Goal: Information Seeking & Learning: Learn about a topic

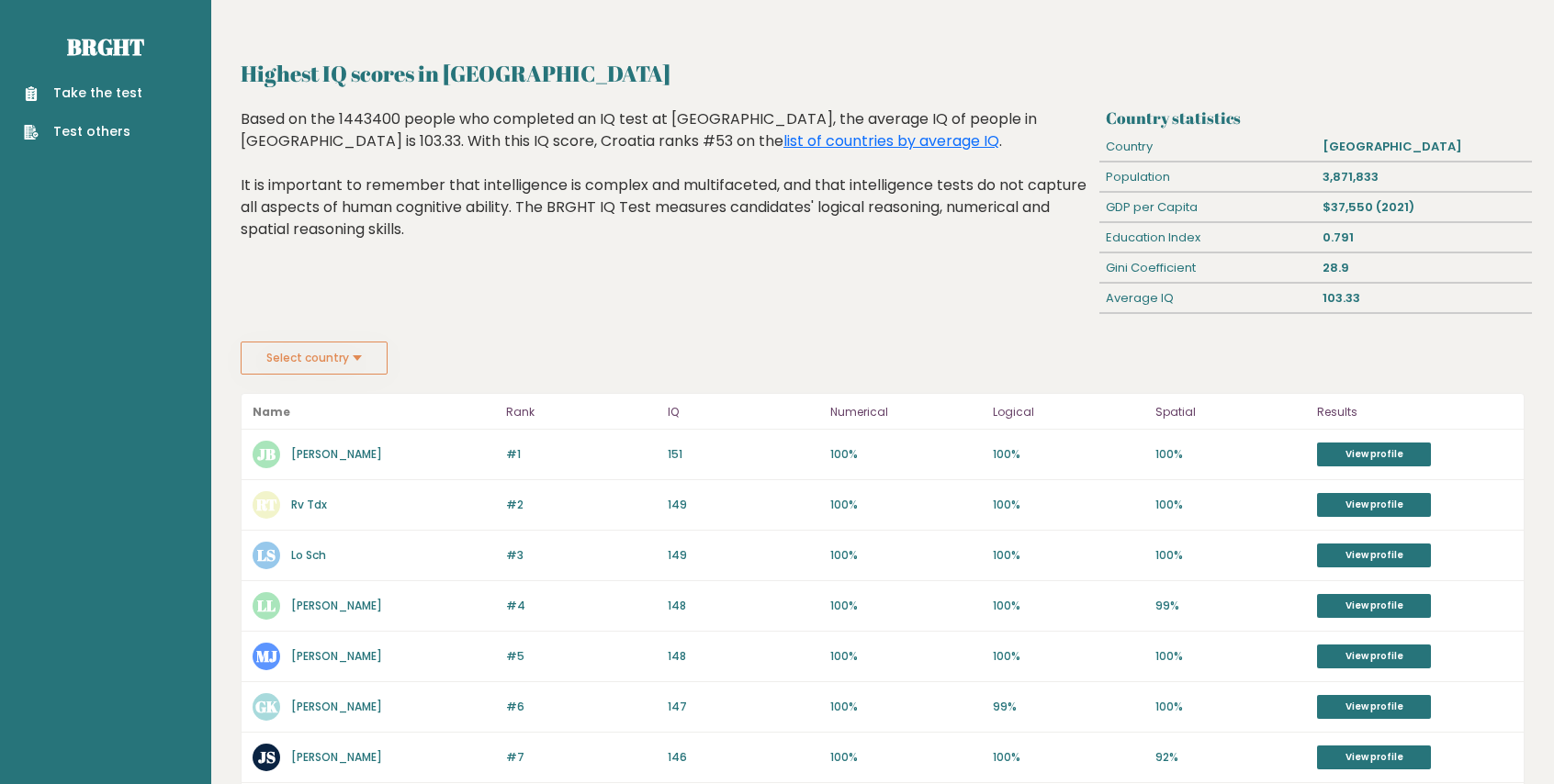
click at [331, 348] on button "Select country" at bounding box center [313, 357] width 147 height 33
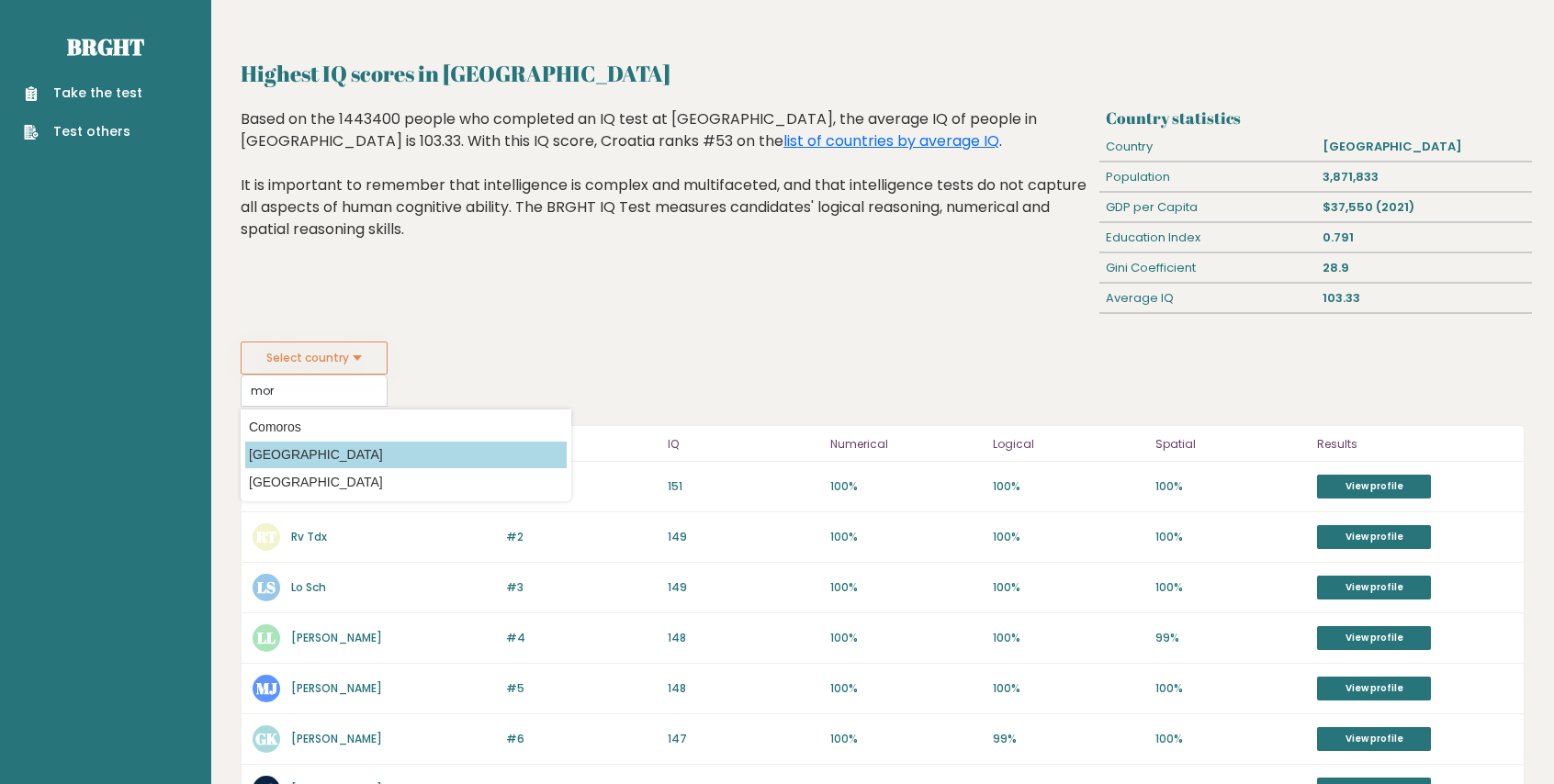
click at [399, 444] on option "[GEOGRAPHIC_DATA]" at bounding box center [406, 454] width 322 height 26
type input "[GEOGRAPHIC_DATA]"
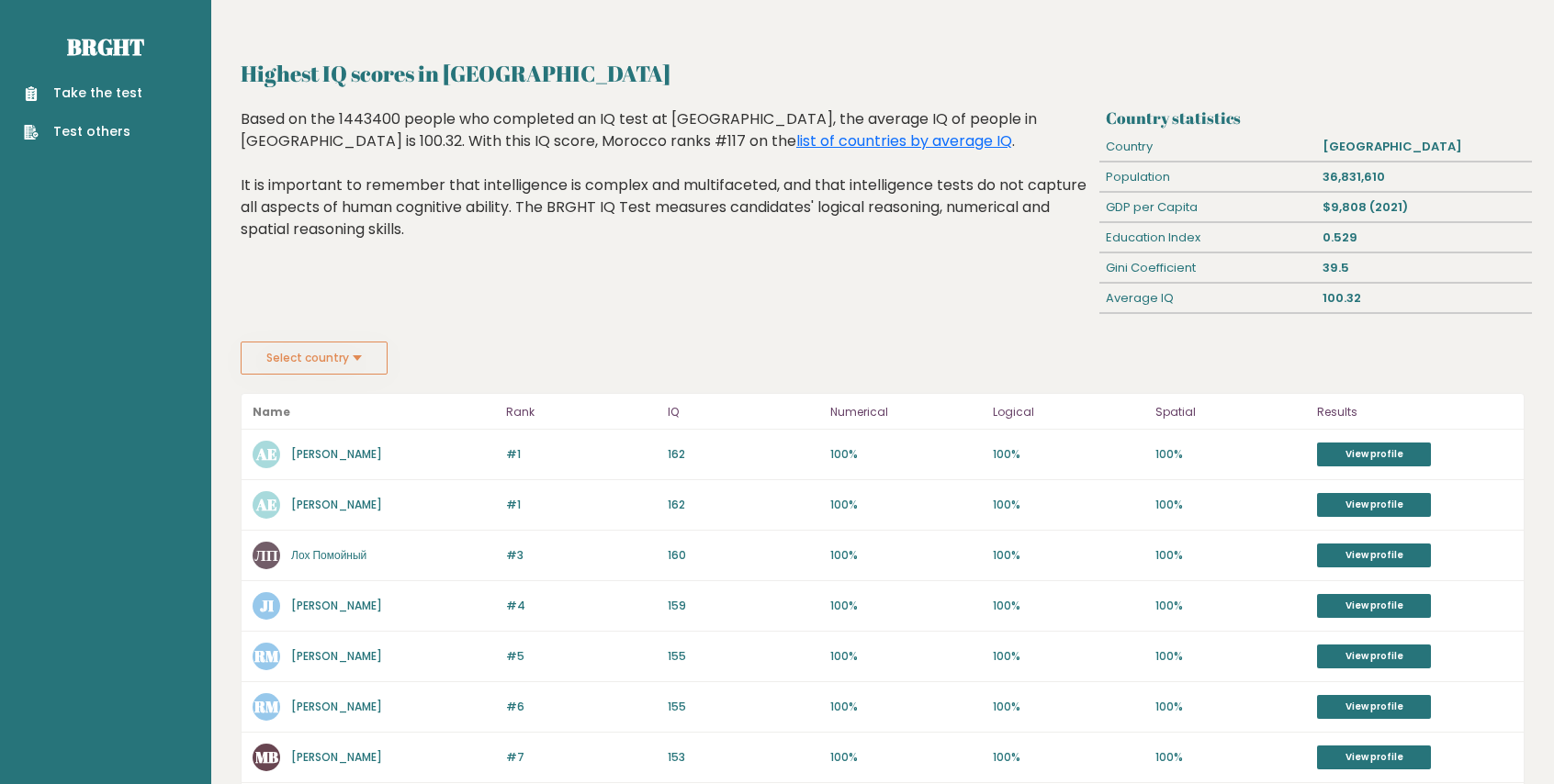
drag, startPoint x: 416, startPoint y: 450, endPoint x: 285, endPoint y: 458, distance: 131.2
click at [285, 458] on div "AE Abdallah Essahibi" at bounding box center [373, 453] width 242 height 27
copy link "Abdallah Essahibi"
click at [367, 351] on button "Select country" at bounding box center [313, 357] width 147 height 33
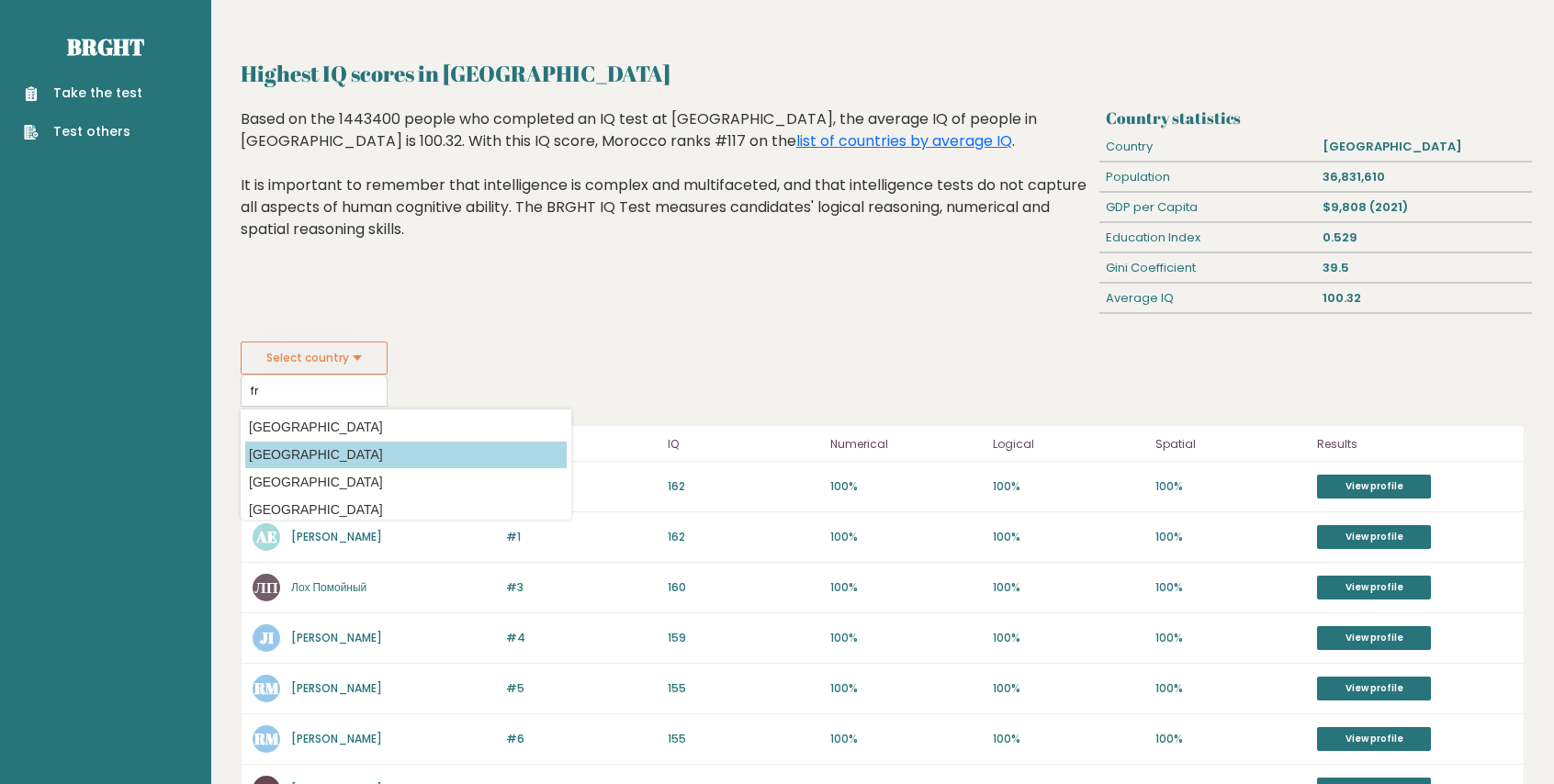
click at [311, 441] on option "[GEOGRAPHIC_DATA]" at bounding box center [406, 454] width 322 height 26
type input "[GEOGRAPHIC_DATA]"
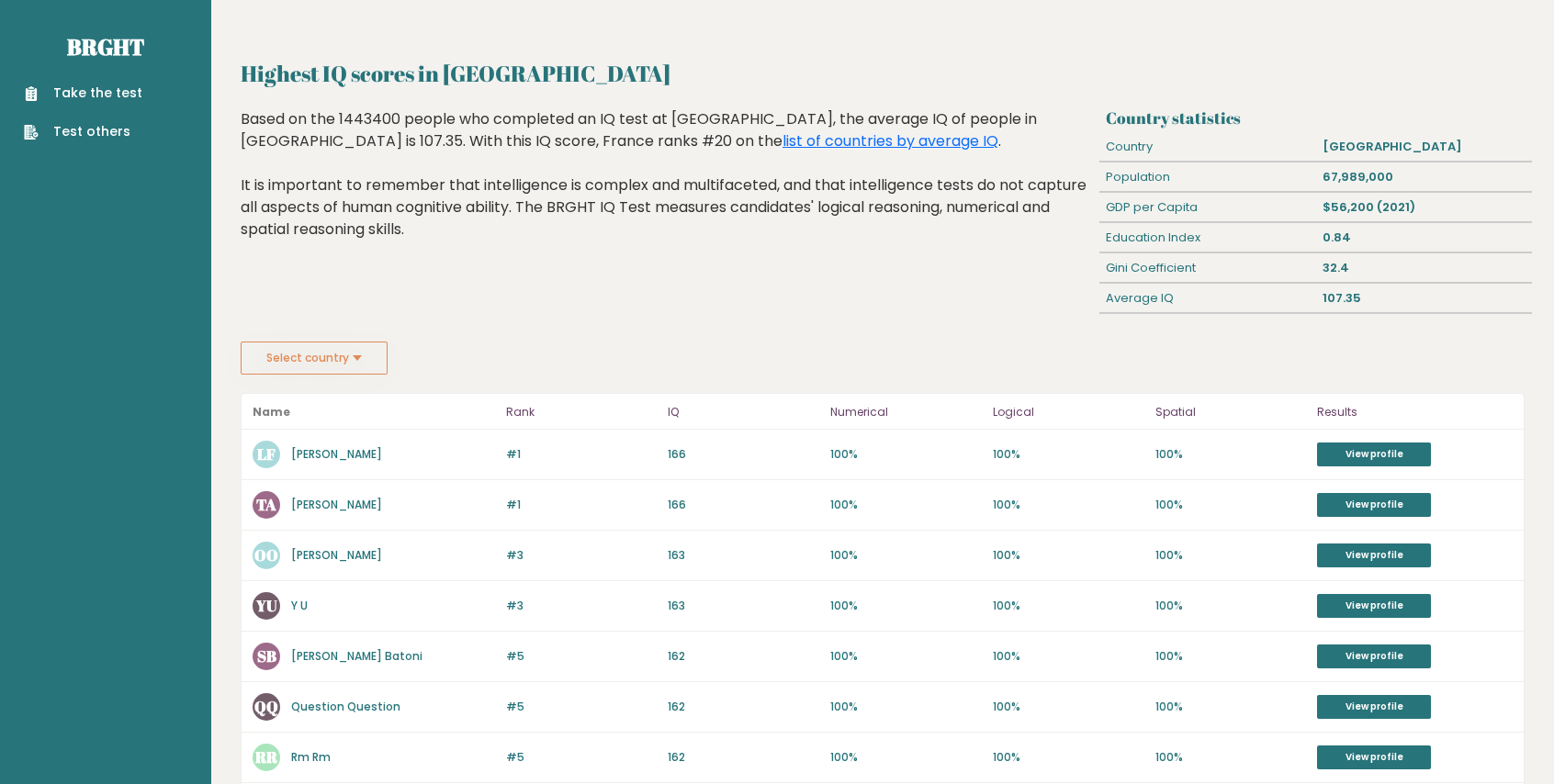
click at [353, 351] on button "Select country" at bounding box center [313, 357] width 147 height 33
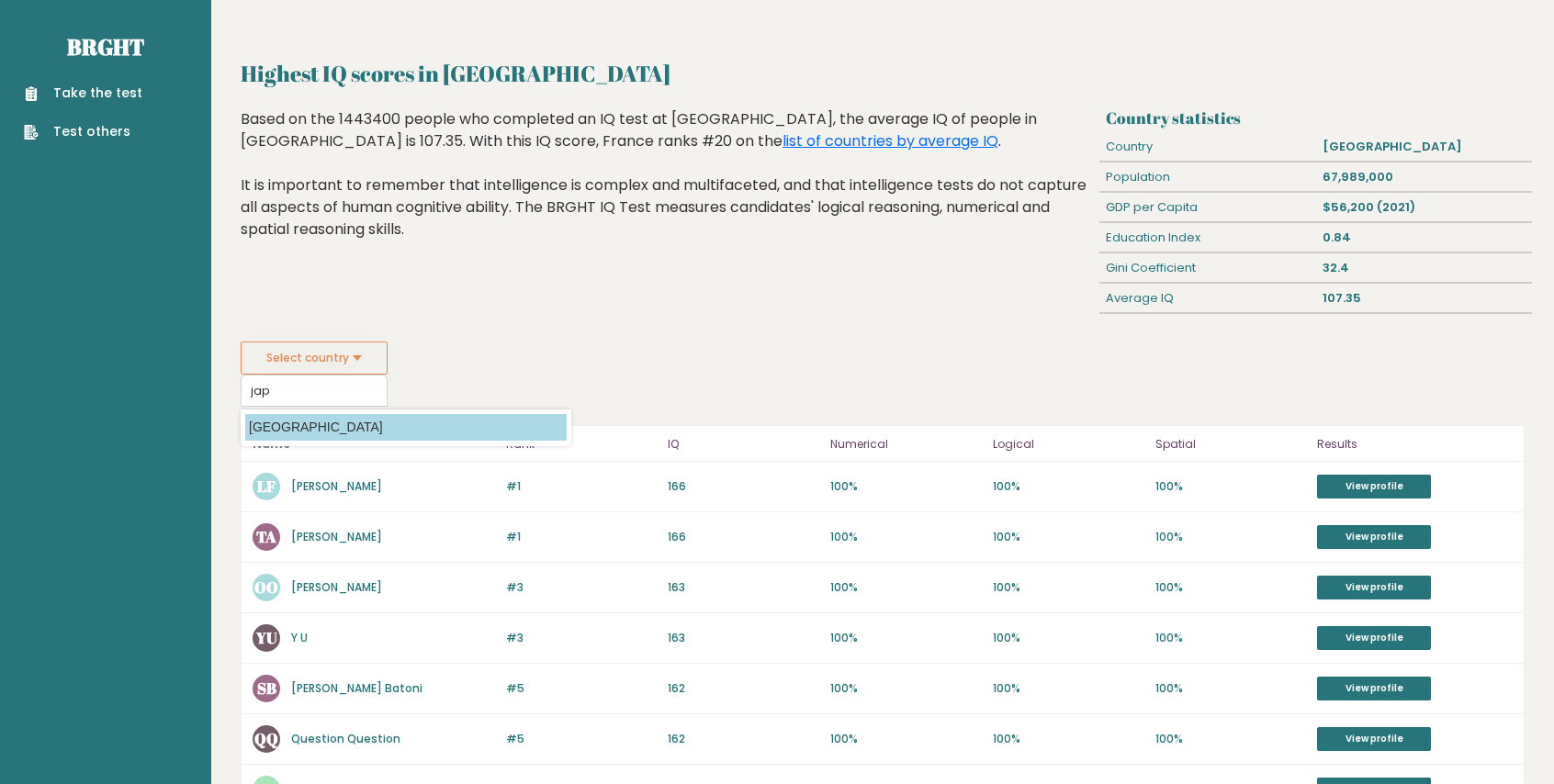
click at [280, 414] on option "[GEOGRAPHIC_DATA]" at bounding box center [406, 427] width 322 height 26
type input "[GEOGRAPHIC_DATA]"
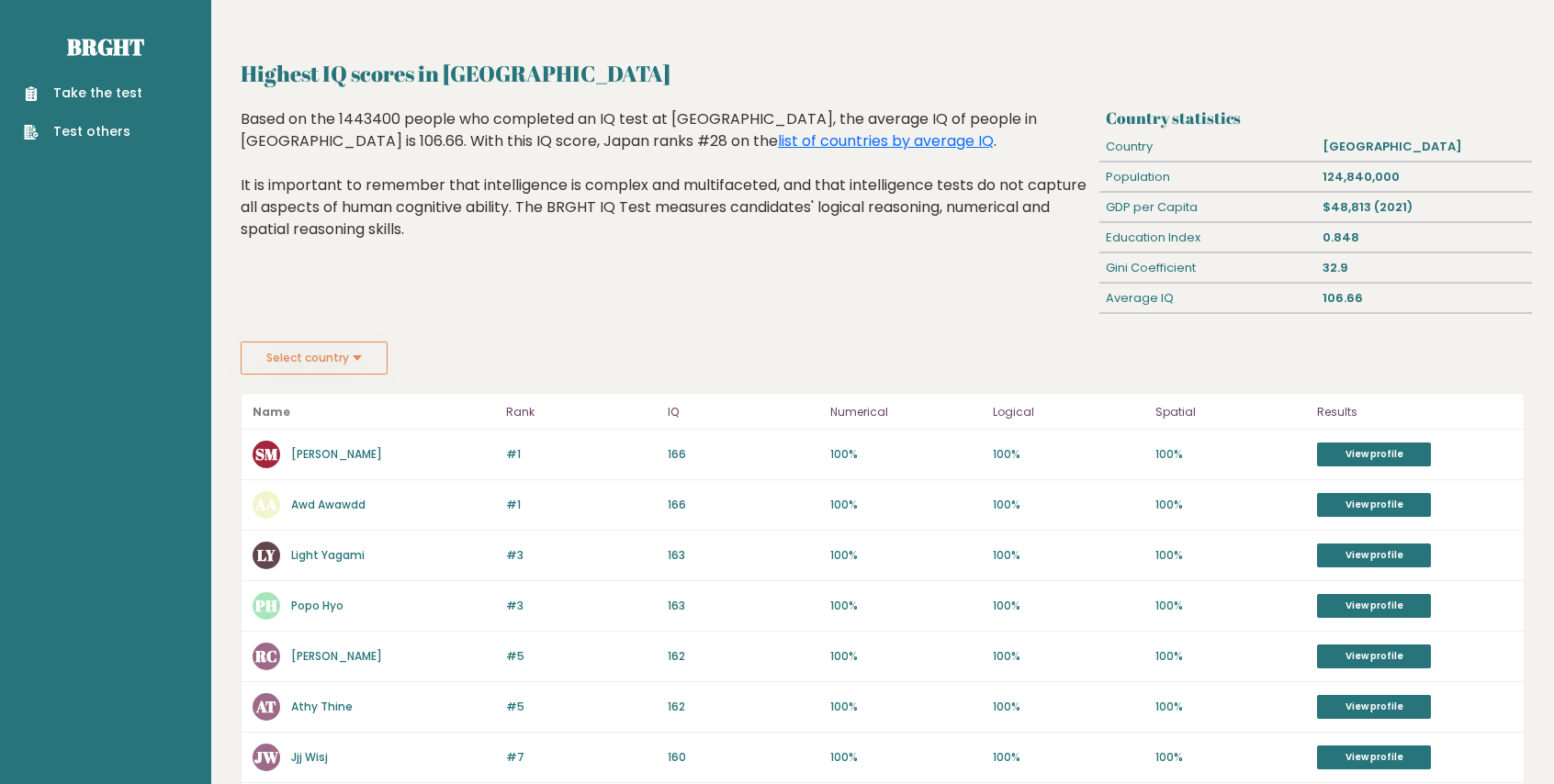
click at [341, 359] on button "Select country" at bounding box center [313, 357] width 147 height 33
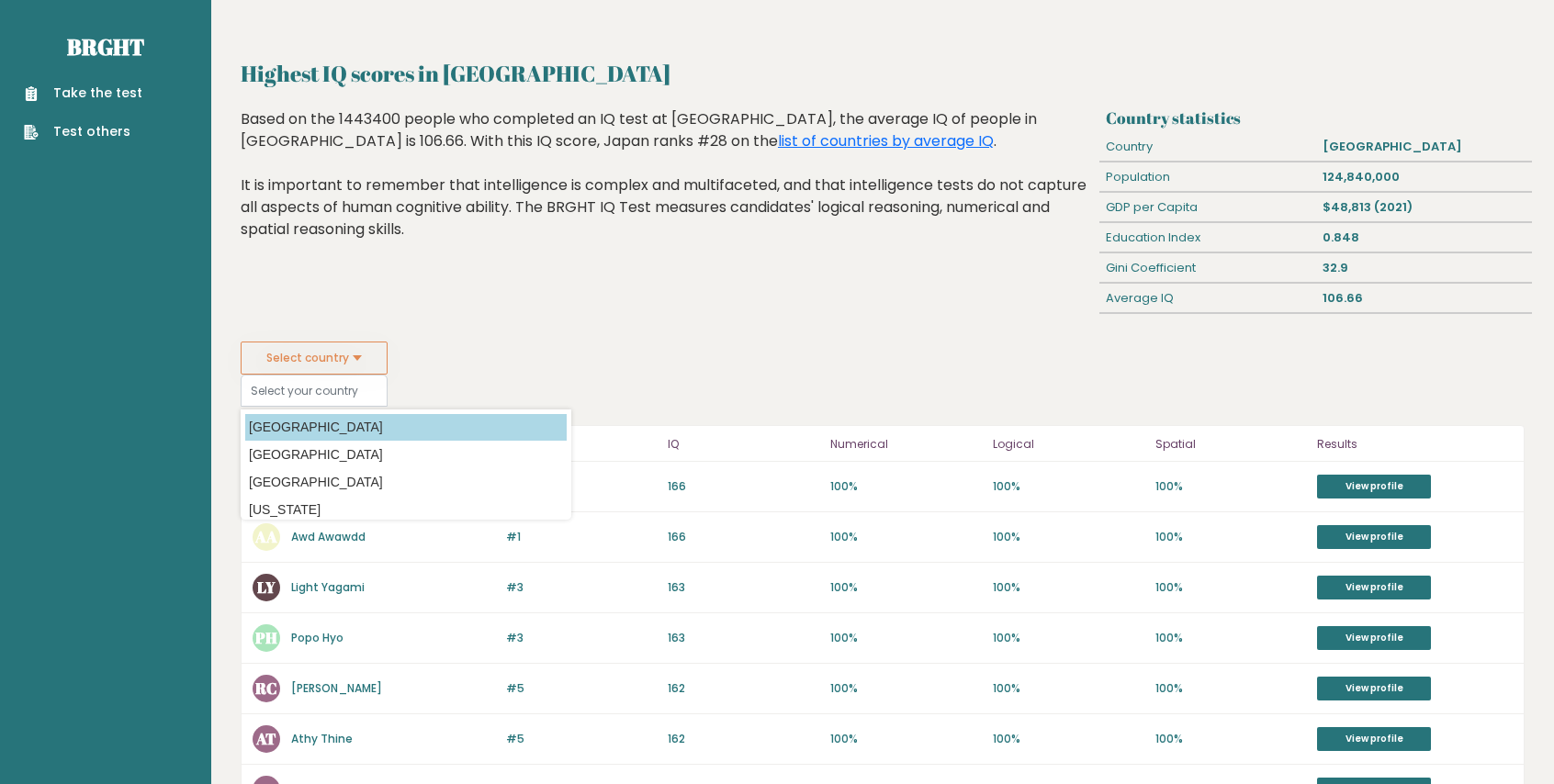
click at [309, 416] on option "[GEOGRAPHIC_DATA]" at bounding box center [406, 427] width 322 height 26
type input "[GEOGRAPHIC_DATA]"
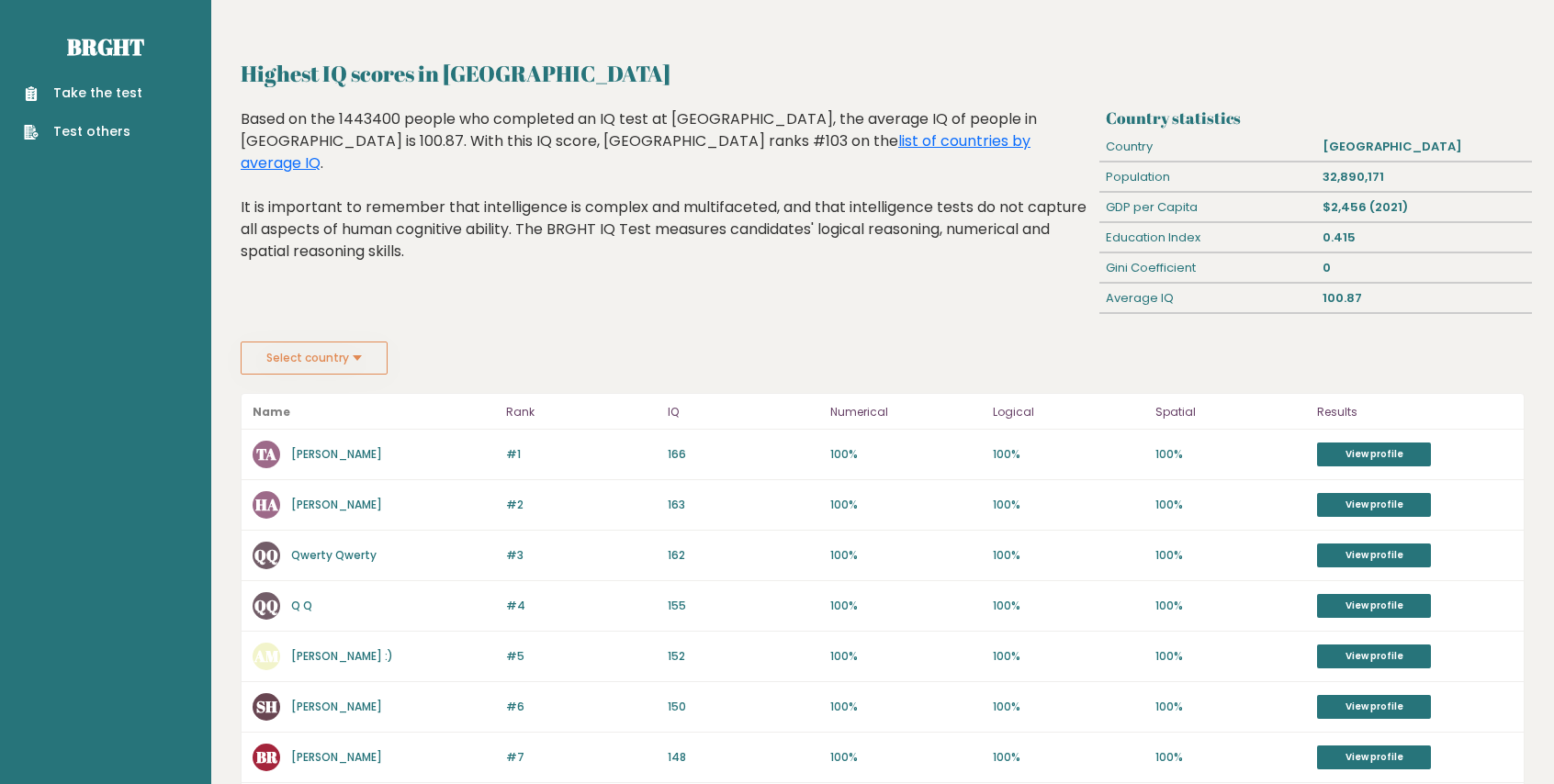
click at [334, 363] on button "Select country" at bounding box center [313, 357] width 147 height 33
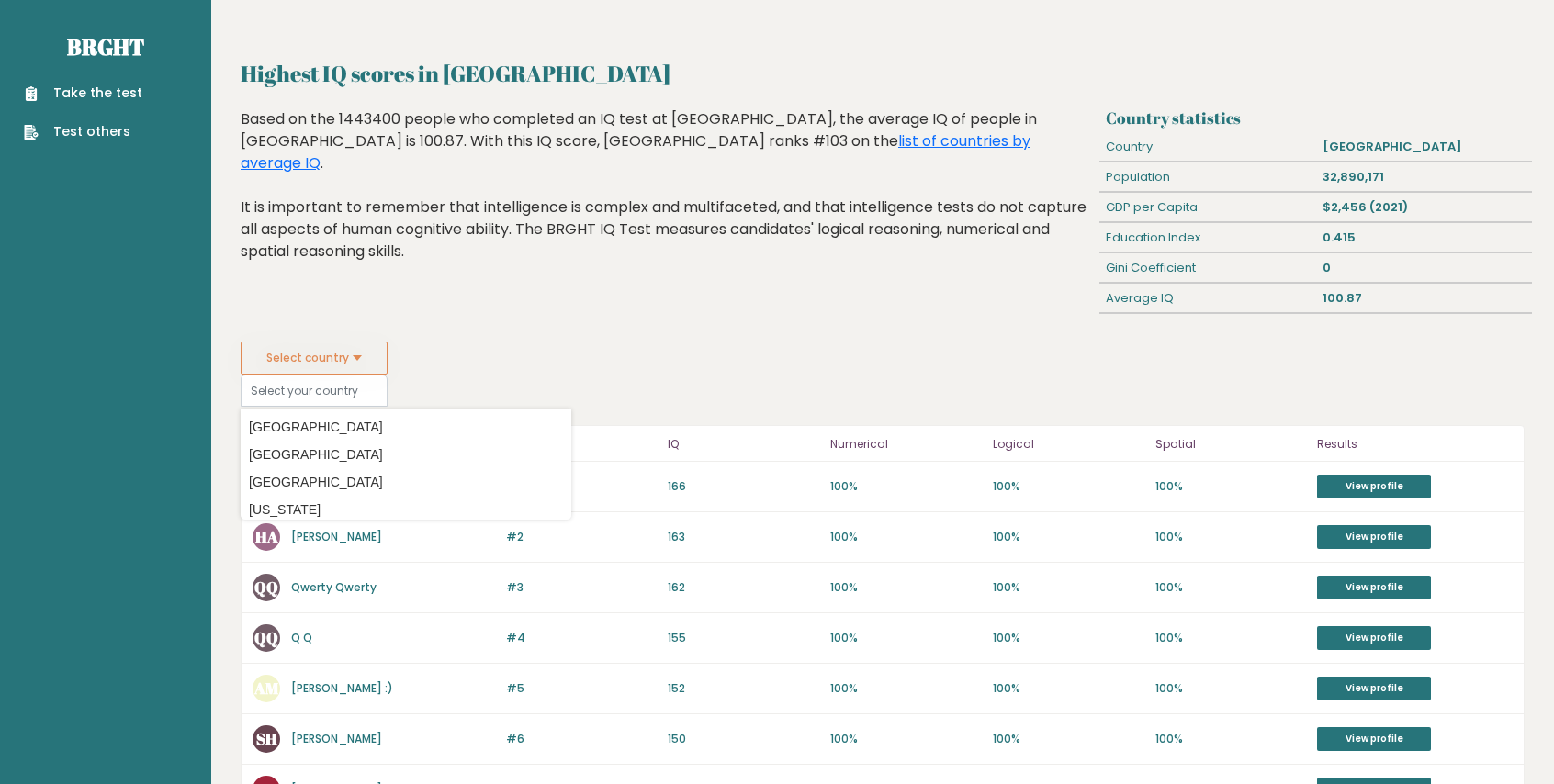
click at [311, 446] on option "[GEOGRAPHIC_DATA]" at bounding box center [406, 454] width 322 height 26
type input "[GEOGRAPHIC_DATA]"
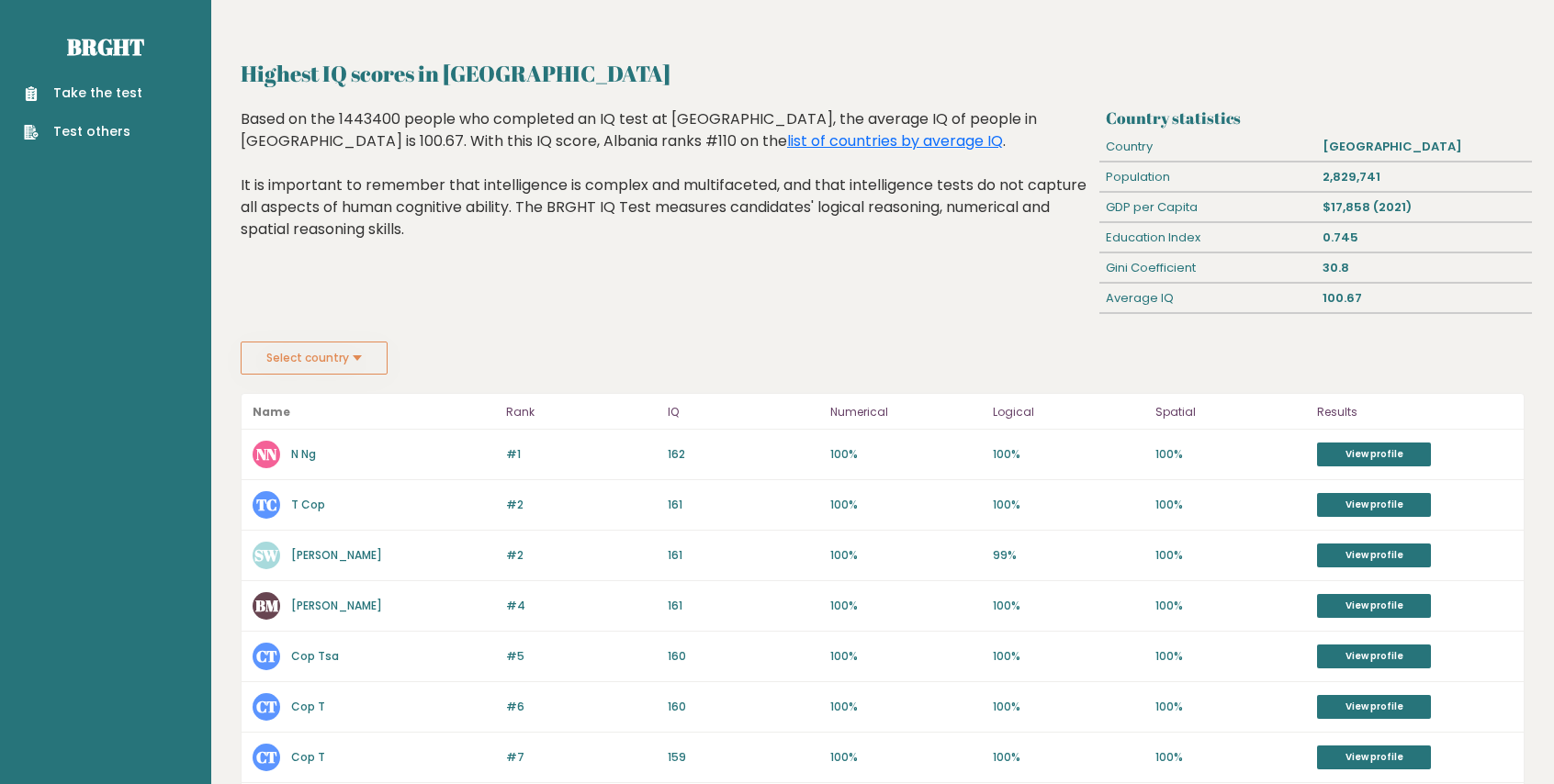
click at [343, 360] on button "Select country" at bounding box center [313, 357] width 147 height 33
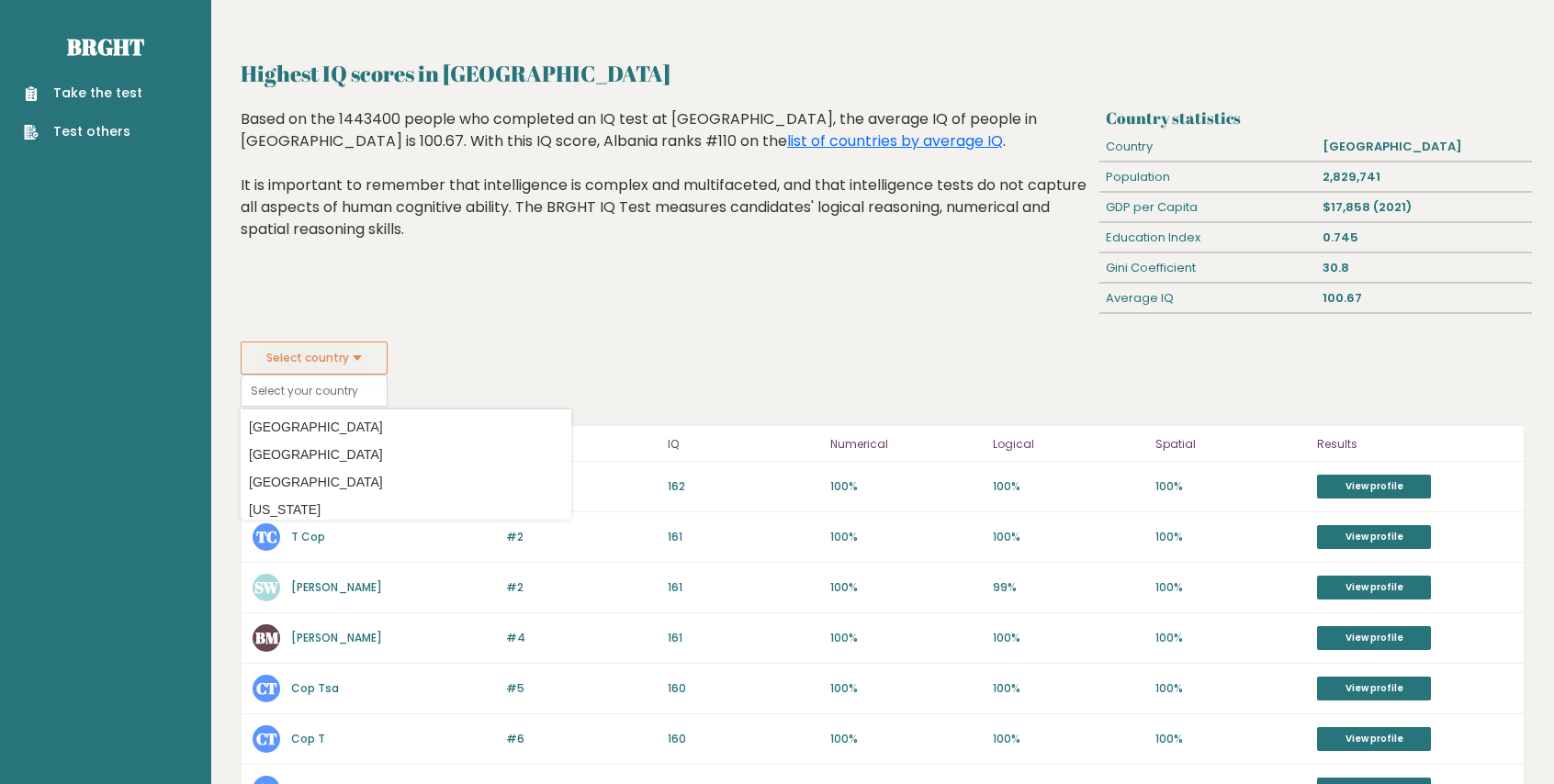
click at [344, 359] on button "Select country" at bounding box center [313, 357] width 147 height 33
click at [364, 360] on button "Select country" at bounding box center [313, 357] width 147 height 33
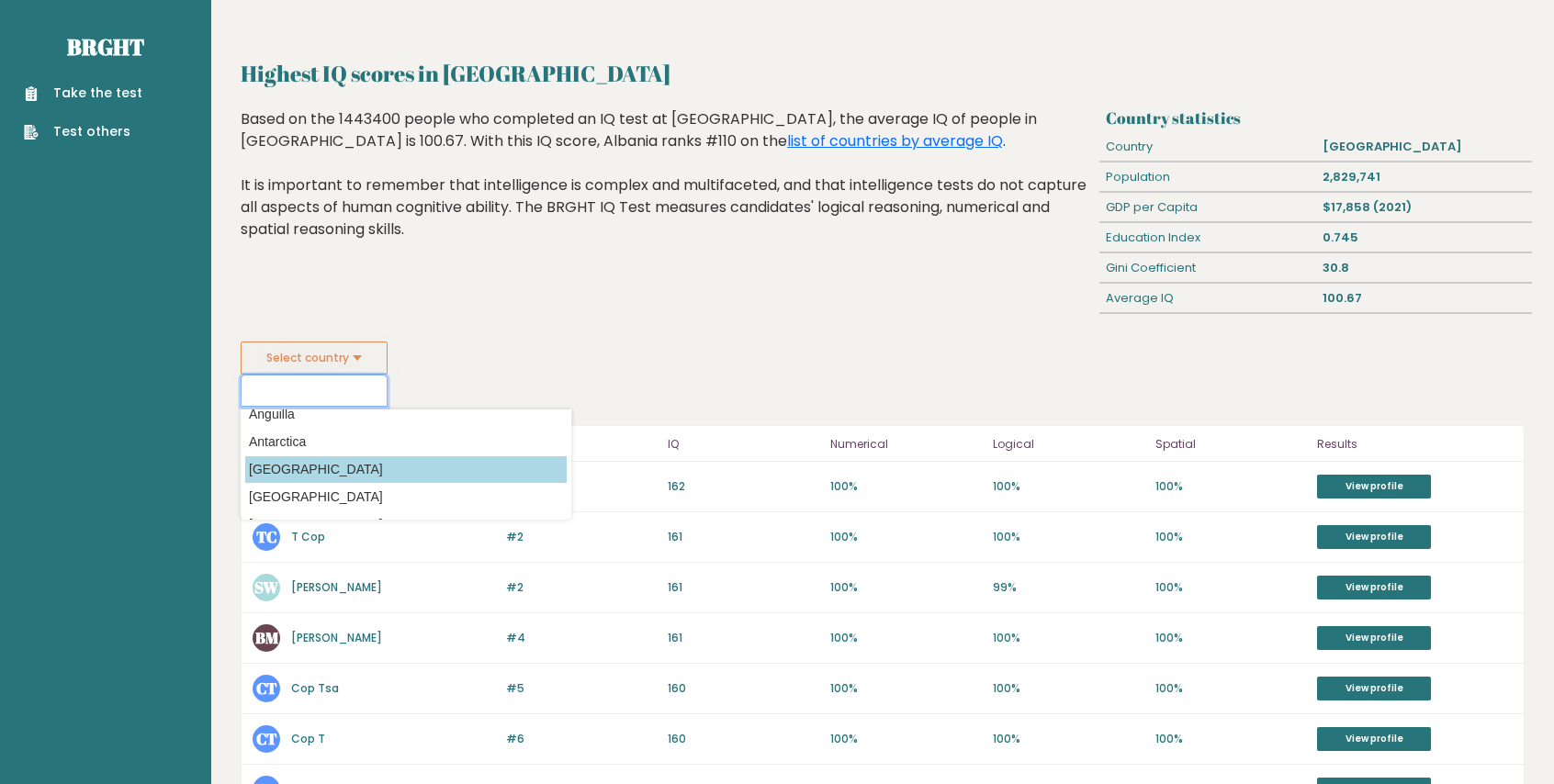
scroll to position [183, 0]
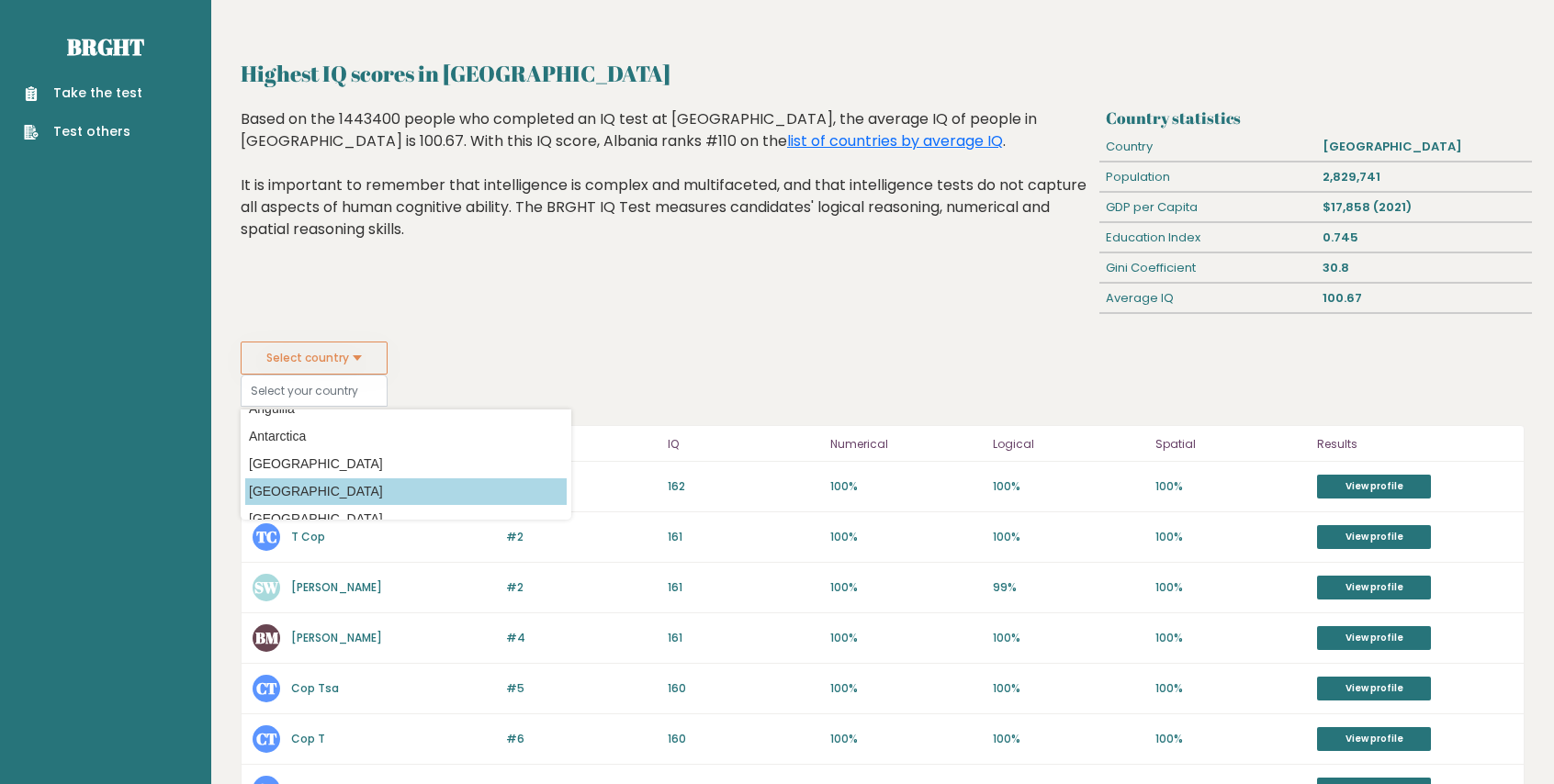
click at [327, 480] on option "[GEOGRAPHIC_DATA]" at bounding box center [406, 492] width 322 height 26
type input "[GEOGRAPHIC_DATA]"
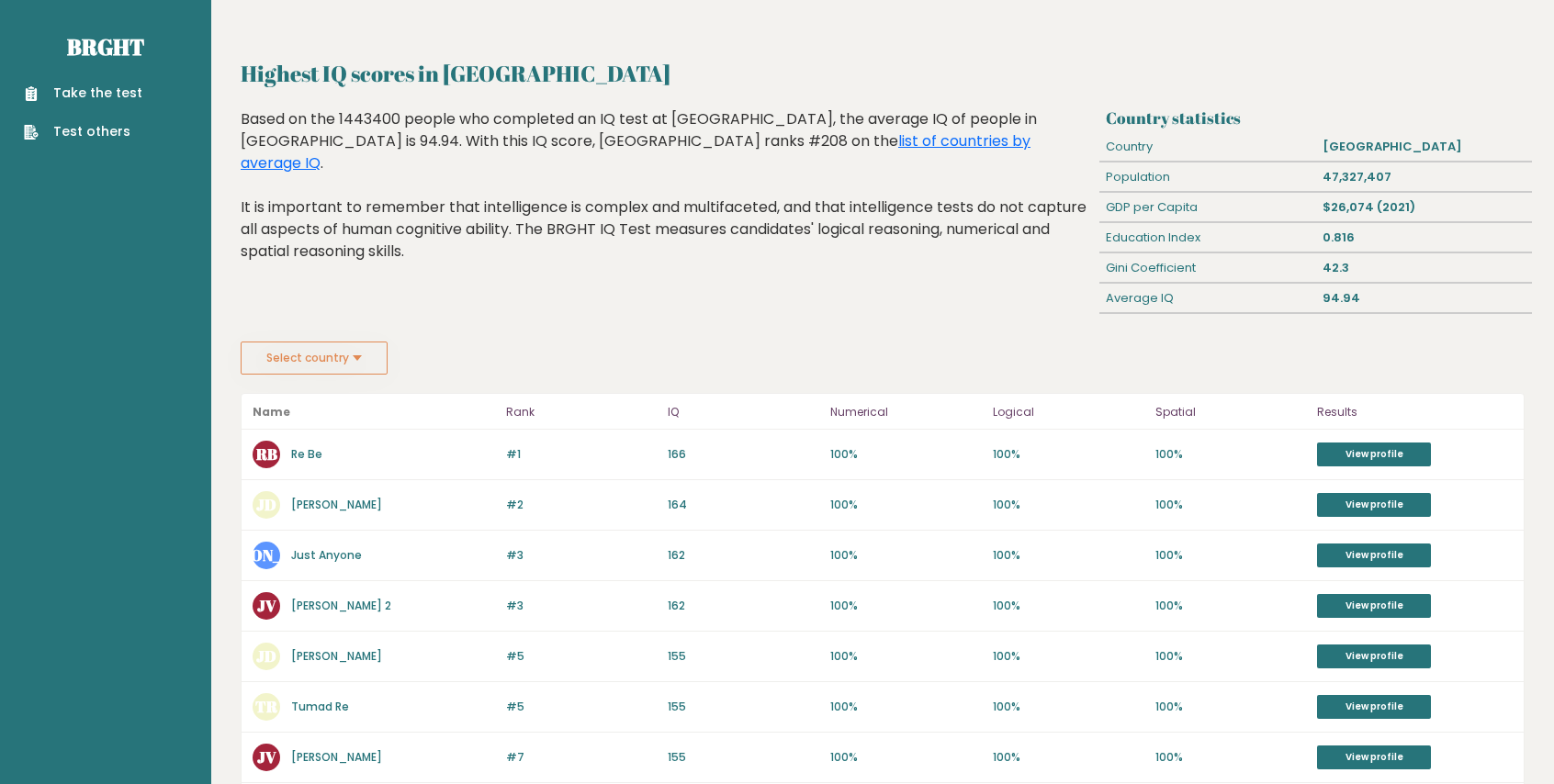
click at [360, 363] on button "Select country" at bounding box center [313, 357] width 147 height 33
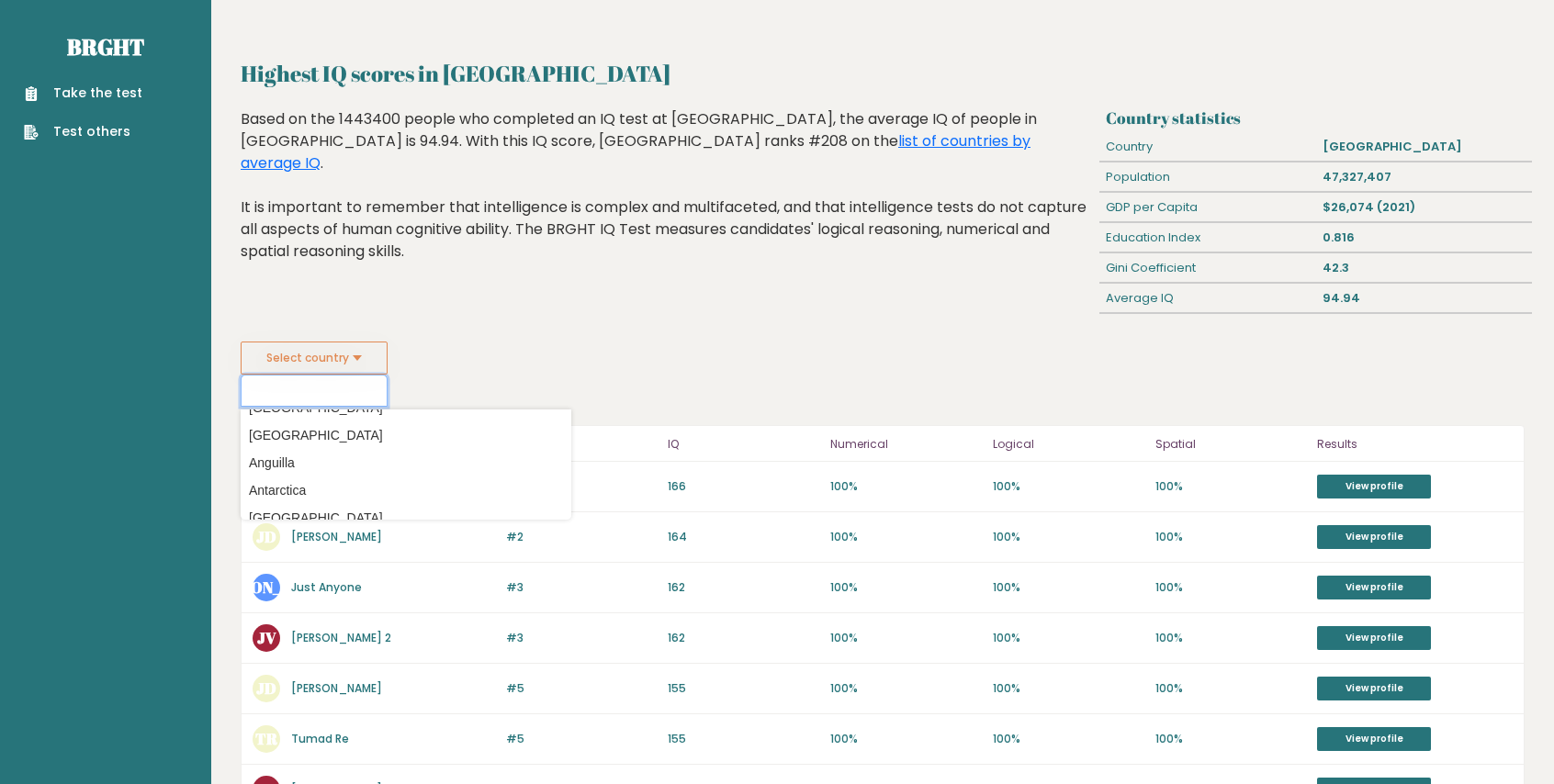
scroll to position [183, 0]
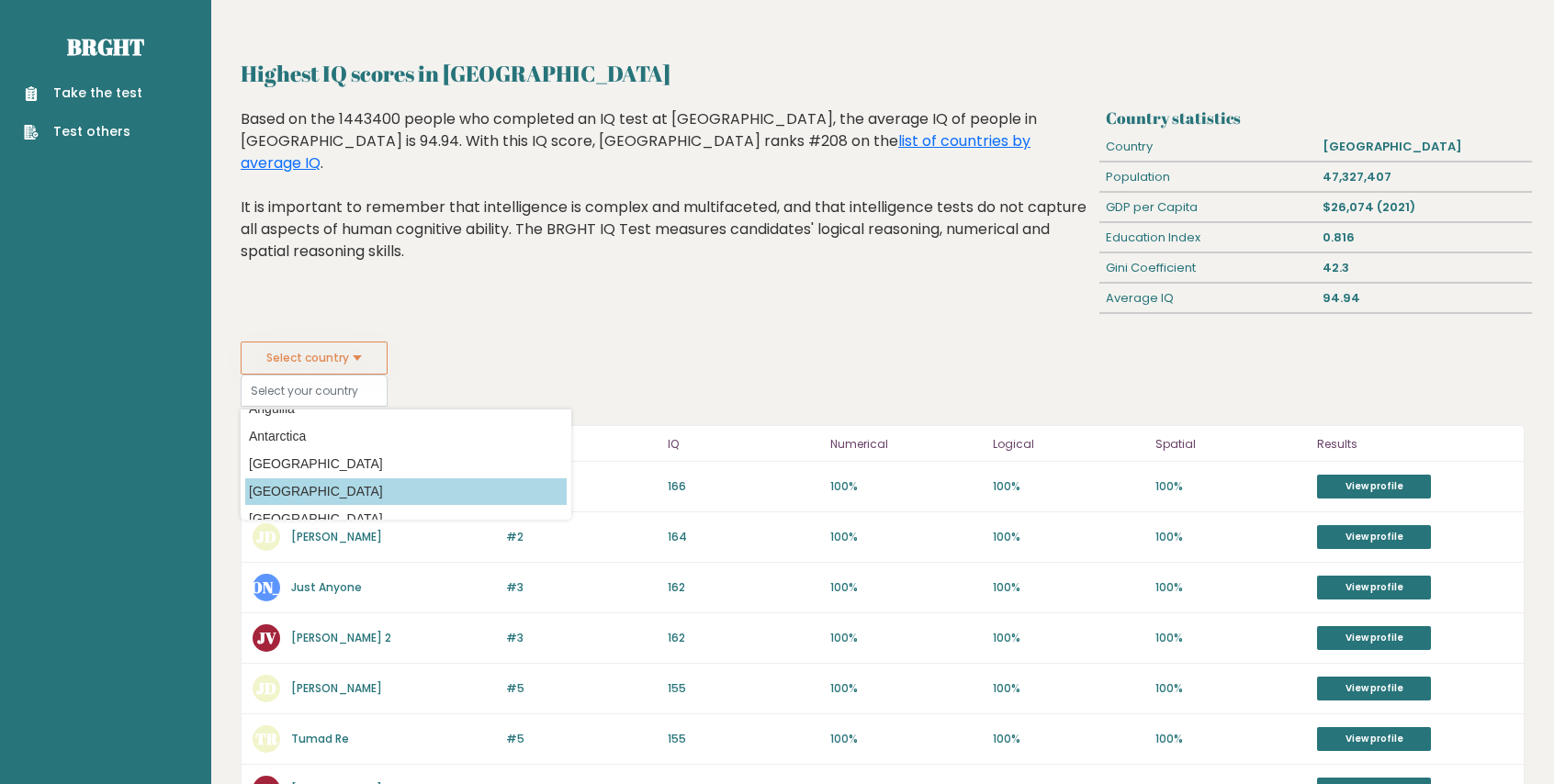
click at [345, 484] on option "[GEOGRAPHIC_DATA]" at bounding box center [406, 492] width 322 height 26
type input "[GEOGRAPHIC_DATA]"
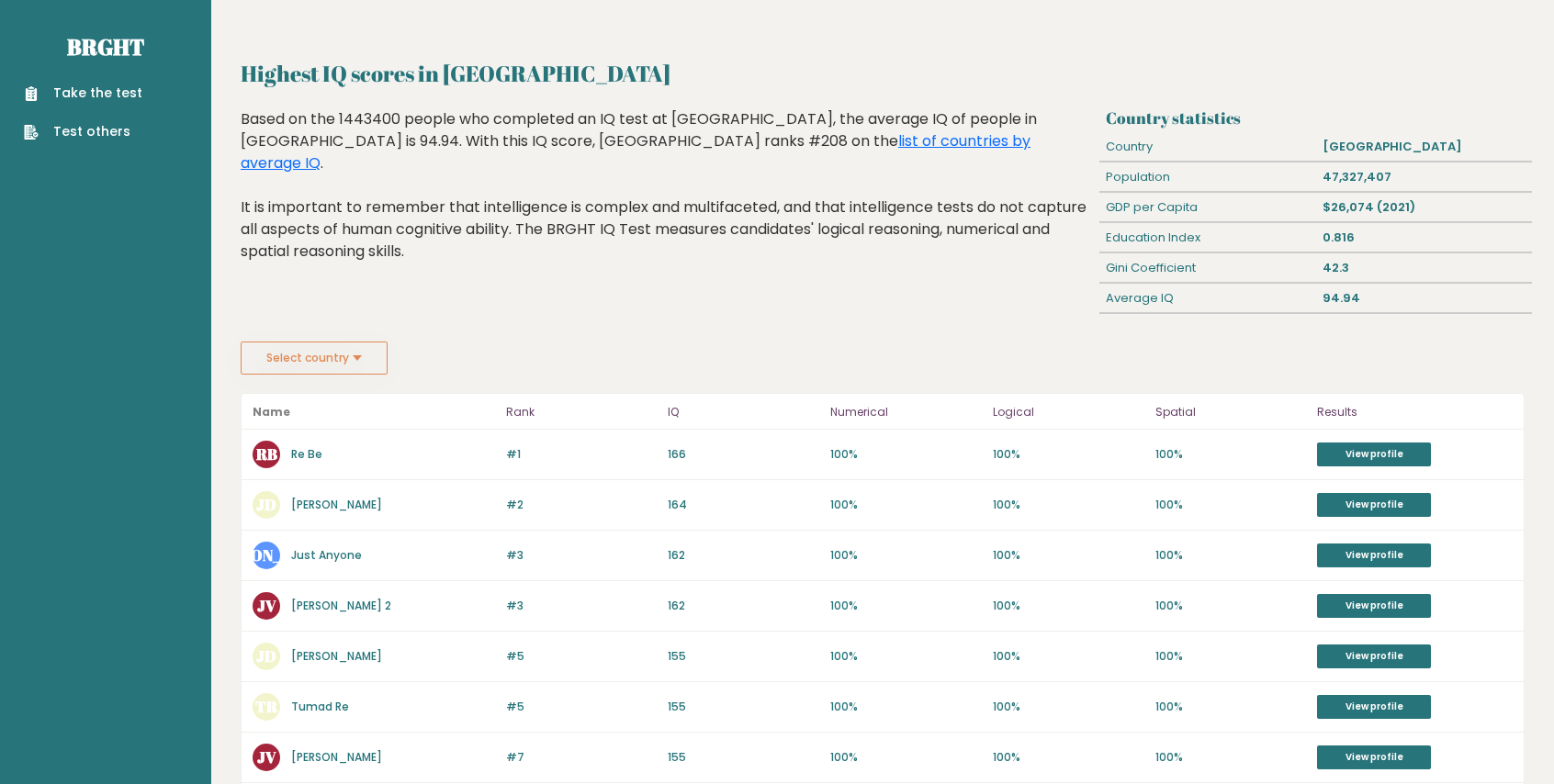
click at [366, 365] on button "Select country" at bounding box center [313, 357] width 147 height 33
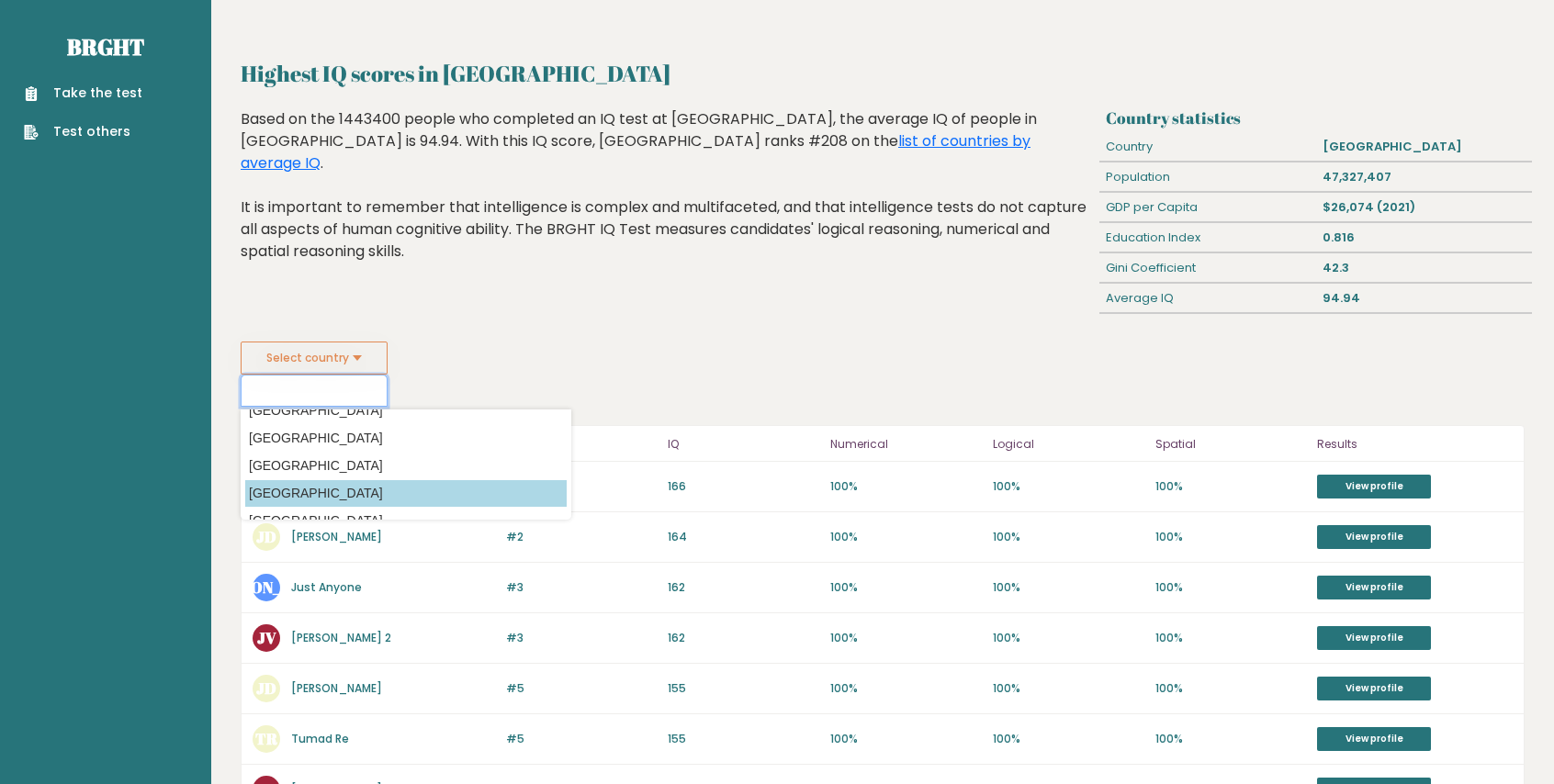
scroll to position [550, 0]
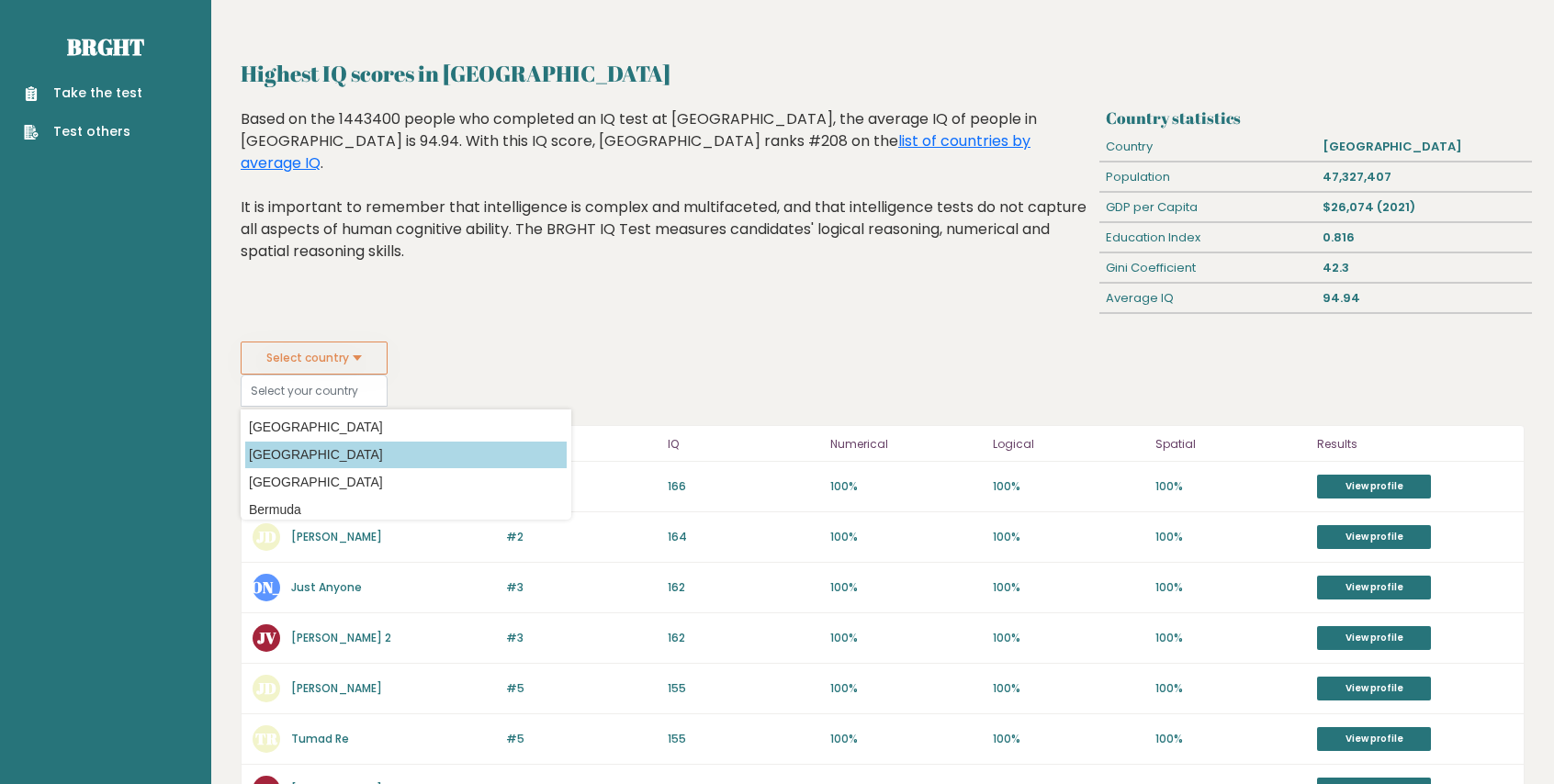
click at [314, 462] on option "[GEOGRAPHIC_DATA]" at bounding box center [406, 454] width 322 height 26
type input "[GEOGRAPHIC_DATA]"
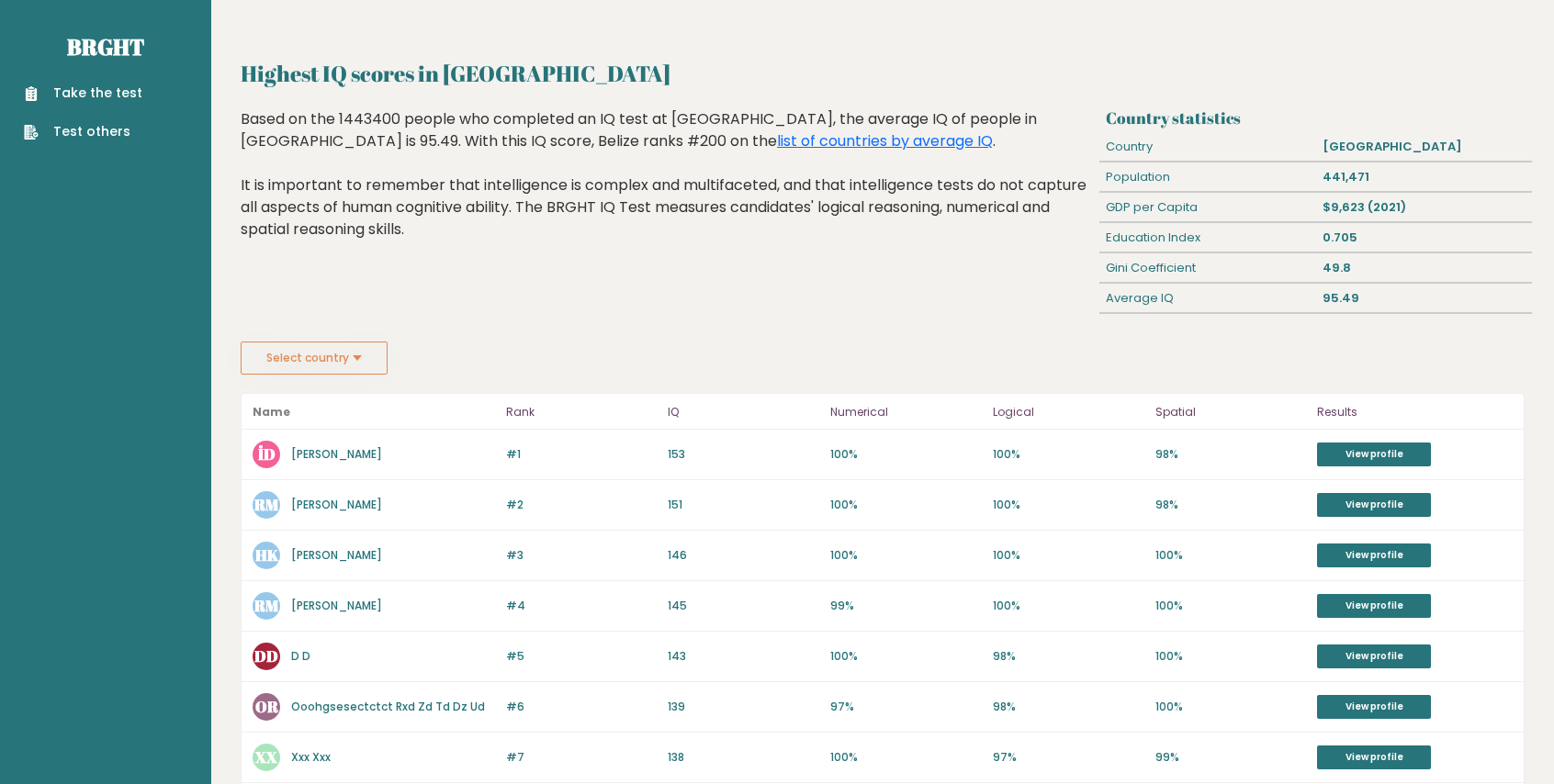
drag, startPoint x: 364, startPoint y: 361, endPoint x: 351, endPoint y: 375, distance: 19.1
click at [360, 361] on button "Select country" at bounding box center [313, 357] width 147 height 33
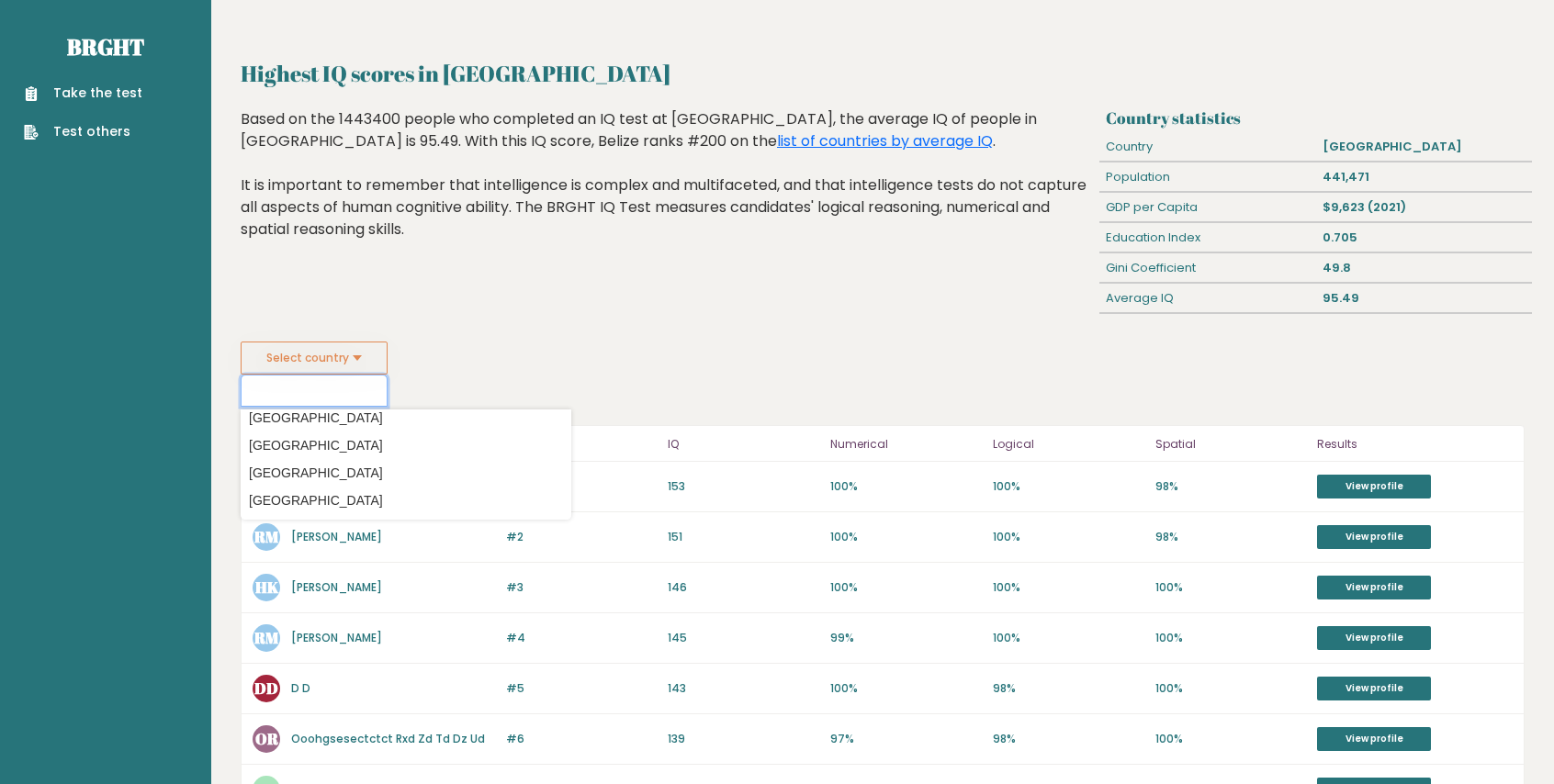
scroll to position [1009, 0]
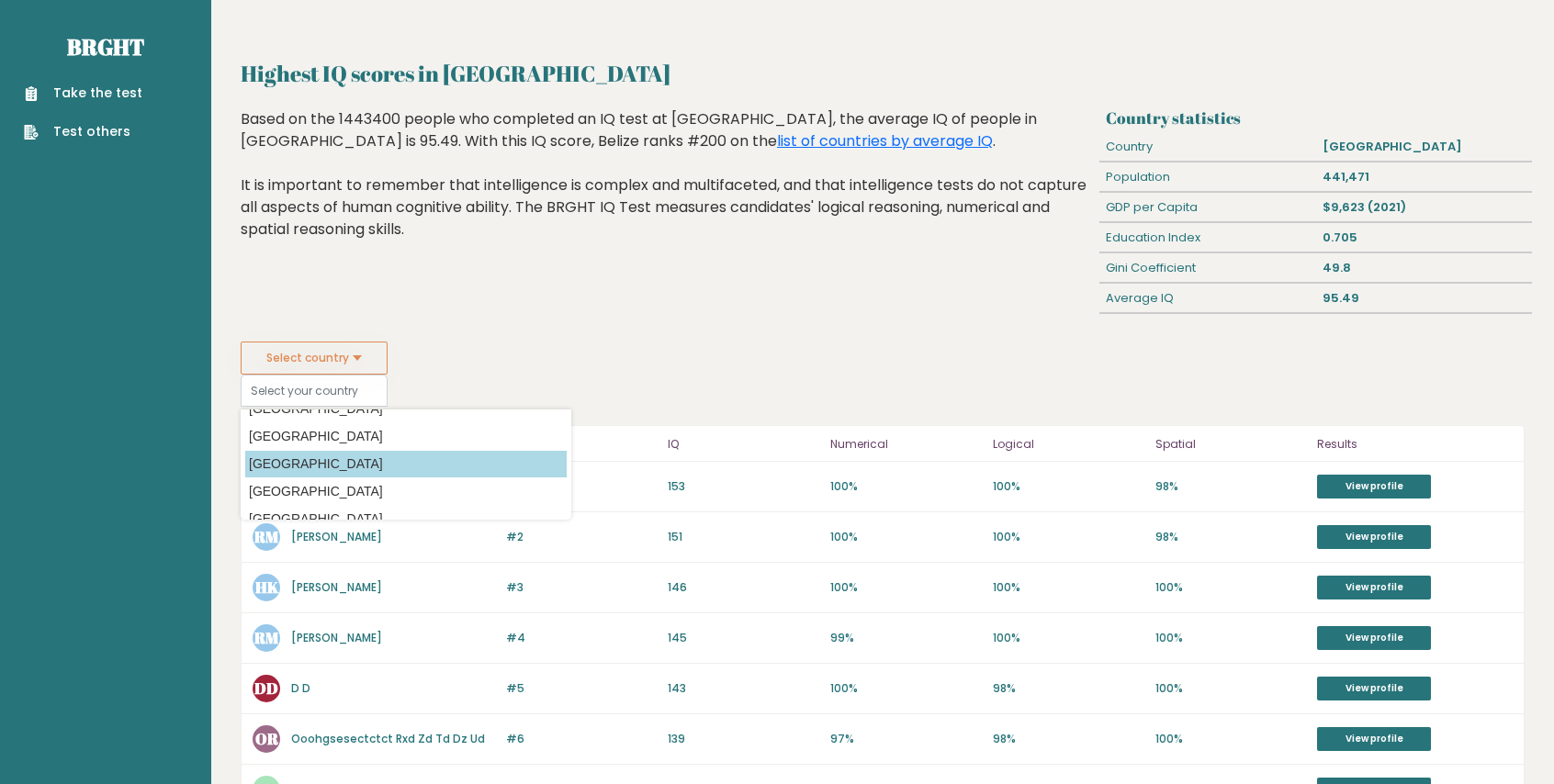
click at [338, 450] on option "[GEOGRAPHIC_DATA]" at bounding box center [406, 463] width 322 height 26
type input "[GEOGRAPHIC_DATA]"
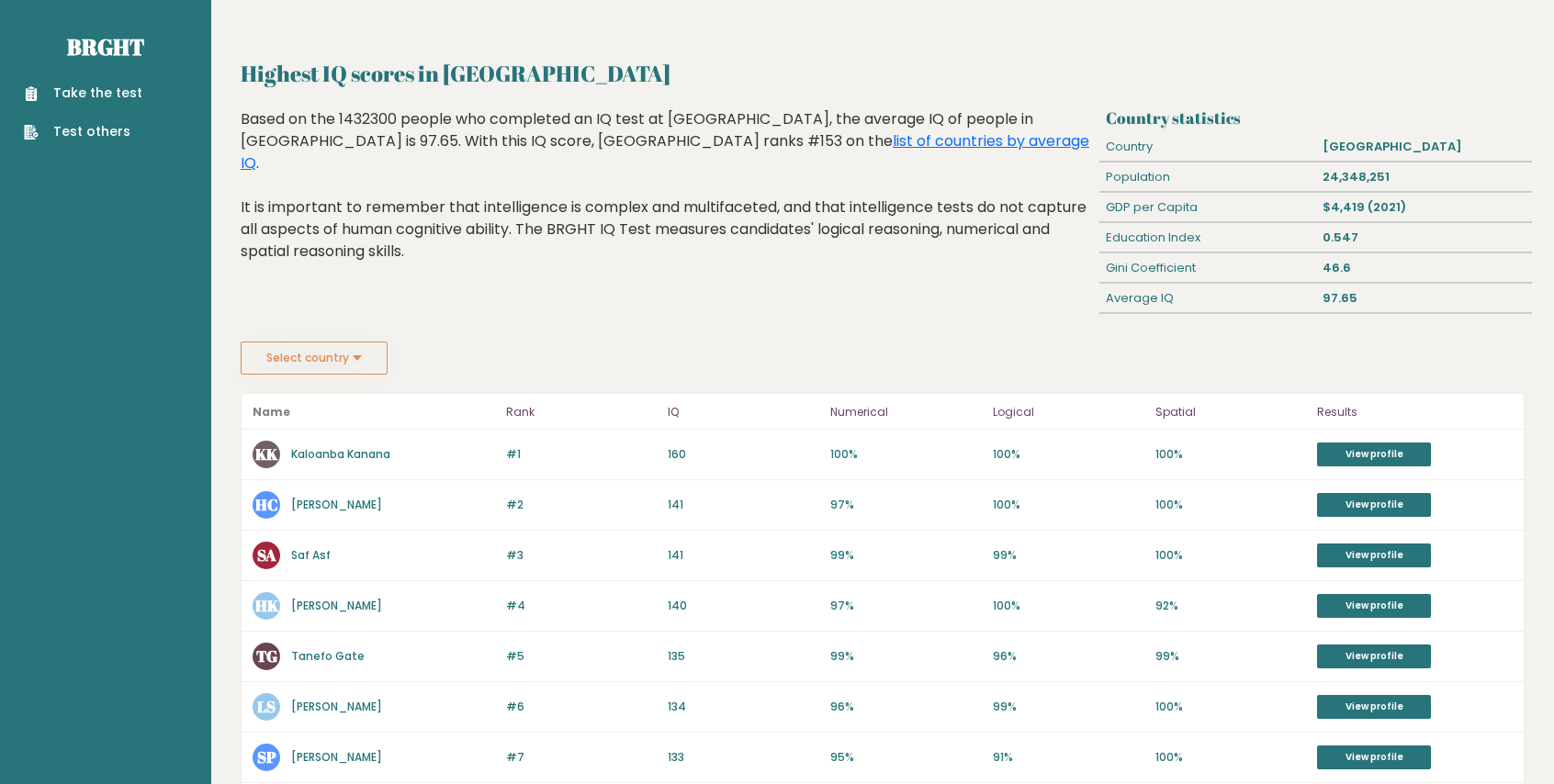
click at [370, 363] on button "Select country" at bounding box center [313, 357] width 147 height 33
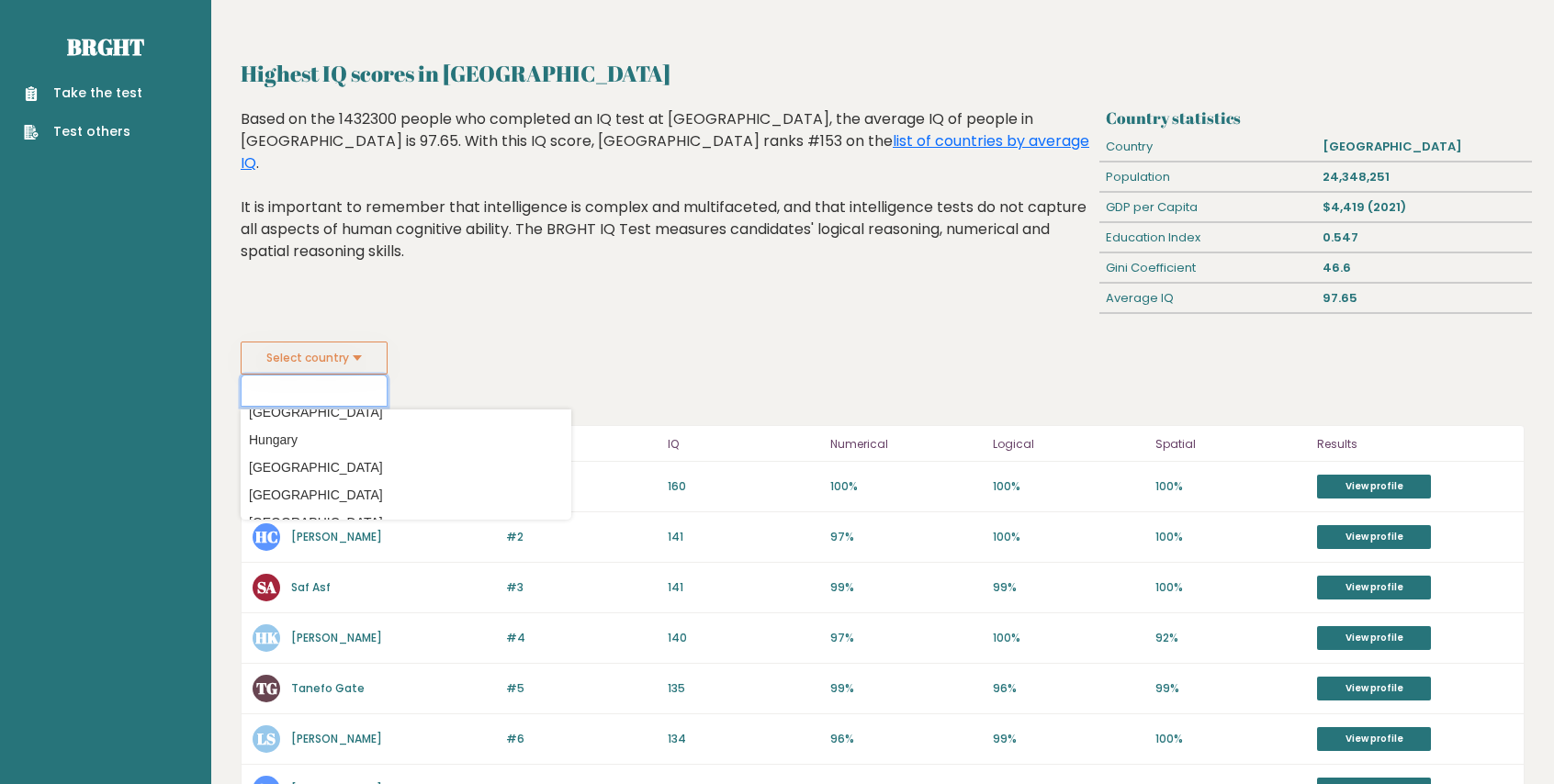
scroll to position [2754, 0]
click at [339, 447] on option "Iceland" at bounding box center [406, 454] width 322 height 26
type input "Iceland"
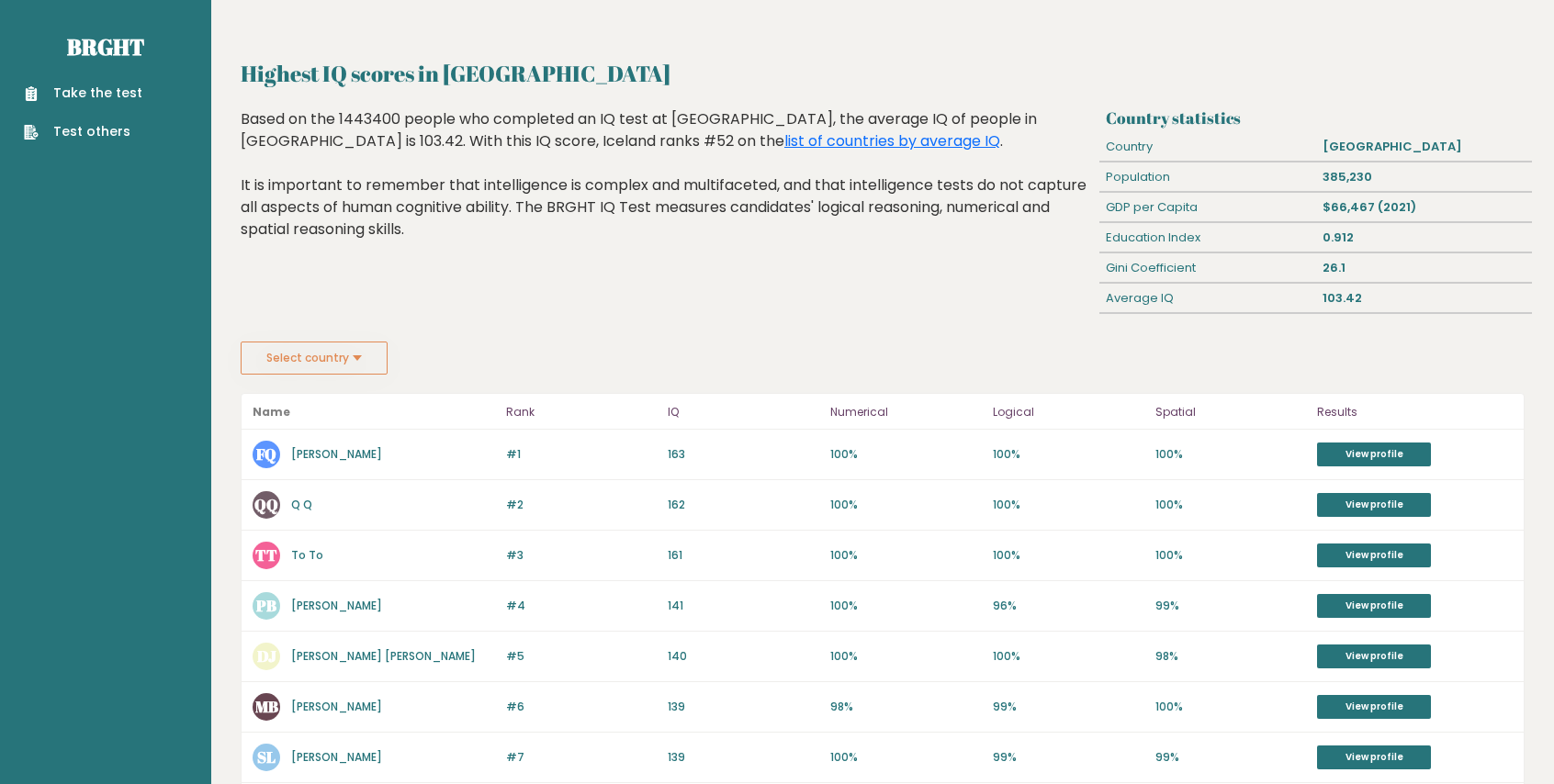
click at [353, 364] on button "Select country" at bounding box center [313, 357] width 147 height 33
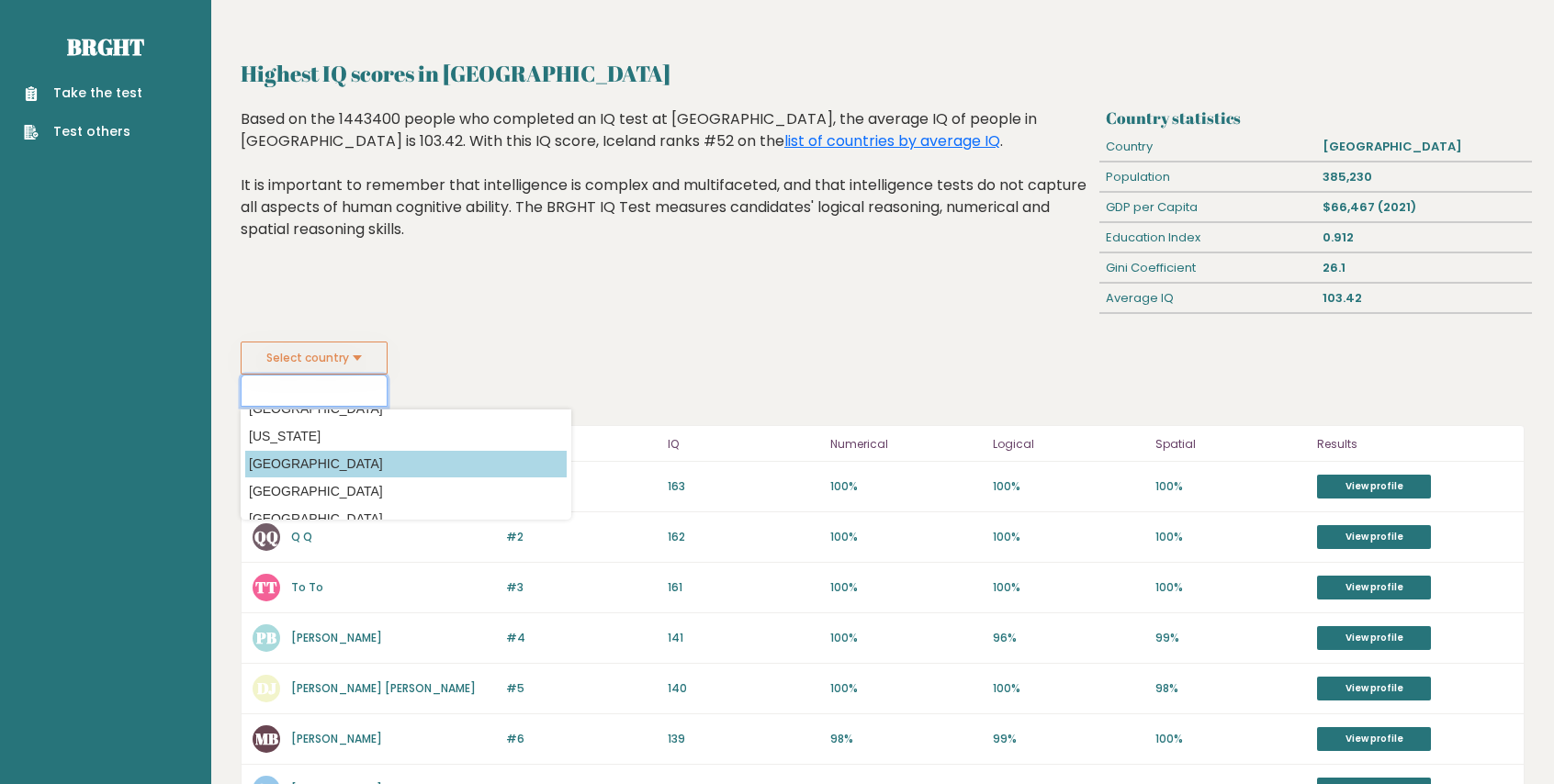
scroll to position [4865, 0]
click at [319, 463] on option "Qatar" at bounding box center [406, 463] width 322 height 26
type input "Qatar"
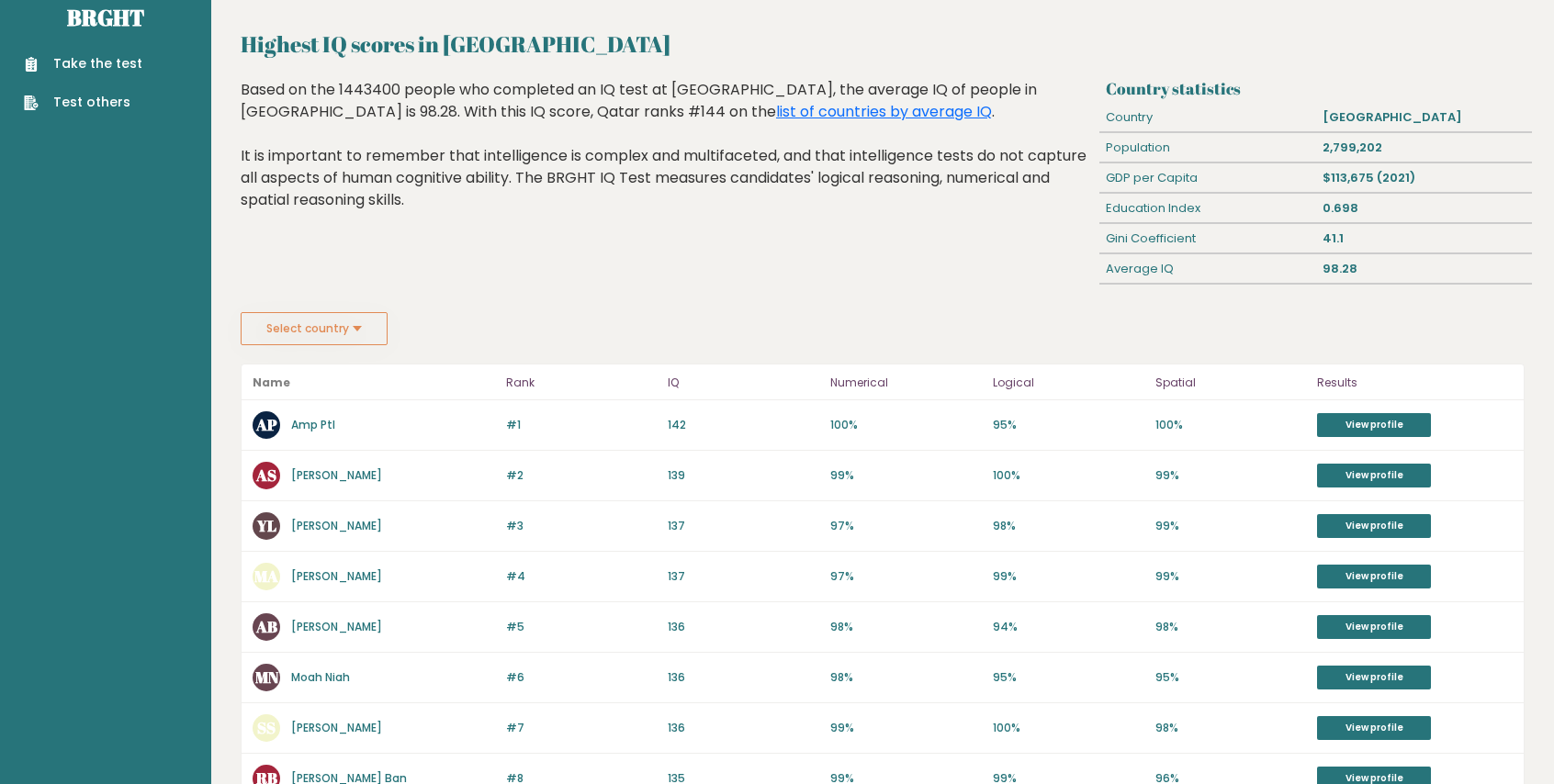
scroll to position [183, 0]
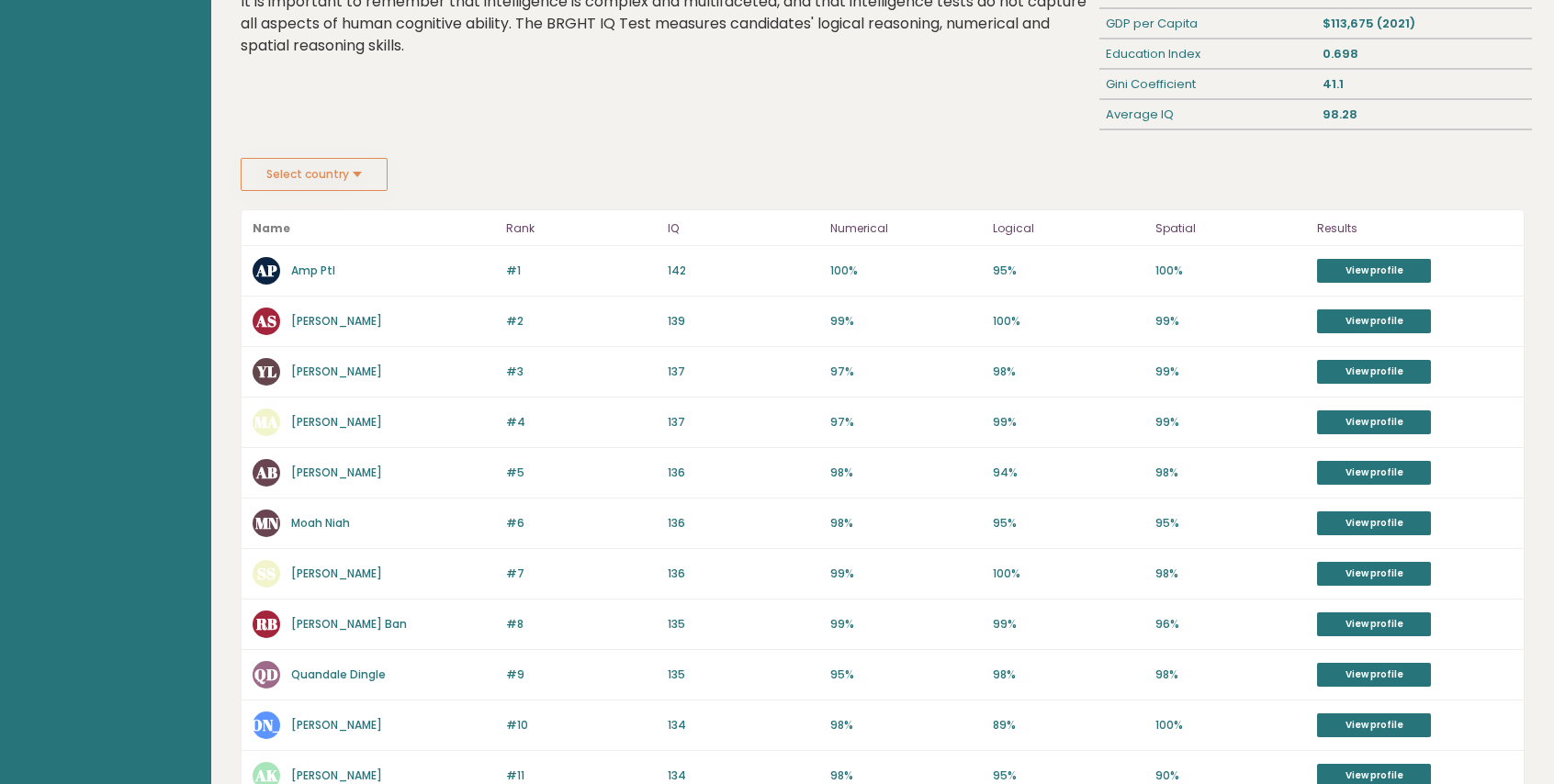
click at [330, 176] on button "Select country" at bounding box center [313, 174] width 147 height 33
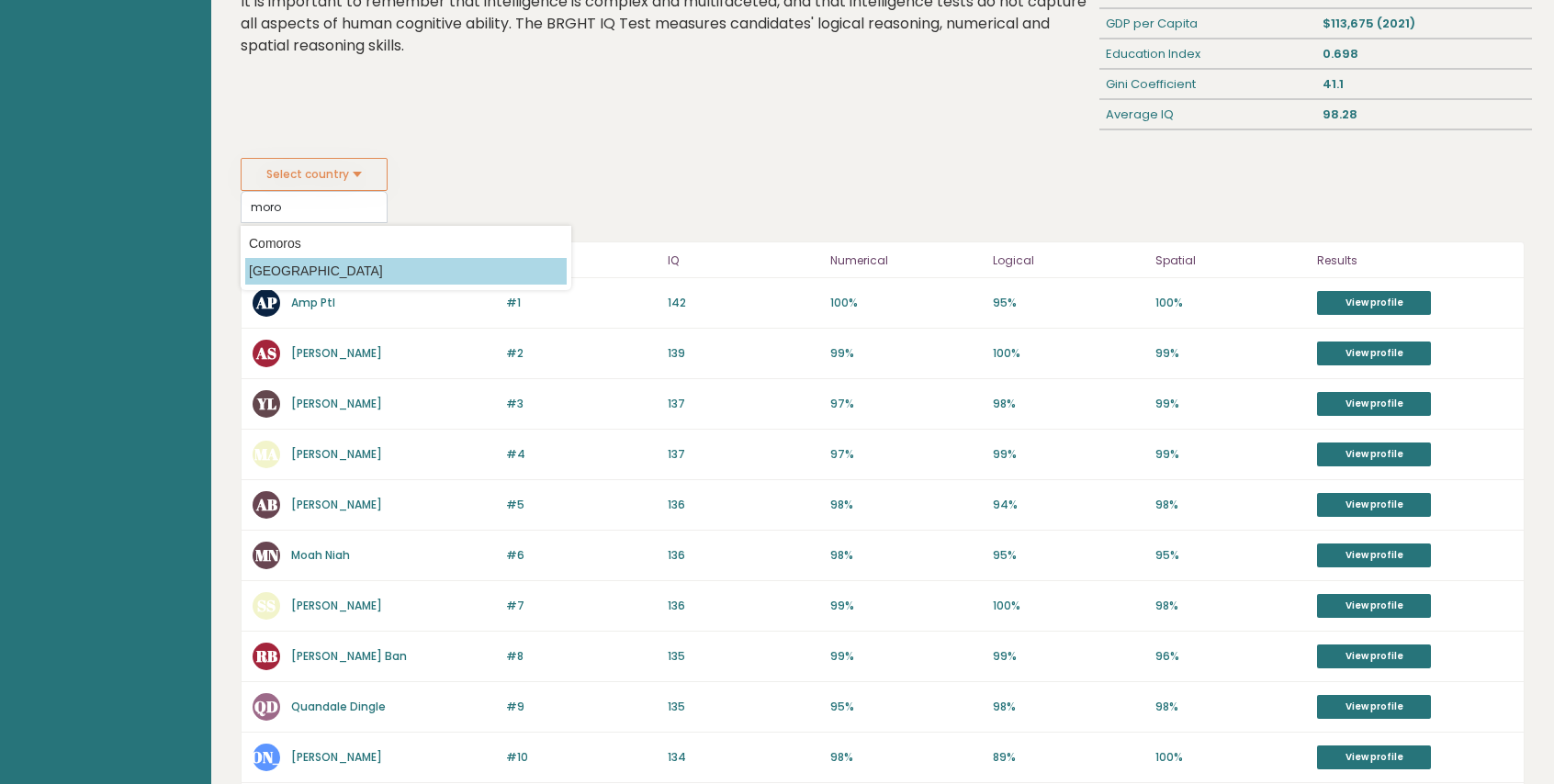
click at [435, 258] on option "[GEOGRAPHIC_DATA]" at bounding box center [406, 271] width 322 height 26
type input "[GEOGRAPHIC_DATA]"
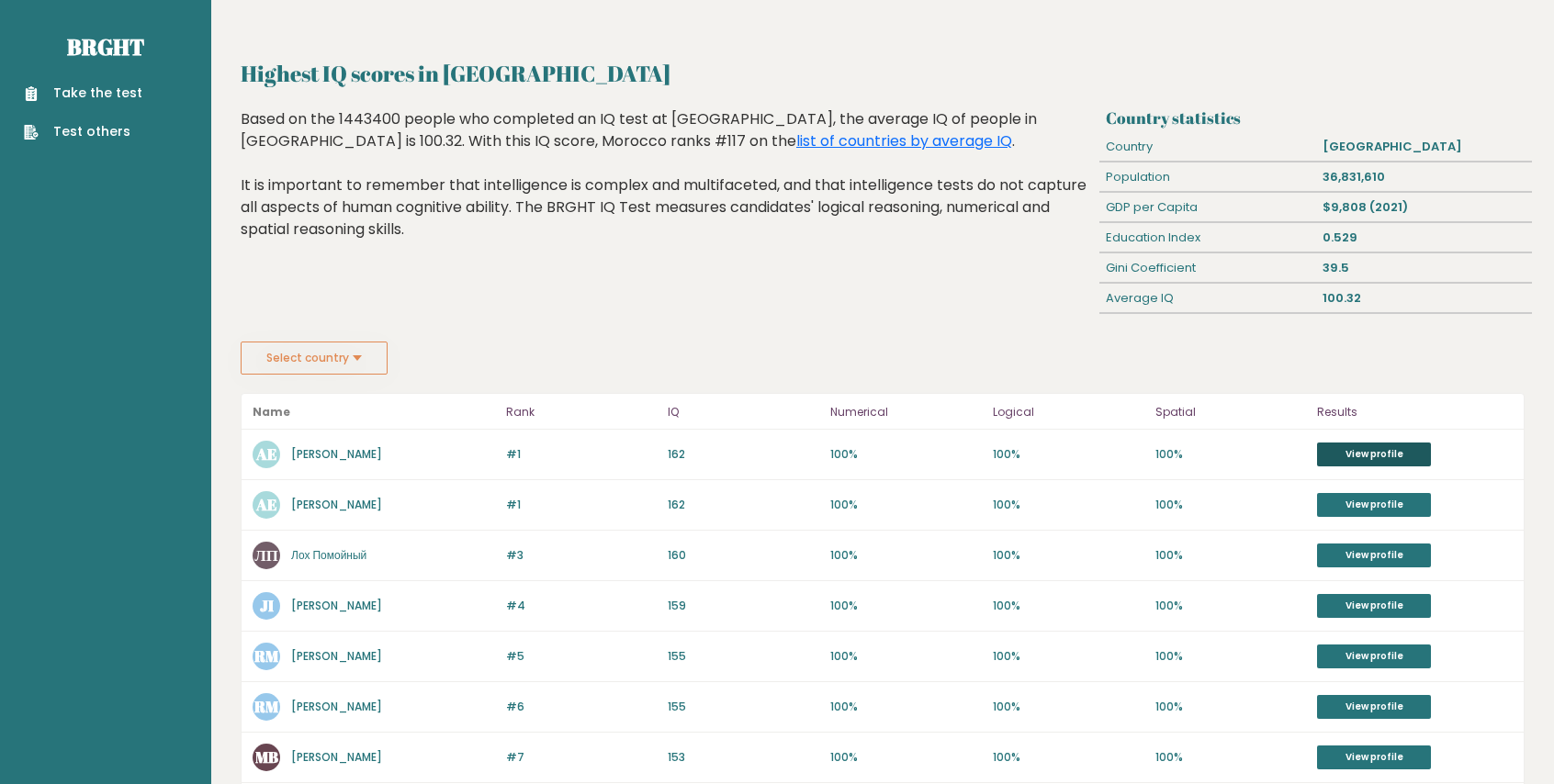
click at [1409, 454] on link "View profile" at bounding box center [1374, 454] width 114 height 24
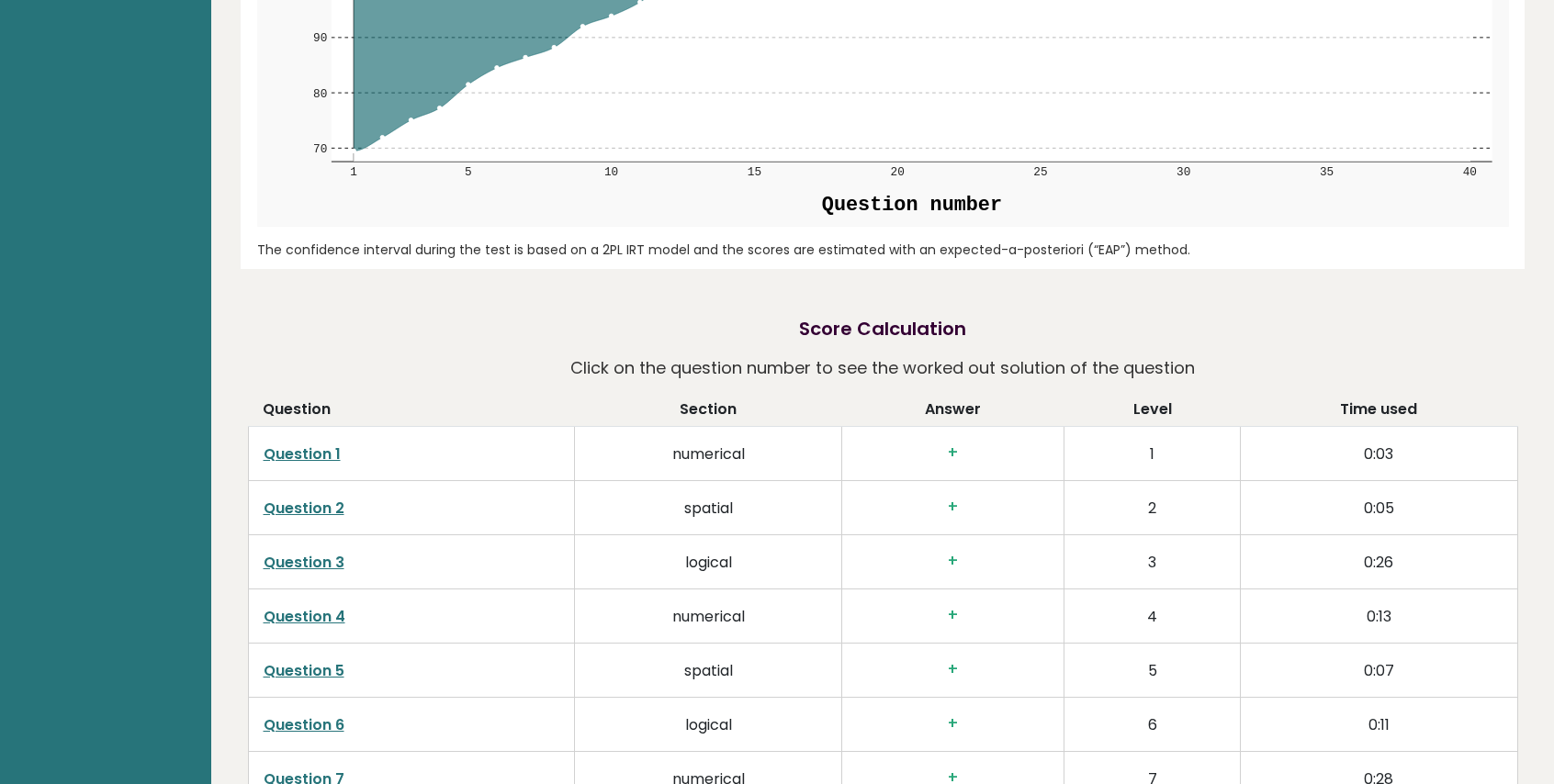
scroll to position [2478, 0]
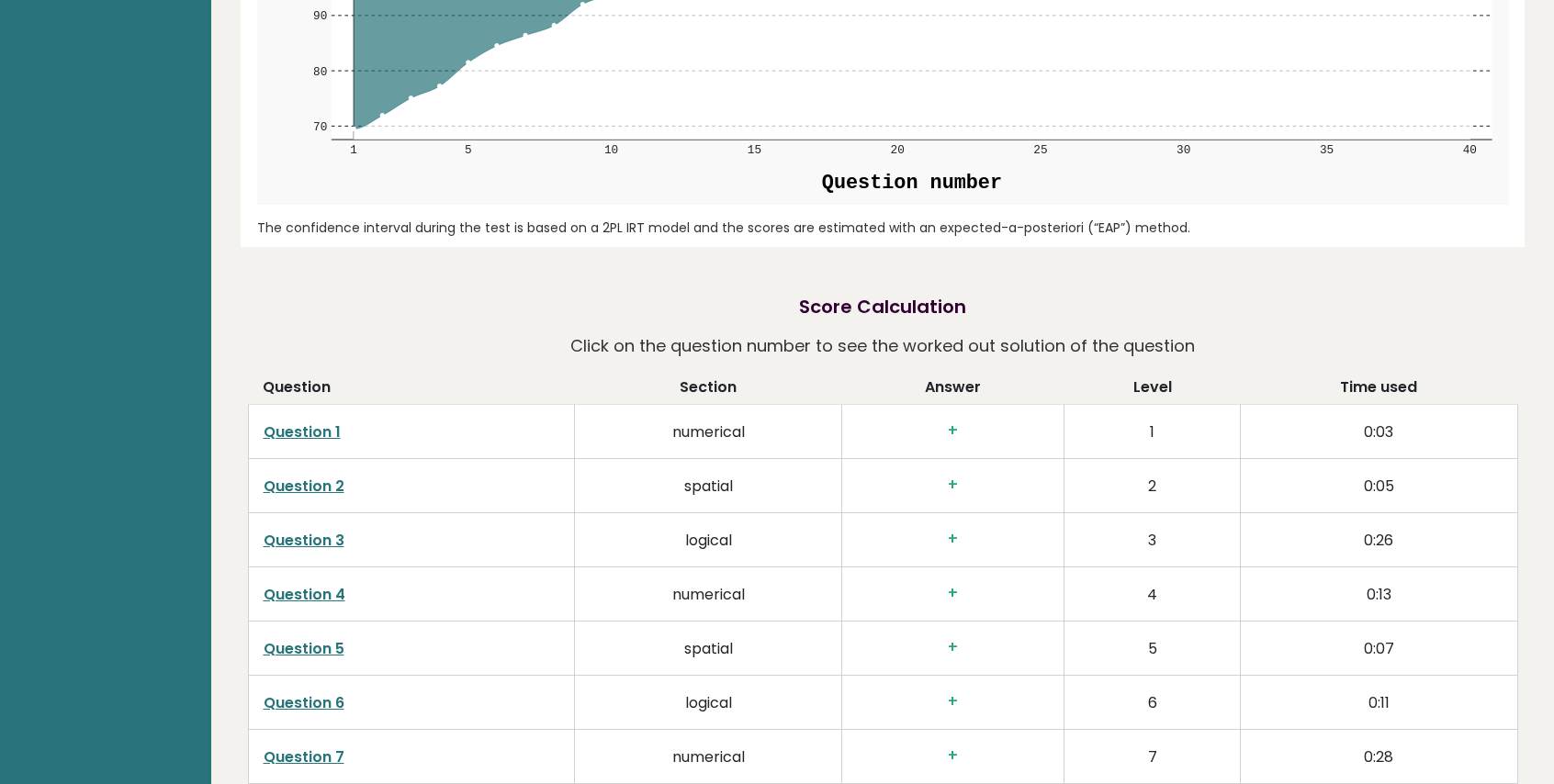
click at [322, 421] on link "Question 1" at bounding box center [302, 432] width 78 height 21
click at [307, 476] on link "Question 2" at bounding box center [304, 486] width 80 height 21
click at [317, 530] on link "Question 3" at bounding box center [304, 540] width 80 height 21
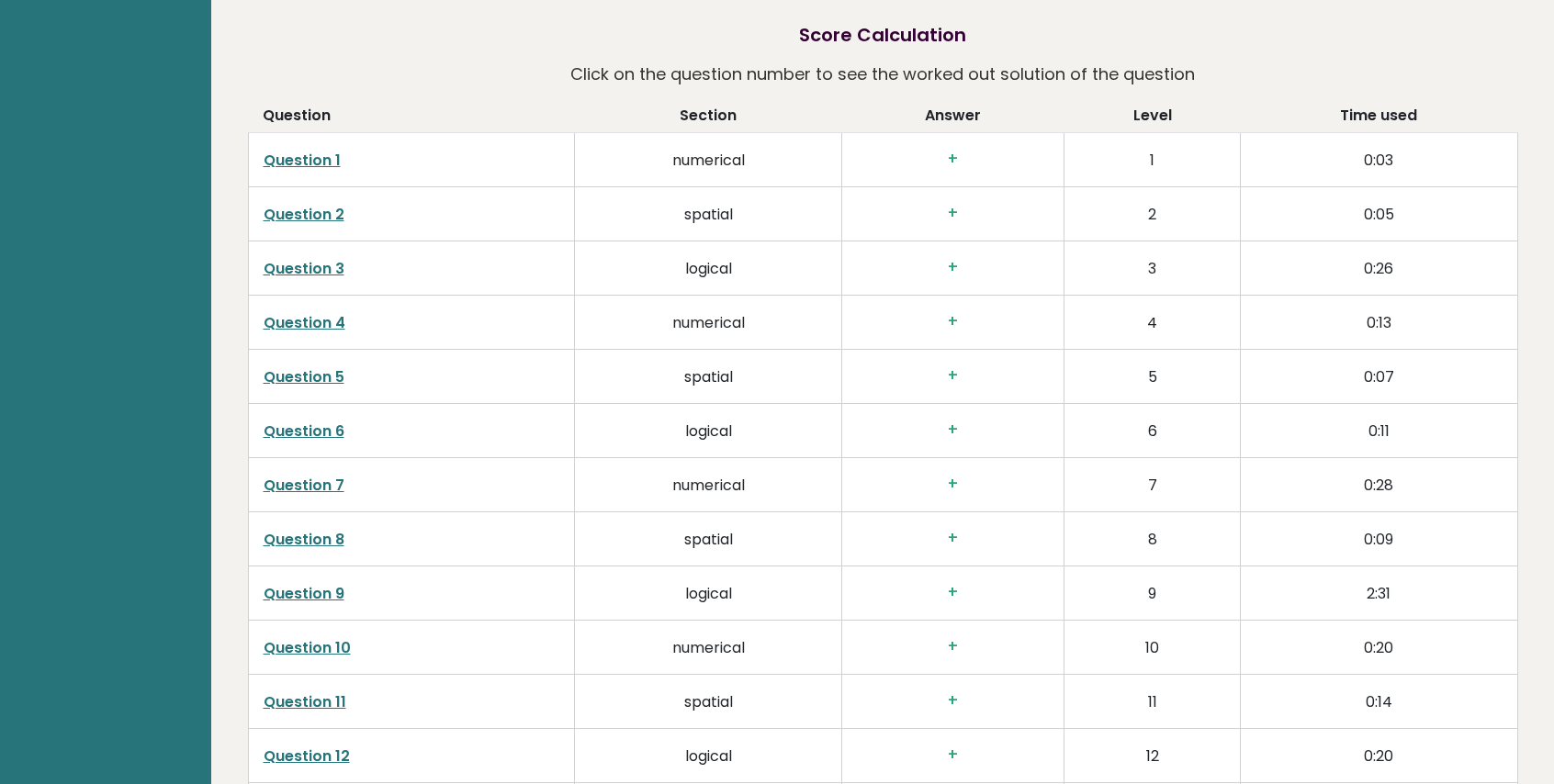
scroll to position [2754, 0]
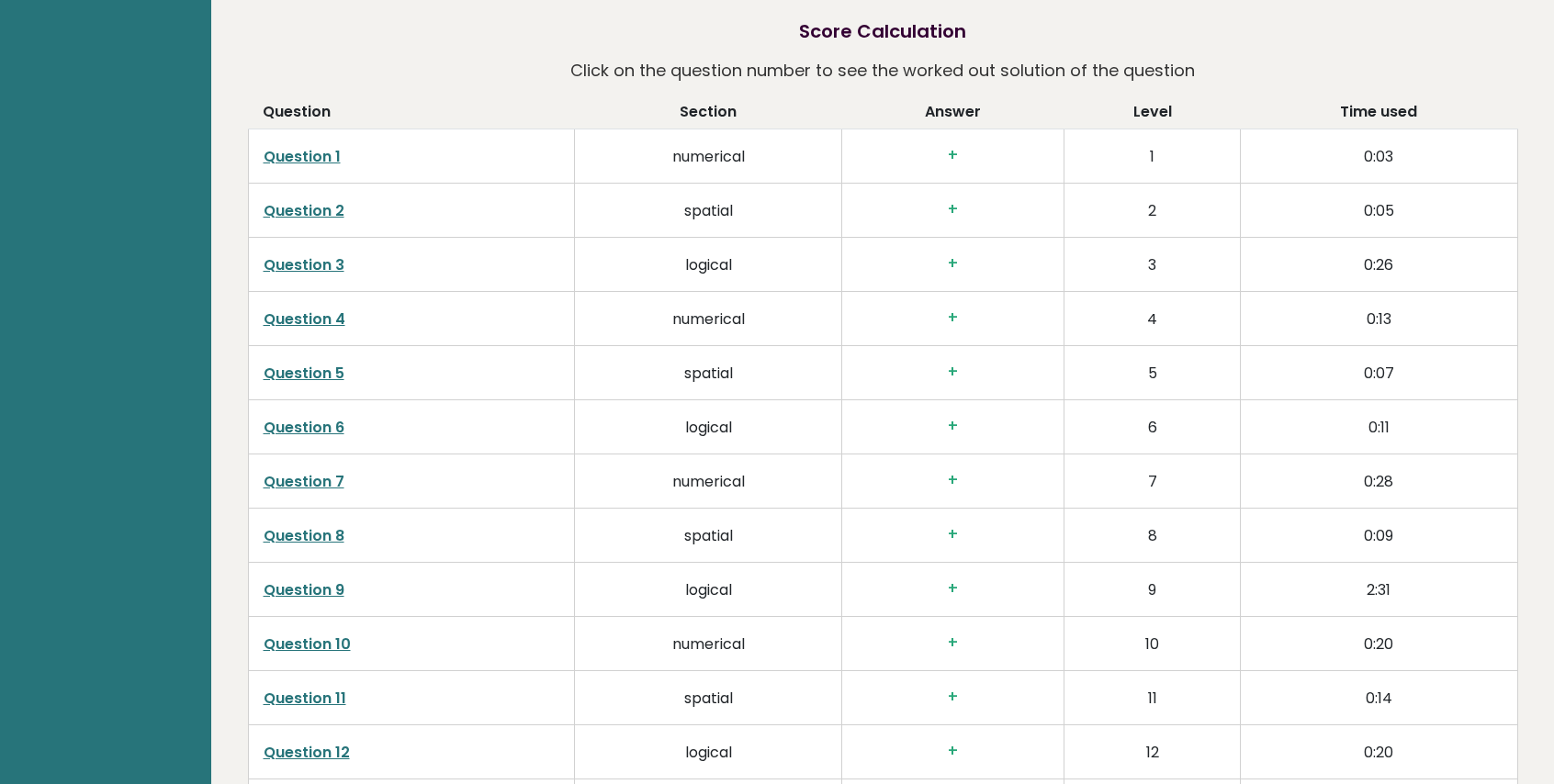
click at [333, 471] on link "Question 7" at bounding box center [304, 481] width 80 height 21
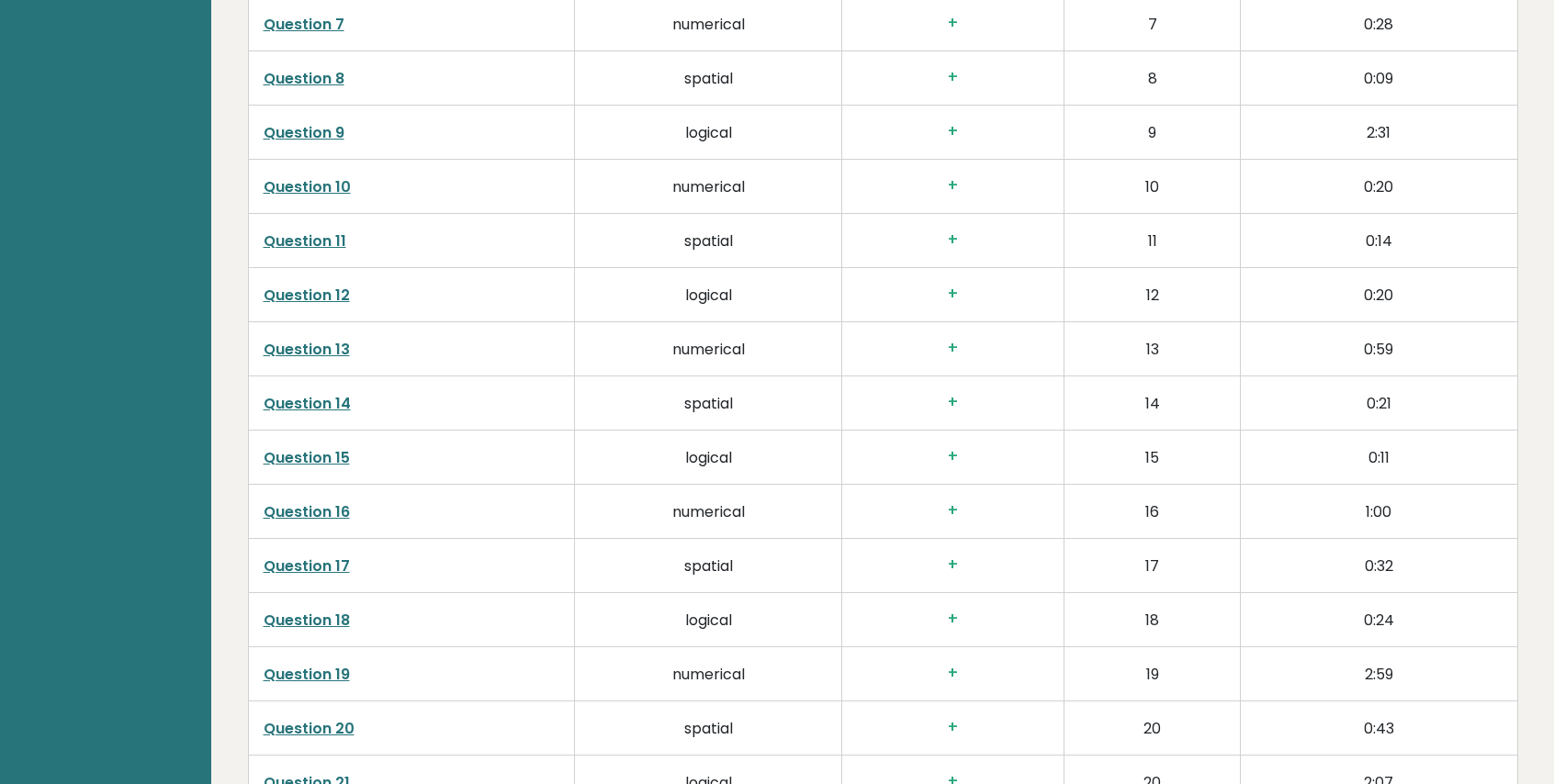
scroll to position [3304, 0]
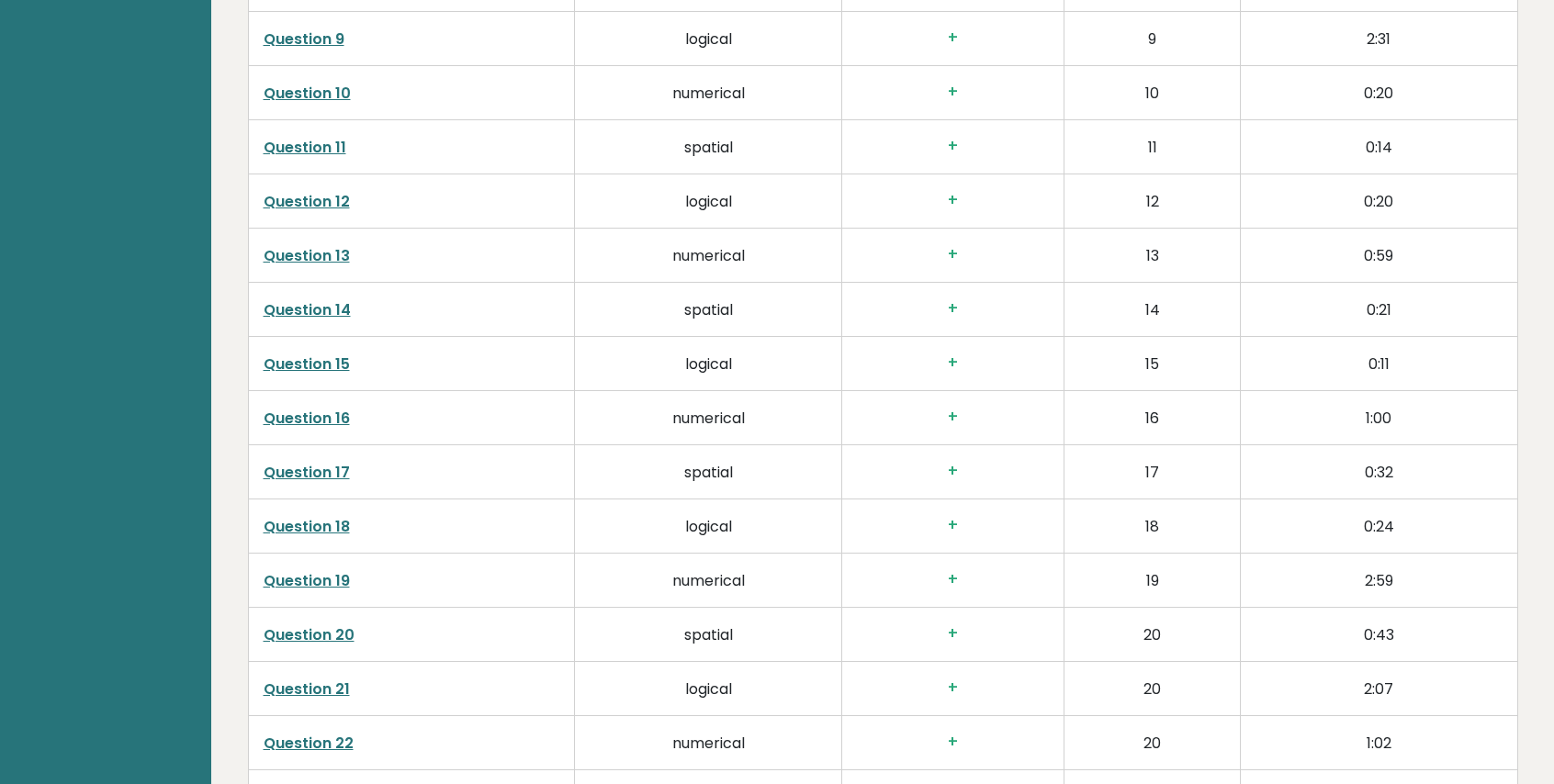
click at [316, 570] on link "Question 19" at bounding box center [307, 580] width 86 height 21
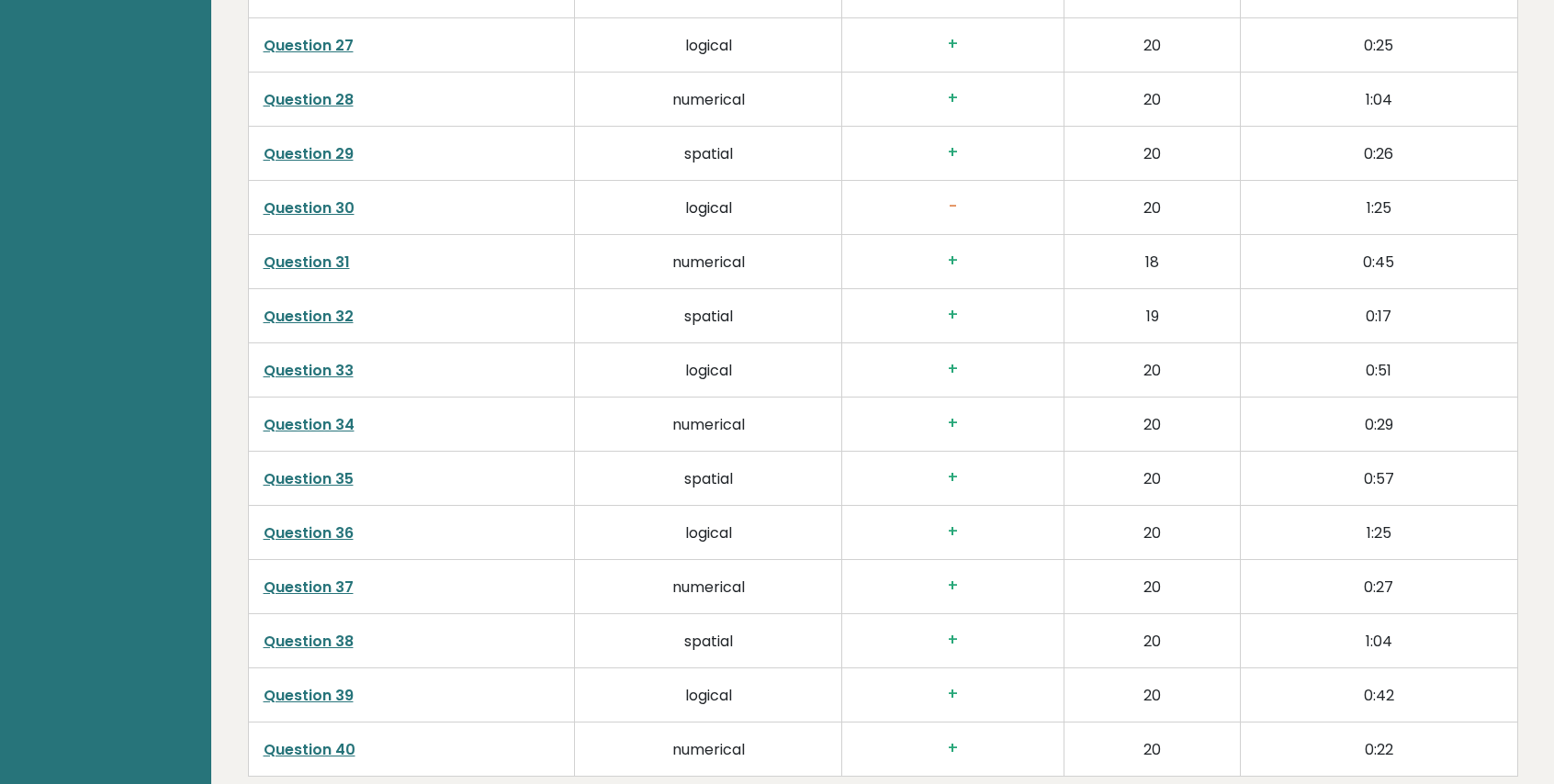
scroll to position [4478, 0]
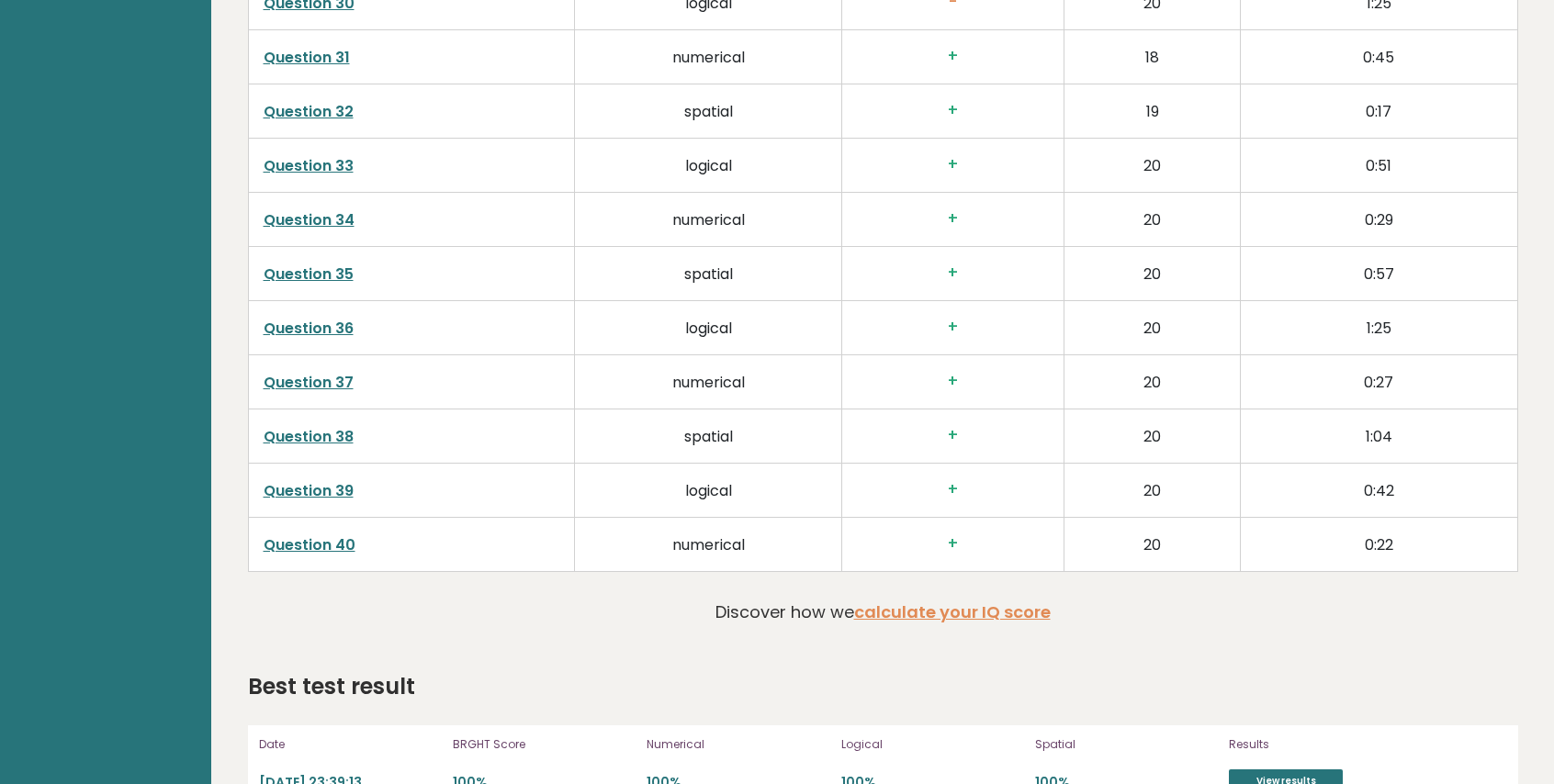
click at [333, 535] on link "Question 40" at bounding box center [309, 545] width 92 height 21
click at [347, 480] on link "Question 39" at bounding box center [309, 491] width 90 height 21
click at [338, 372] on link "Question 37" at bounding box center [309, 382] width 90 height 21
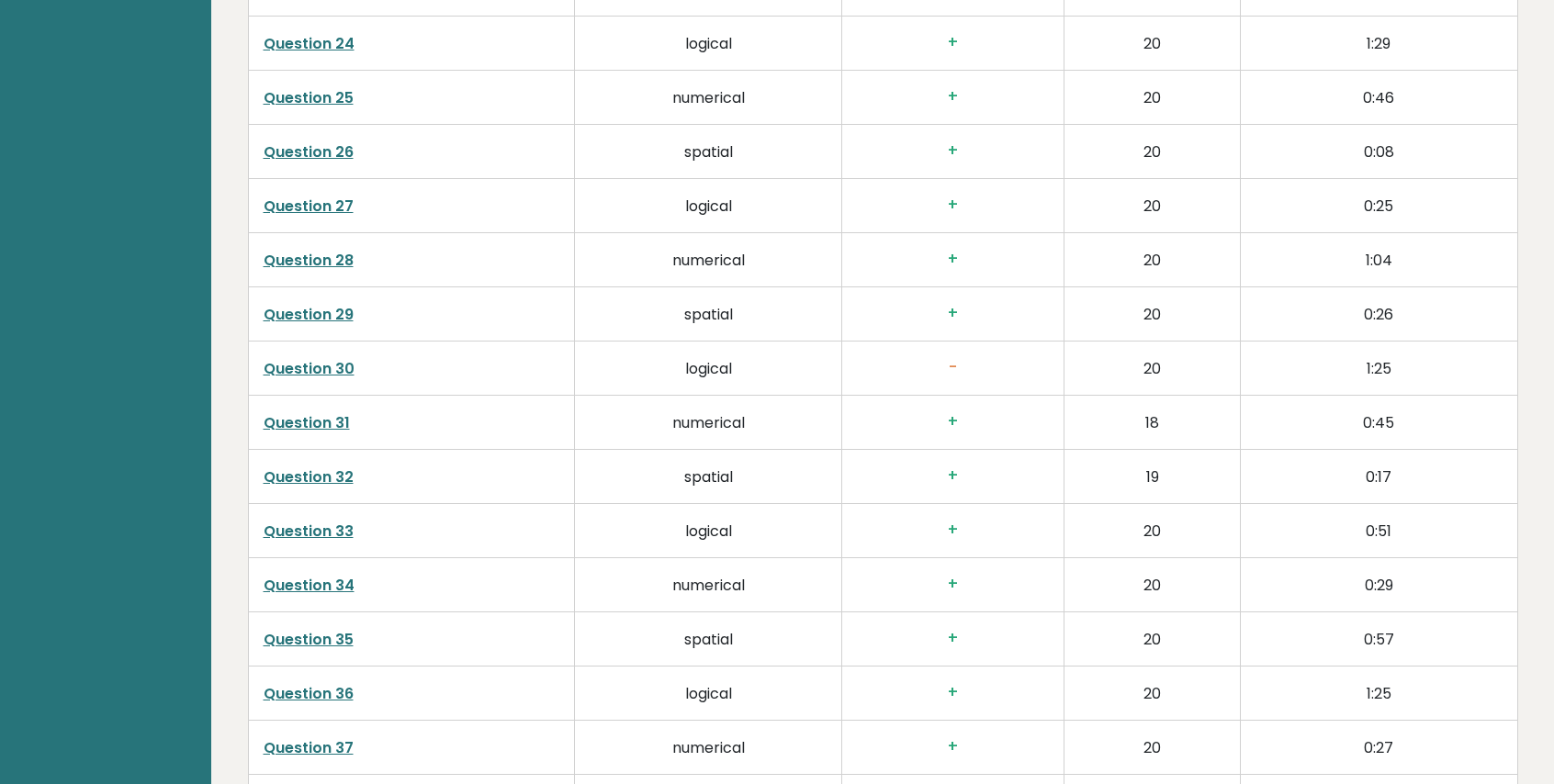
scroll to position [4111, 0]
click at [335, 577] on link "Question 34" at bounding box center [309, 587] width 91 height 21
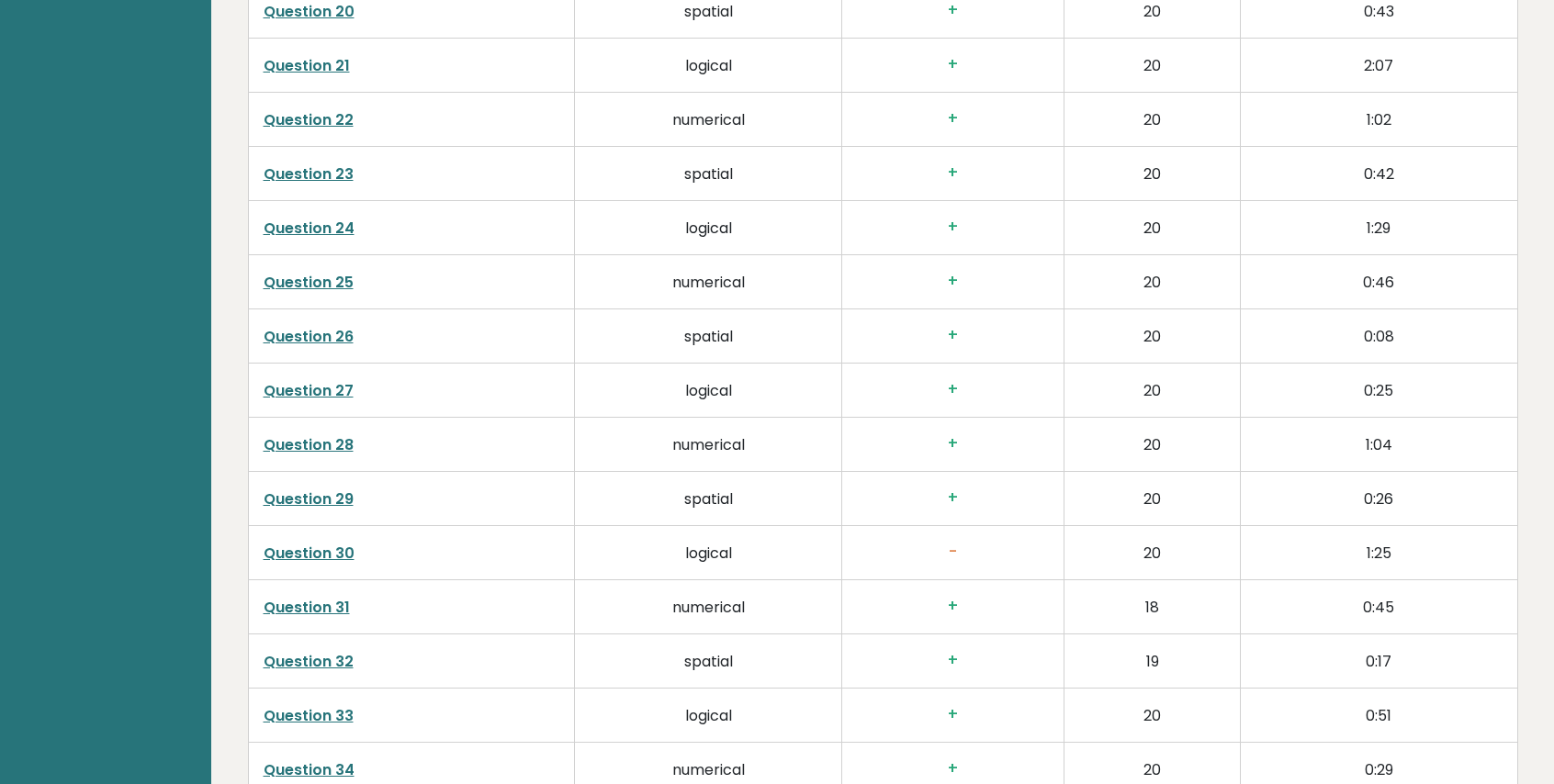
scroll to position [3927, 0]
click at [343, 435] on link "Question 28" at bounding box center [309, 446] width 90 height 21
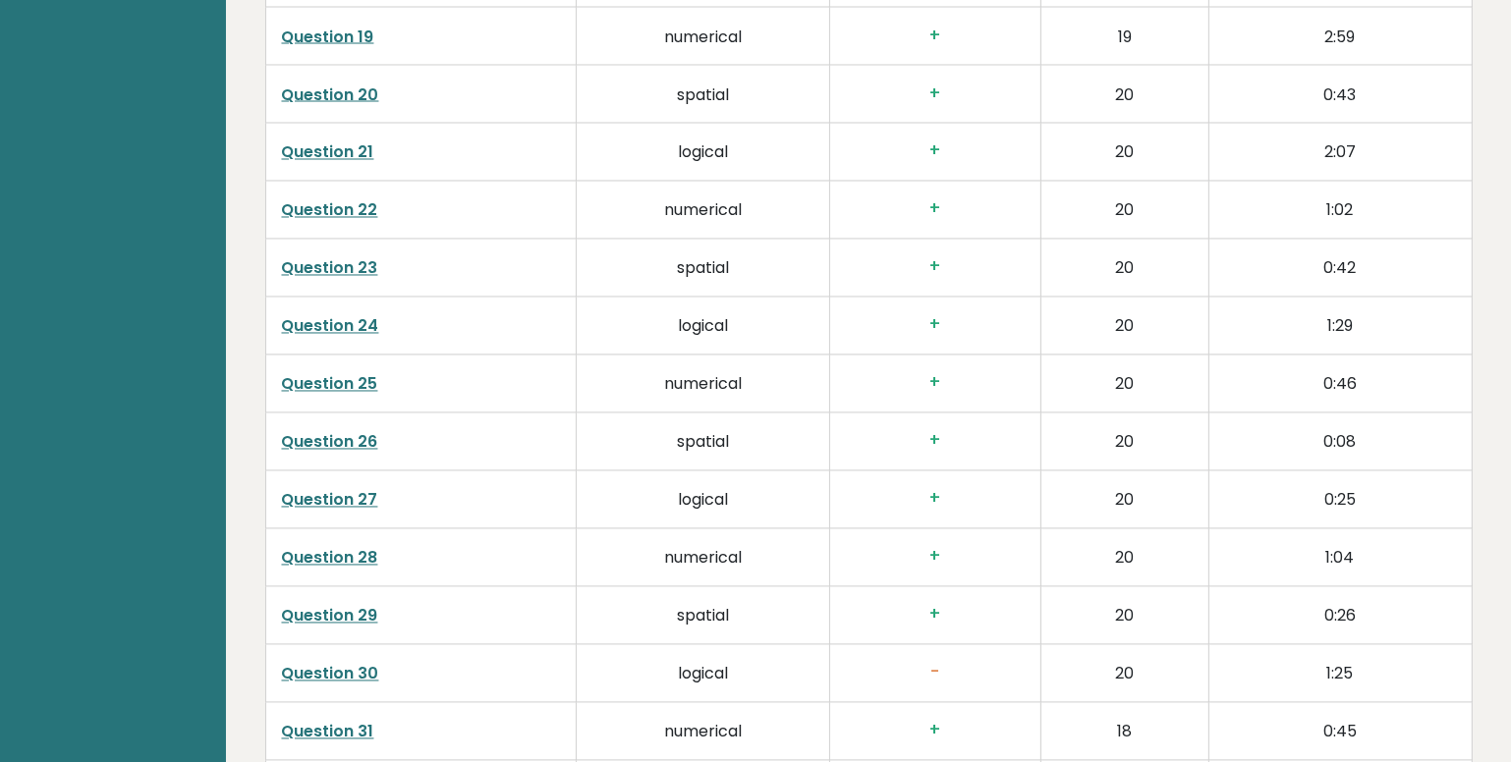
scroll to position [3667, 0]
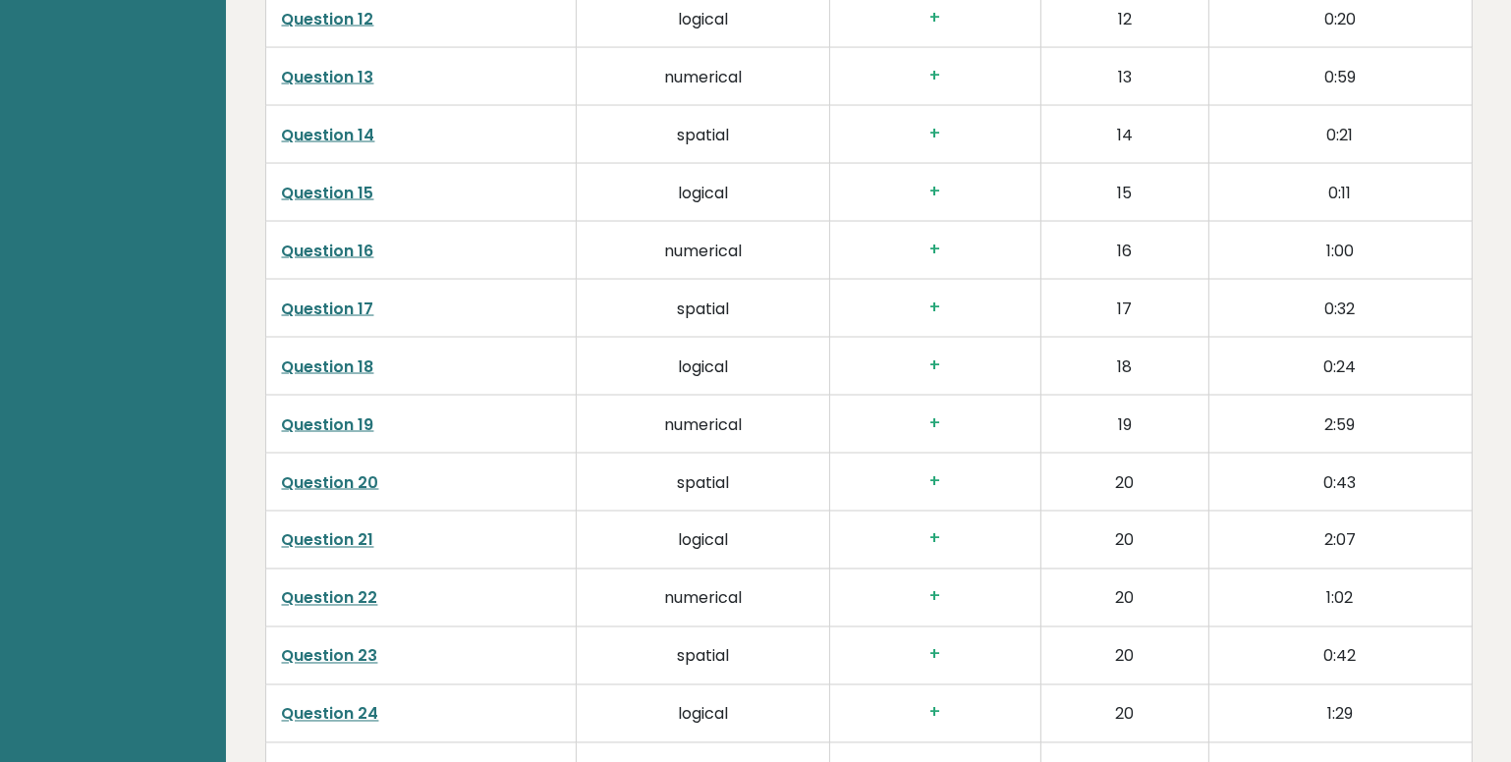
click at [363, 414] on link "Question 19" at bounding box center [328, 425] width 92 height 23
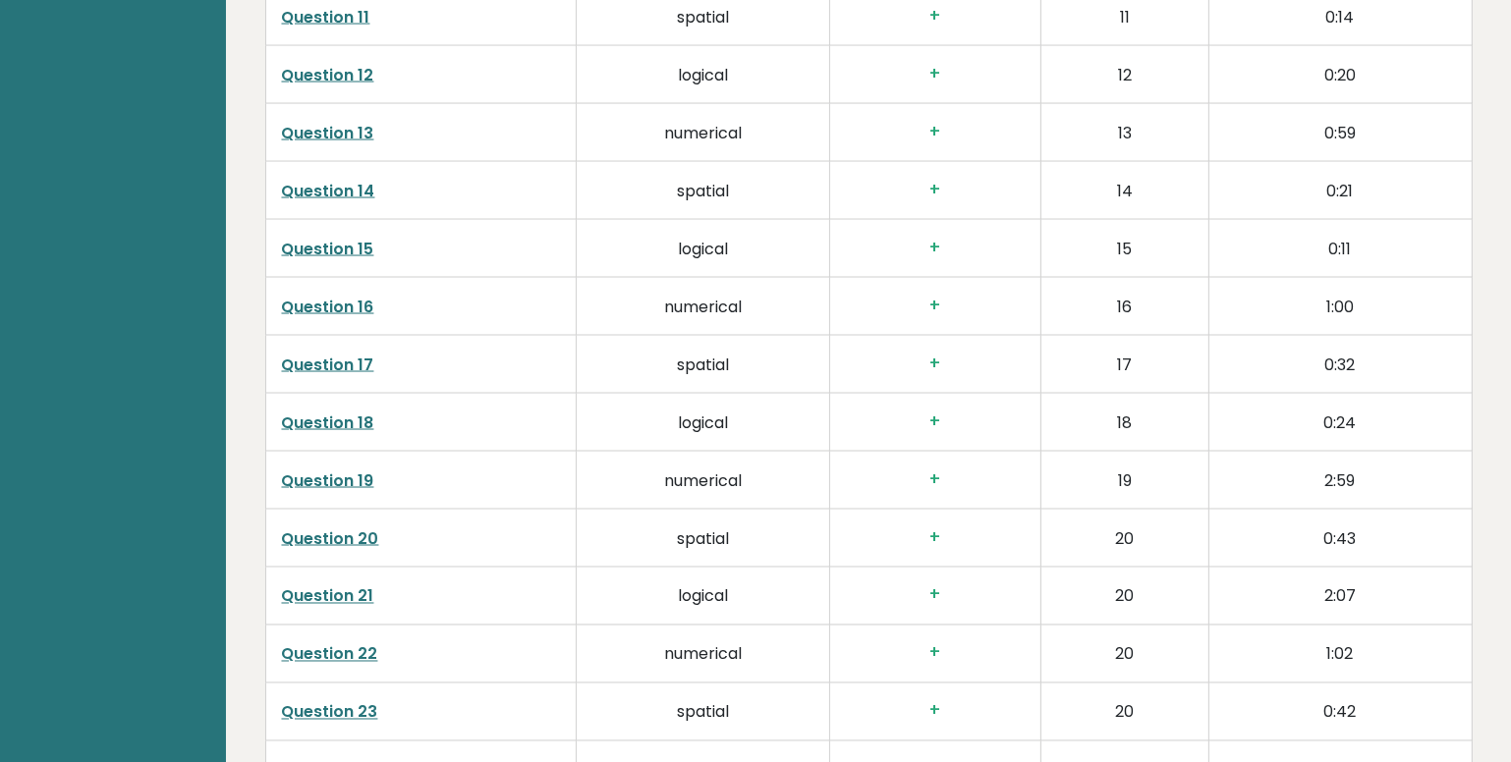
scroll to position [3399, 0]
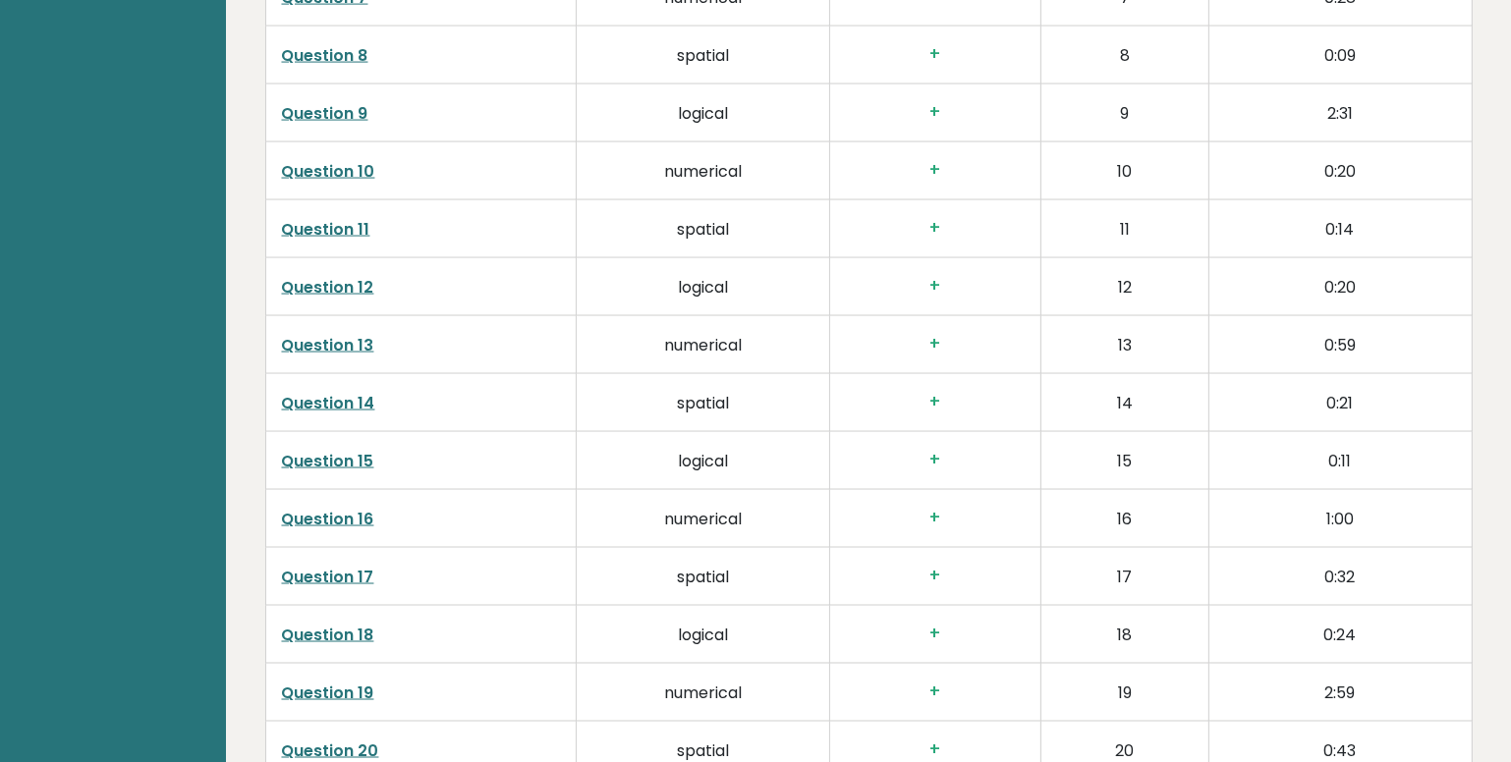
click at [309, 334] on link "Question 13" at bounding box center [328, 345] width 92 height 23
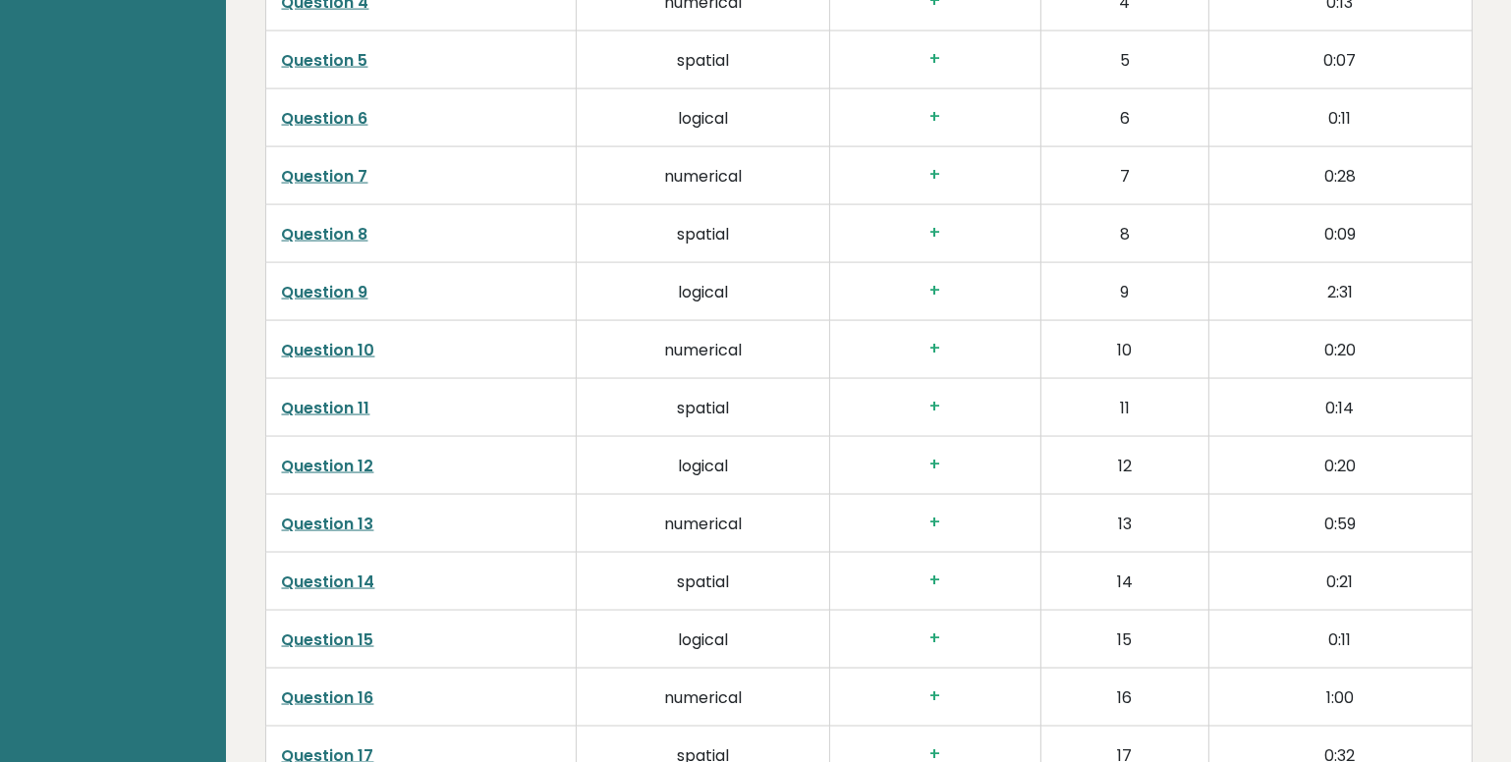
click at [326, 281] on link "Question 9" at bounding box center [325, 292] width 86 height 23
click at [301, 174] on link "Question 7" at bounding box center [325, 176] width 86 height 23
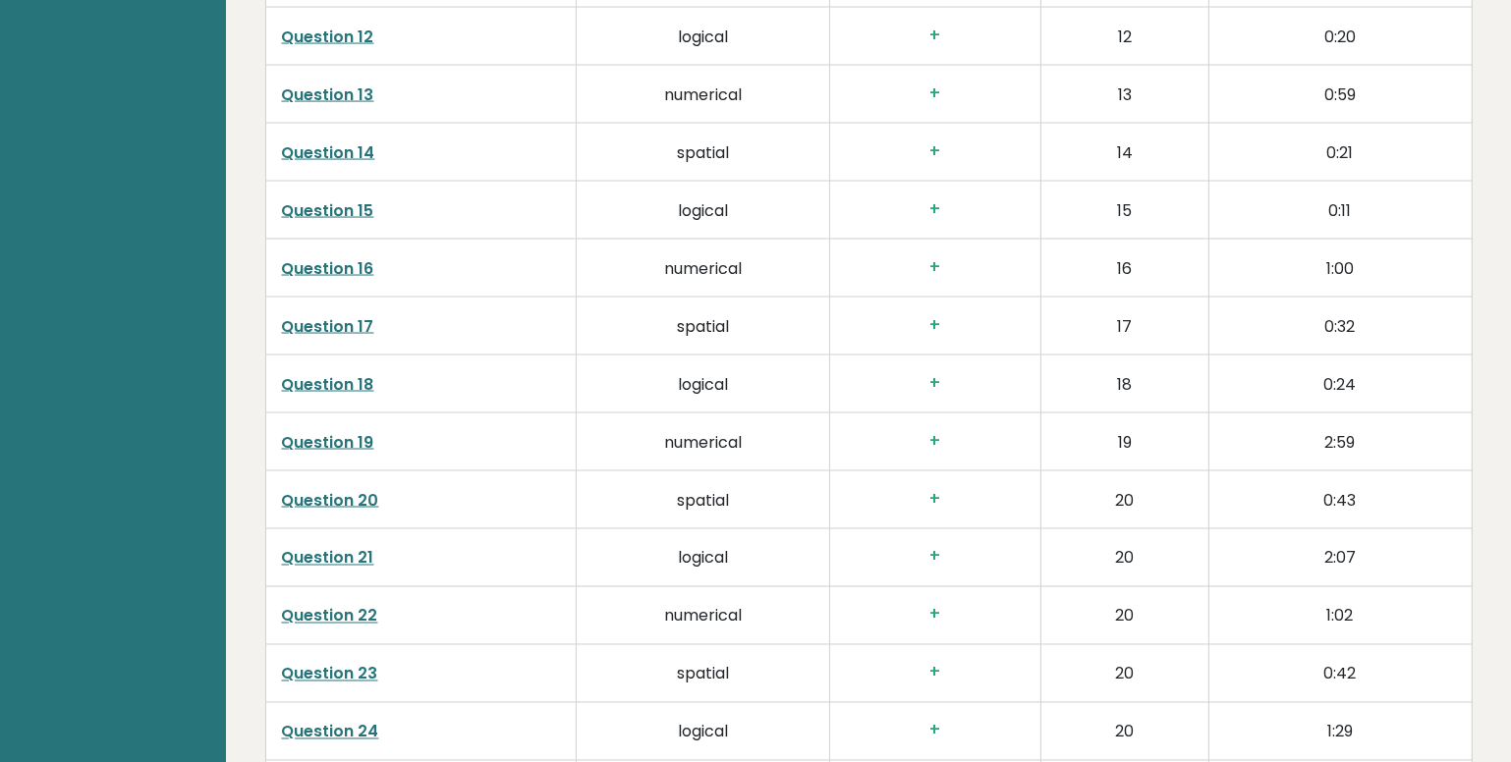
scroll to position [3667, 0]
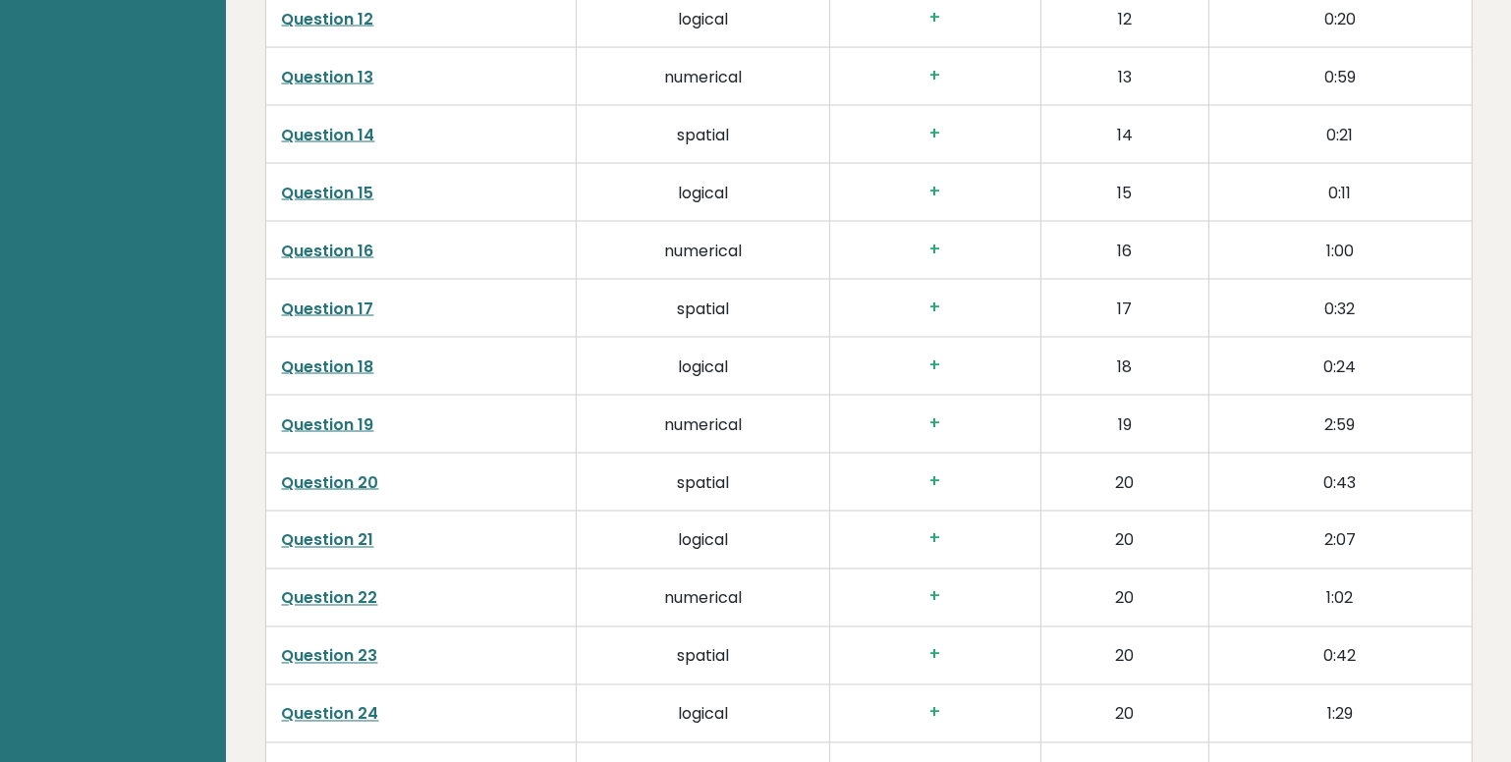
click at [334, 587] on link "Question 22" at bounding box center [330, 598] width 96 height 23
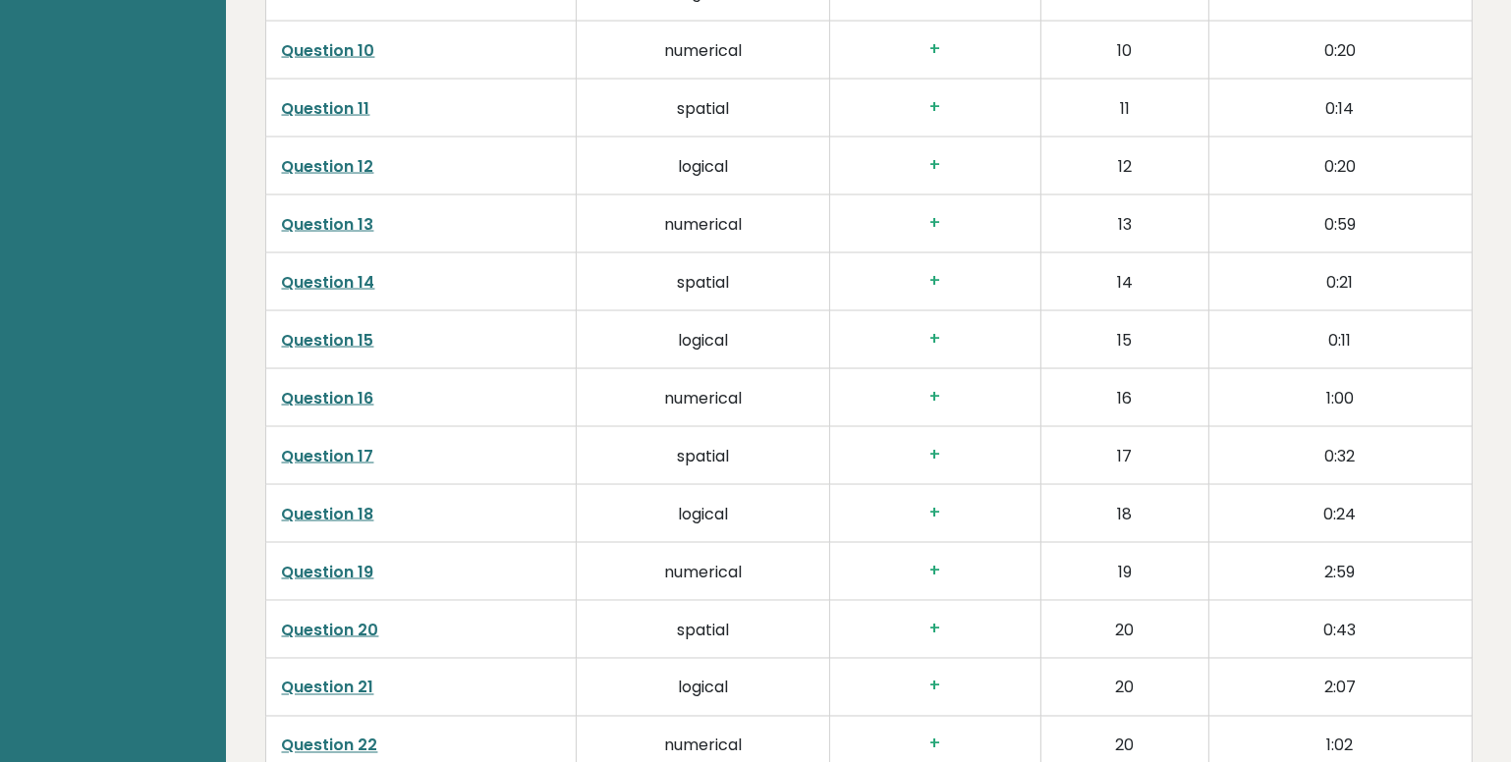
scroll to position [3488, 0]
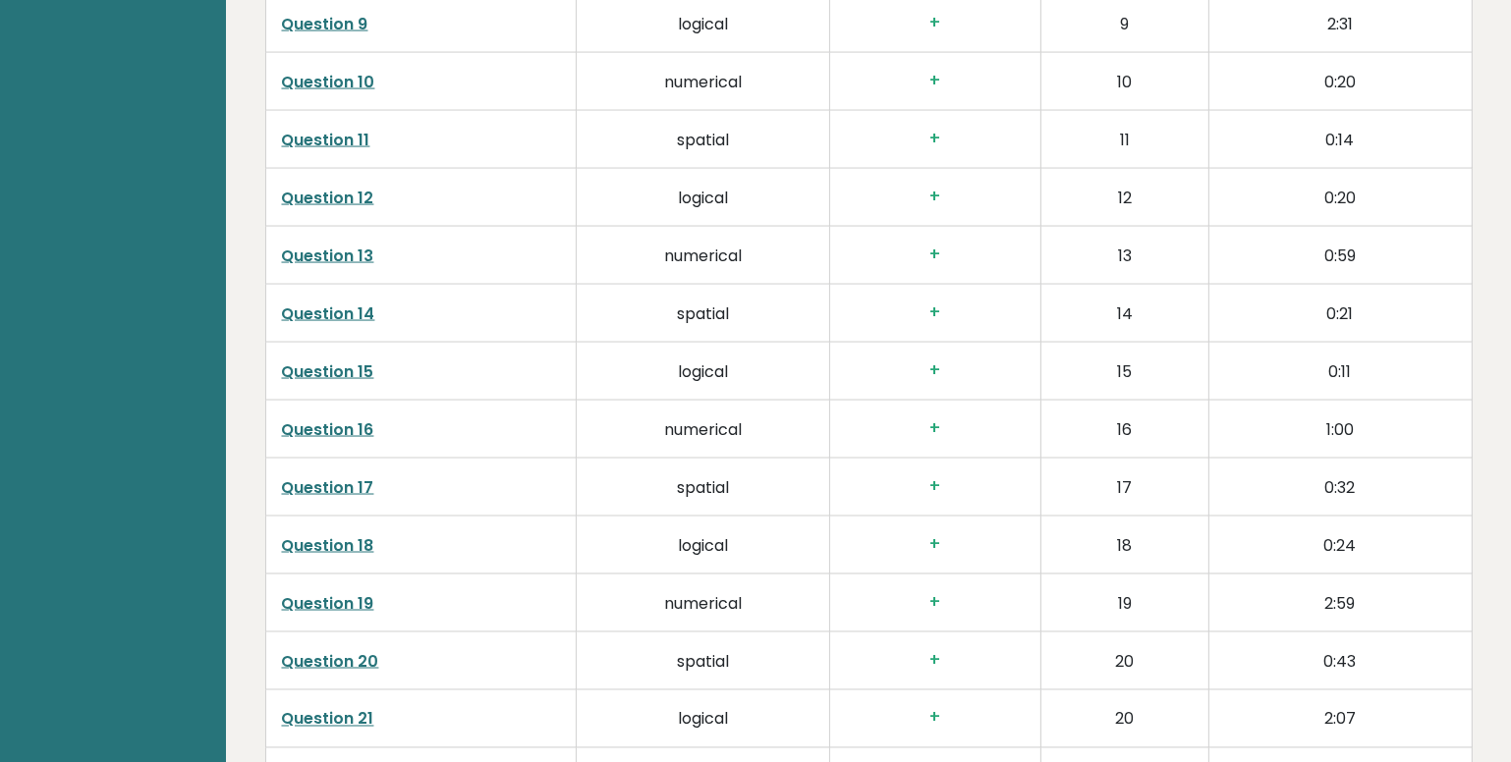
click at [332, 245] on link "Question 13" at bounding box center [328, 256] width 92 height 23
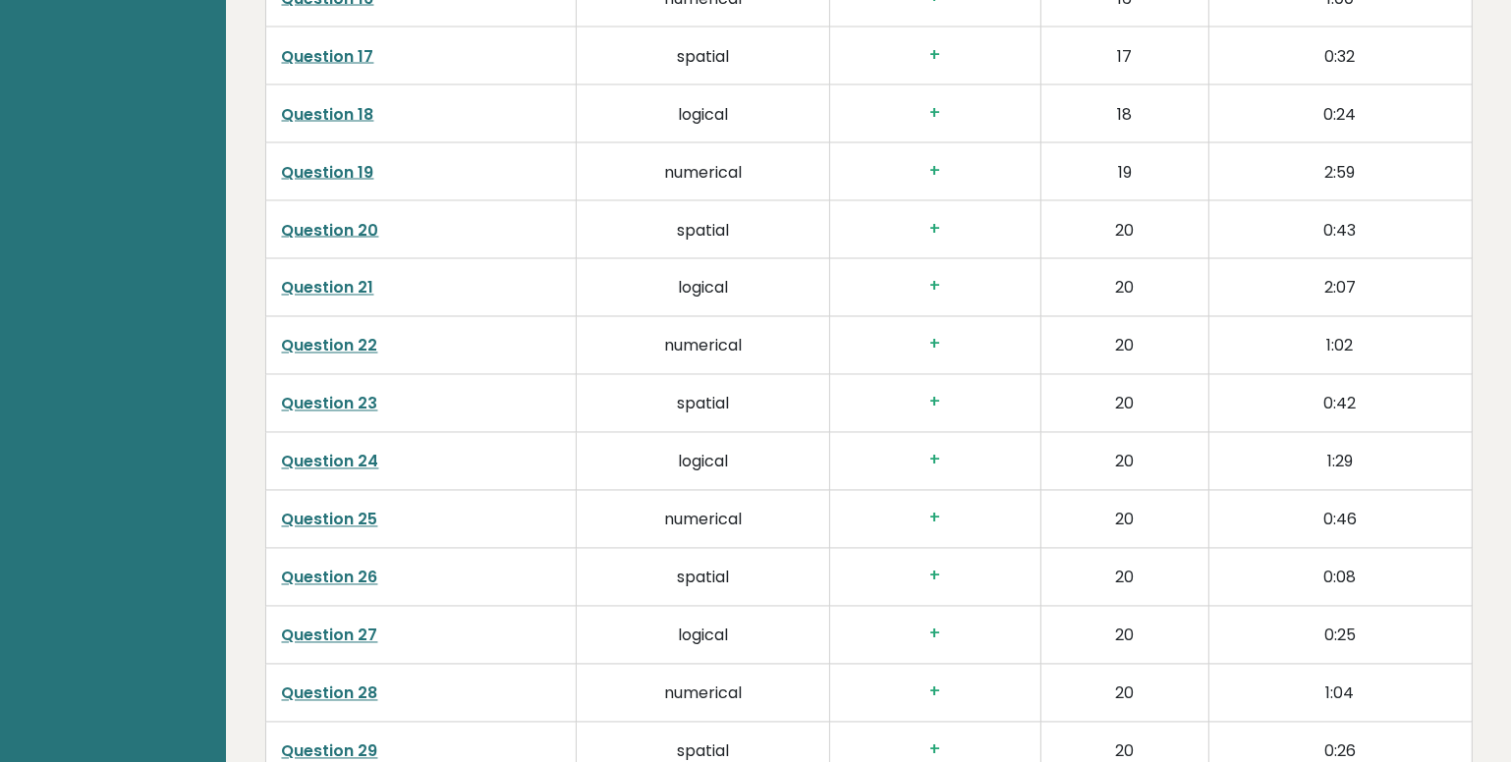
scroll to position [3935, 0]
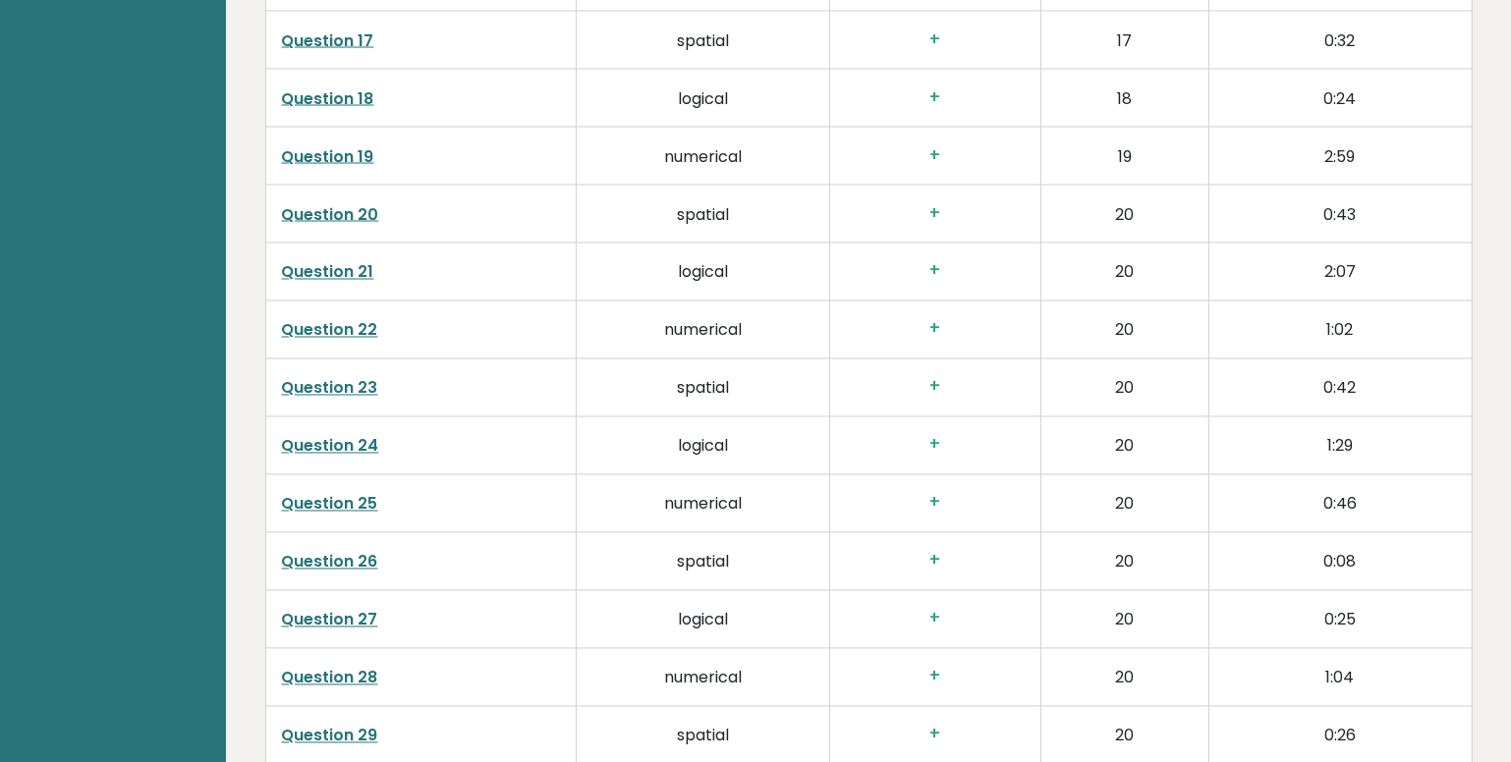
click at [302, 493] on link "Question 25" at bounding box center [330, 504] width 96 height 23
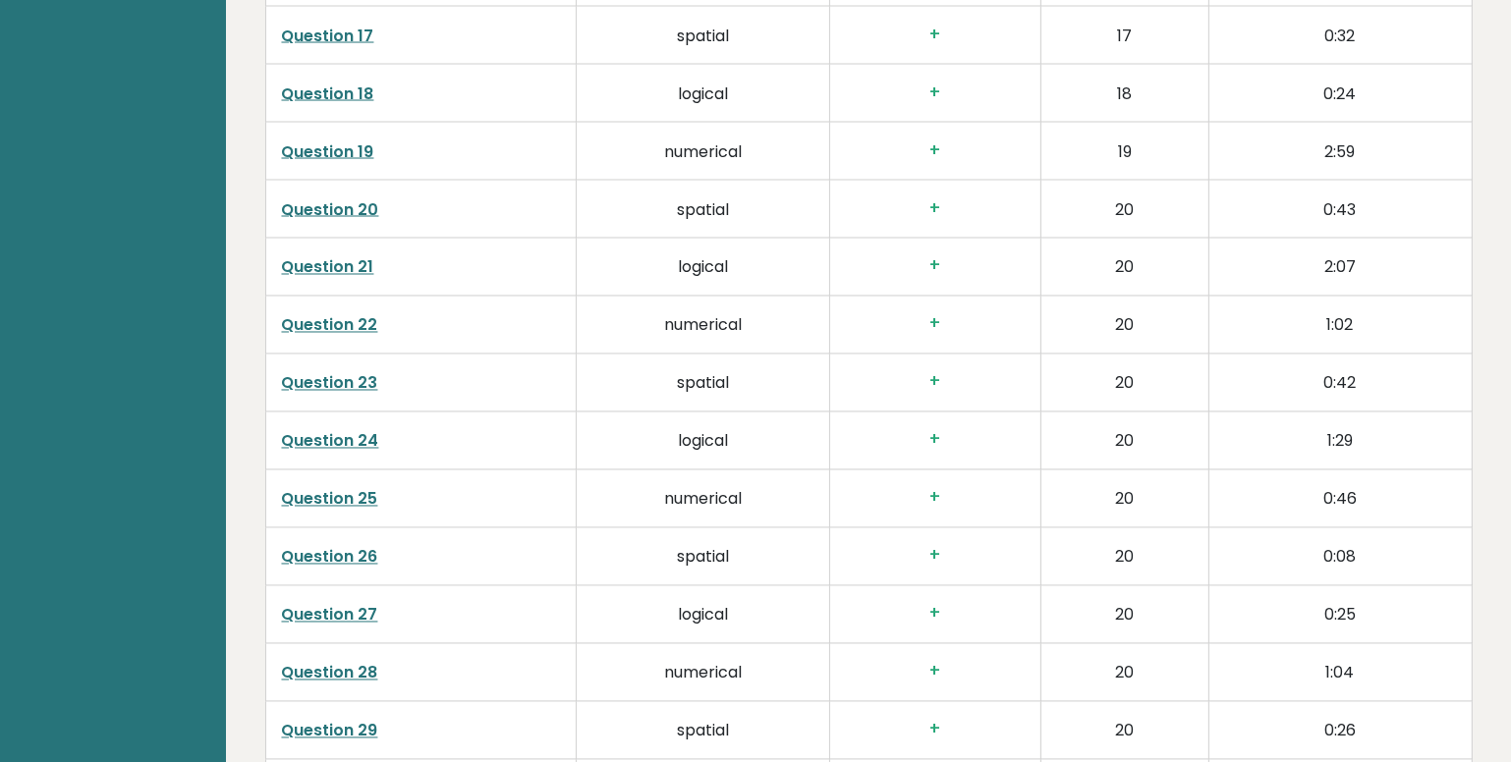
scroll to position [4202, 0]
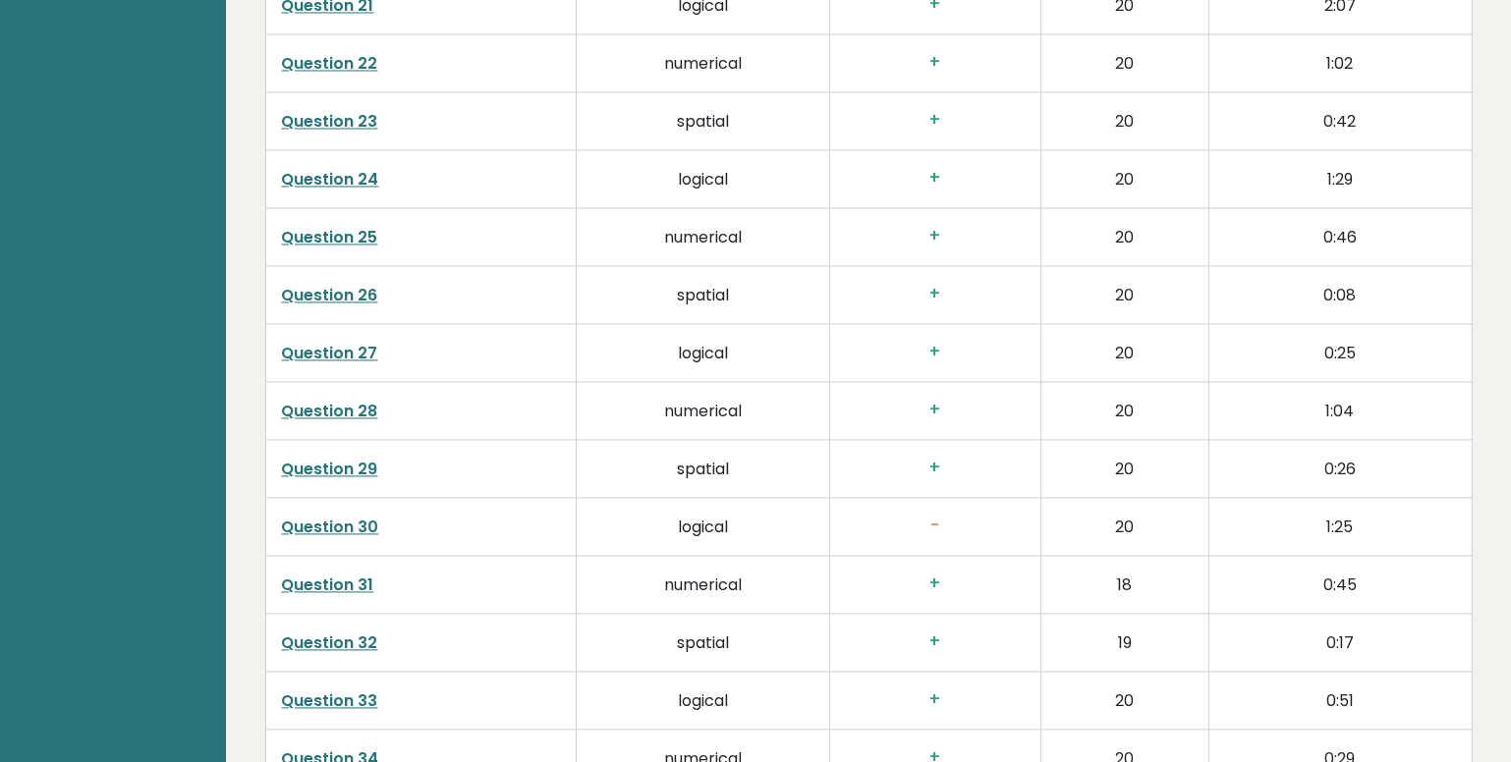
click at [362, 574] on link "Question 31" at bounding box center [328, 585] width 92 height 23
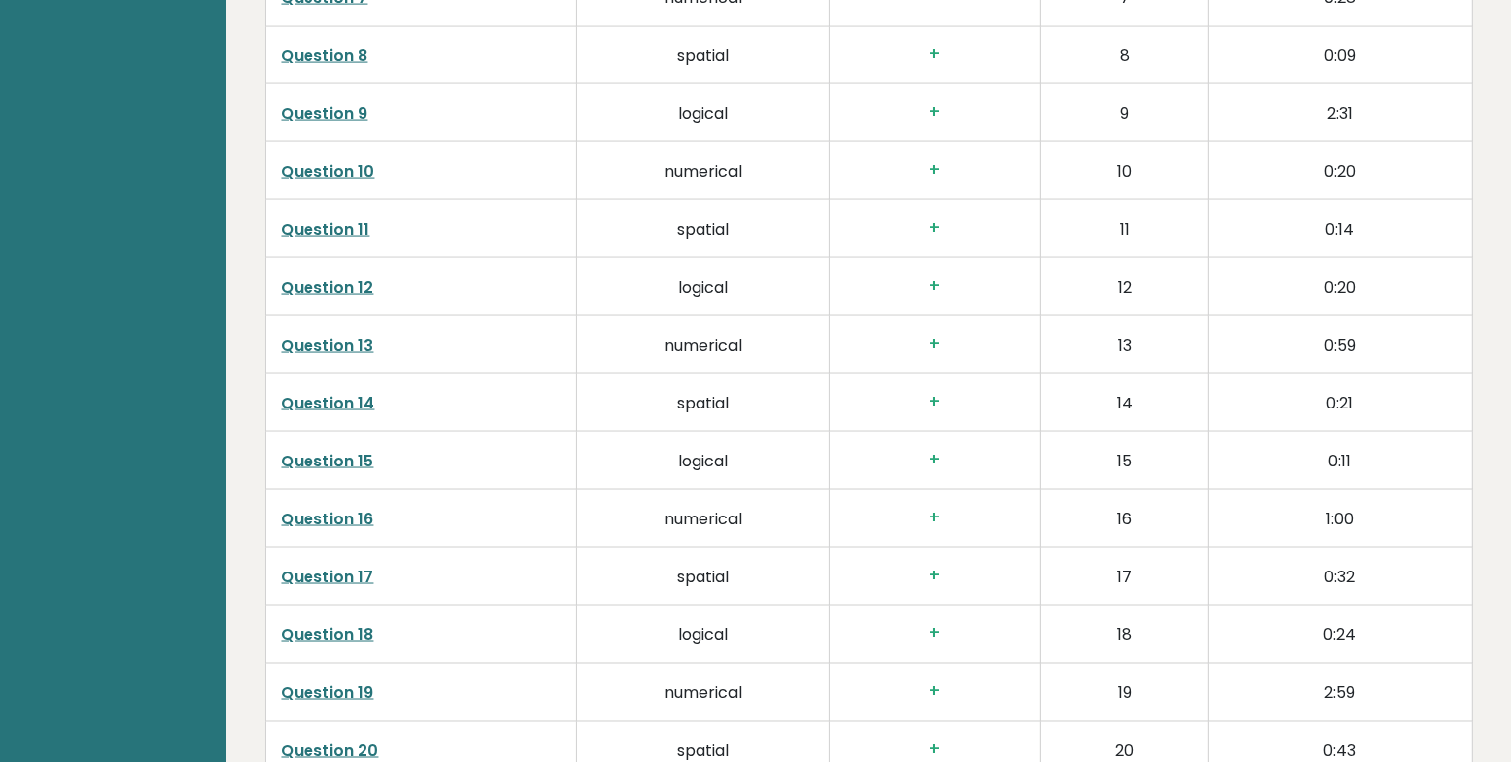
scroll to position [2953, 0]
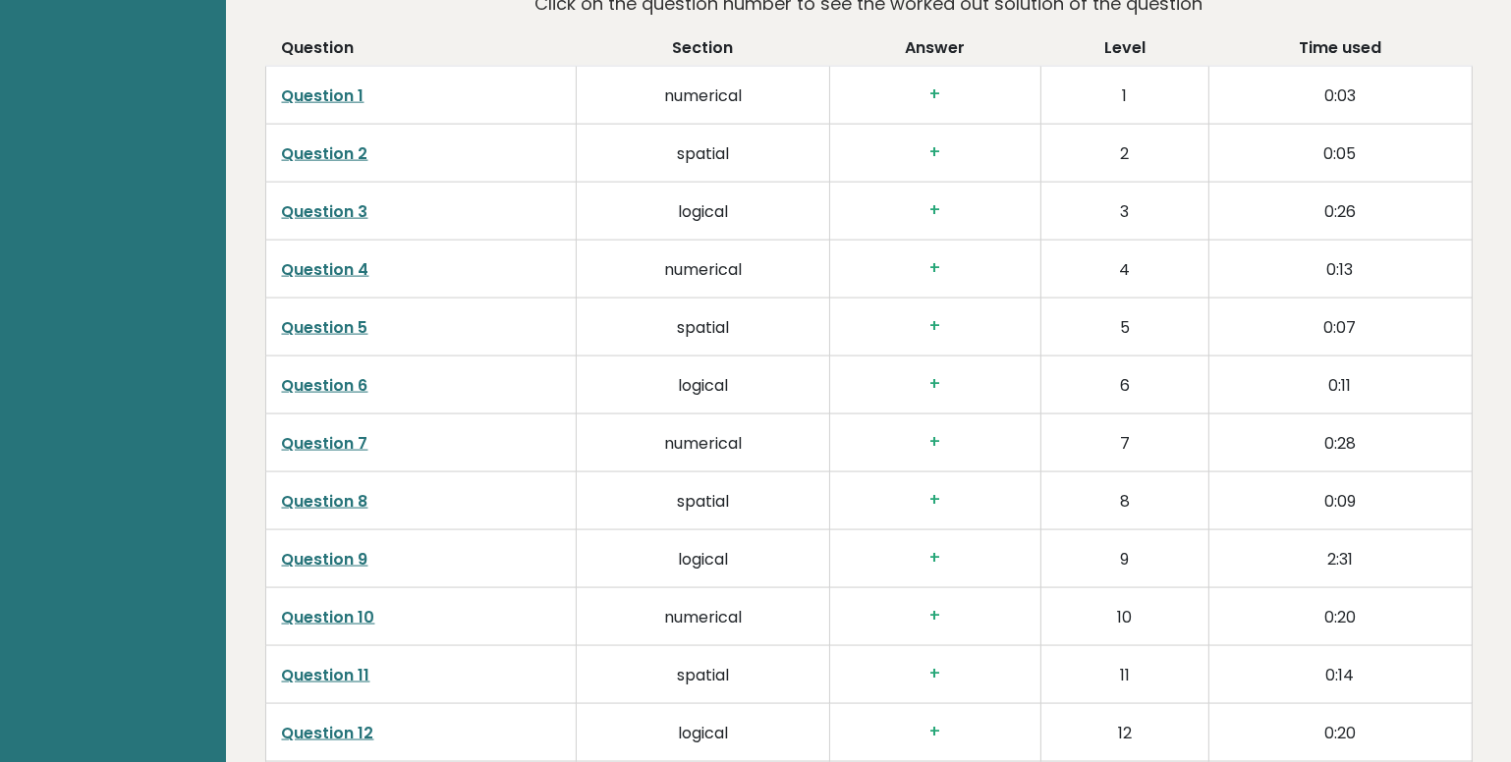
click at [324, 432] on link "Question 7" at bounding box center [325, 443] width 86 height 23
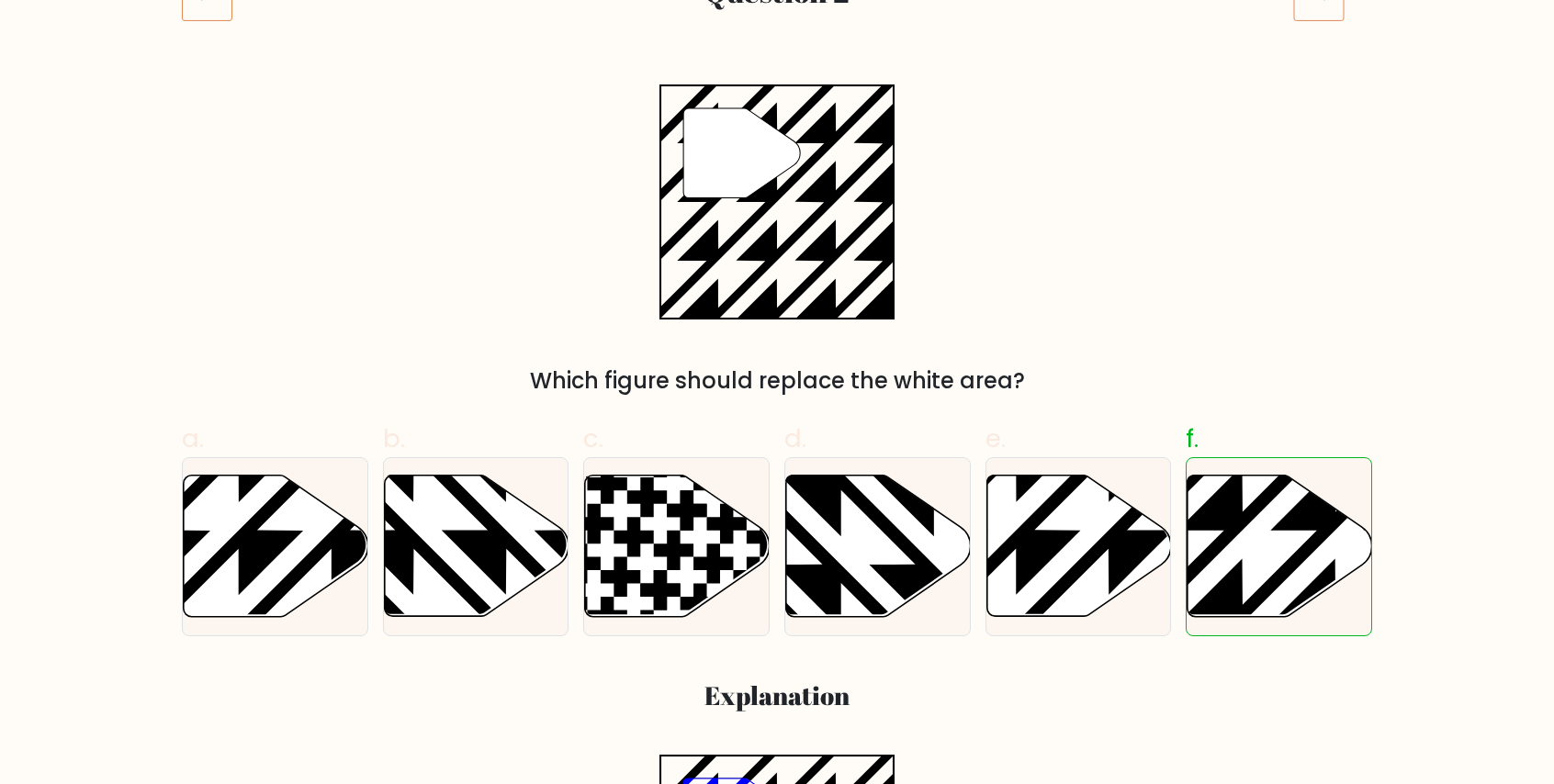
scroll to position [276, 0]
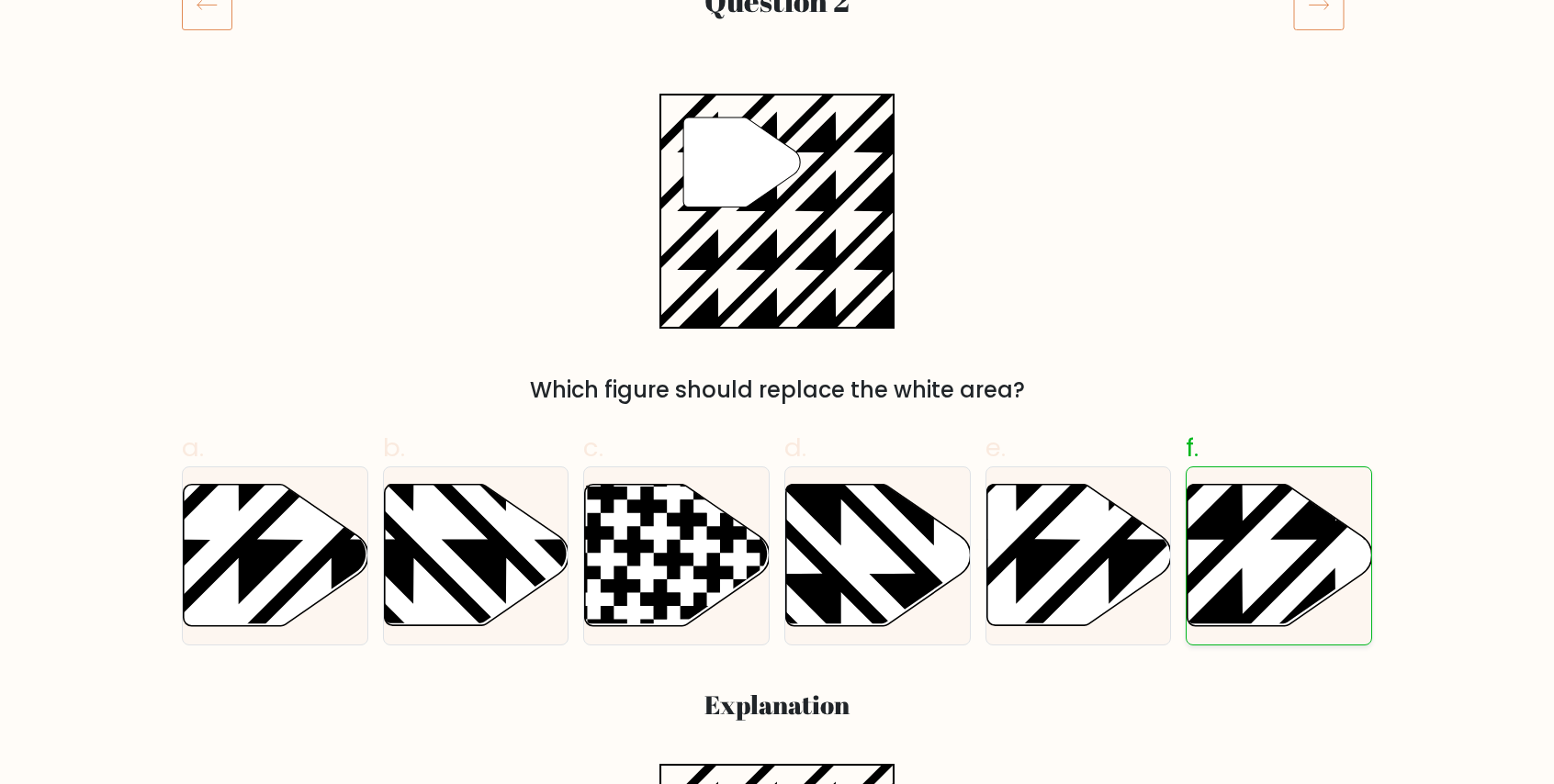
click at [1240, 585] on icon at bounding box center [1336, 632] width 372 height 372
click at [778, 129] on input "f." at bounding box center [777, 122] width 1 height 12
radio input "true"
drag, startPoint x: 1354, startPoint y: 561, endPoint x: 1343, endPoint y: 561, distance: 11.0
click at [1346, 562] on icon at bounding box center [1279, 555] width 184 height 141
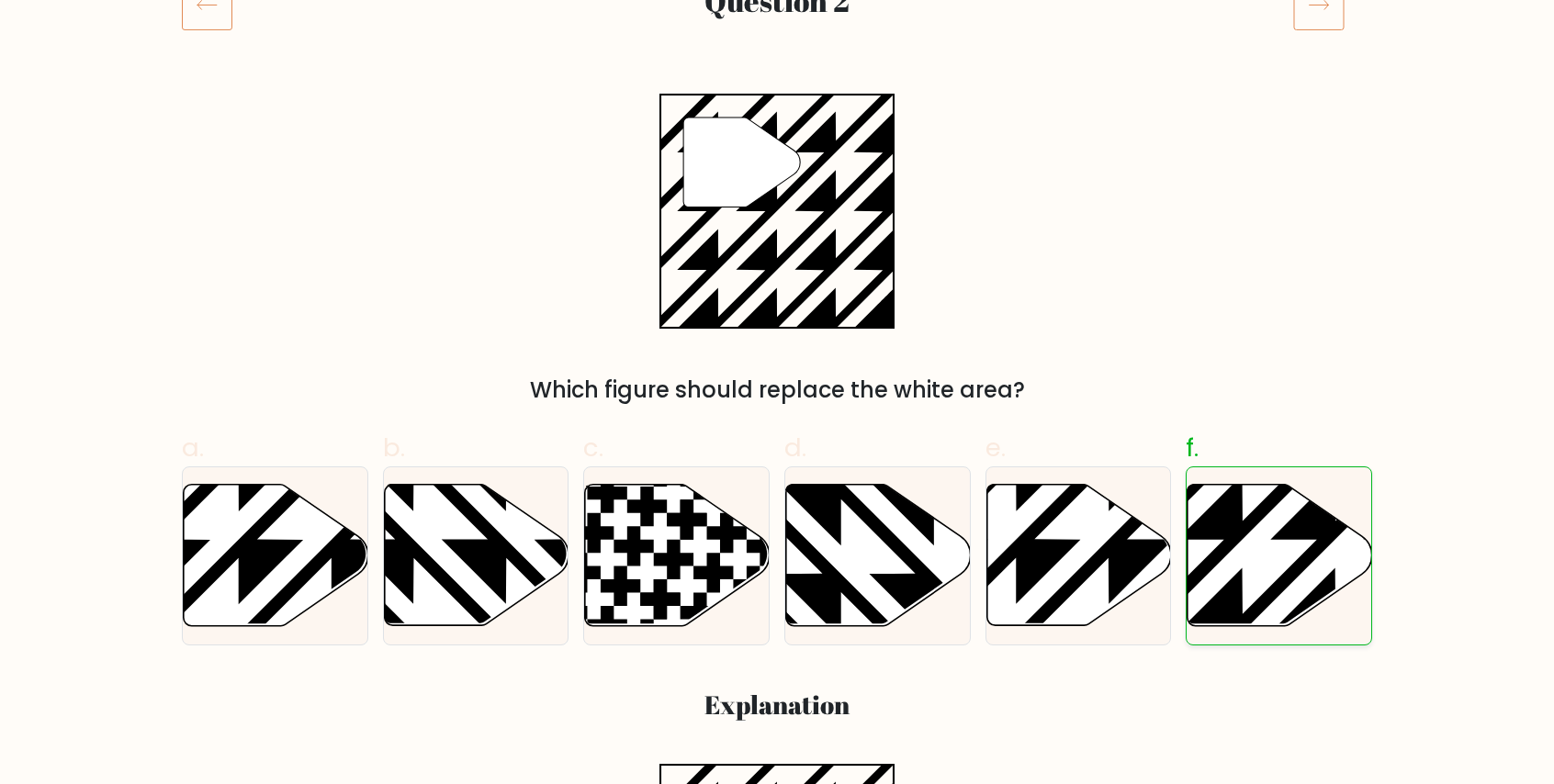
click at [778, 129] on input "f." at bounding box center [777, 122] width 1 height 12
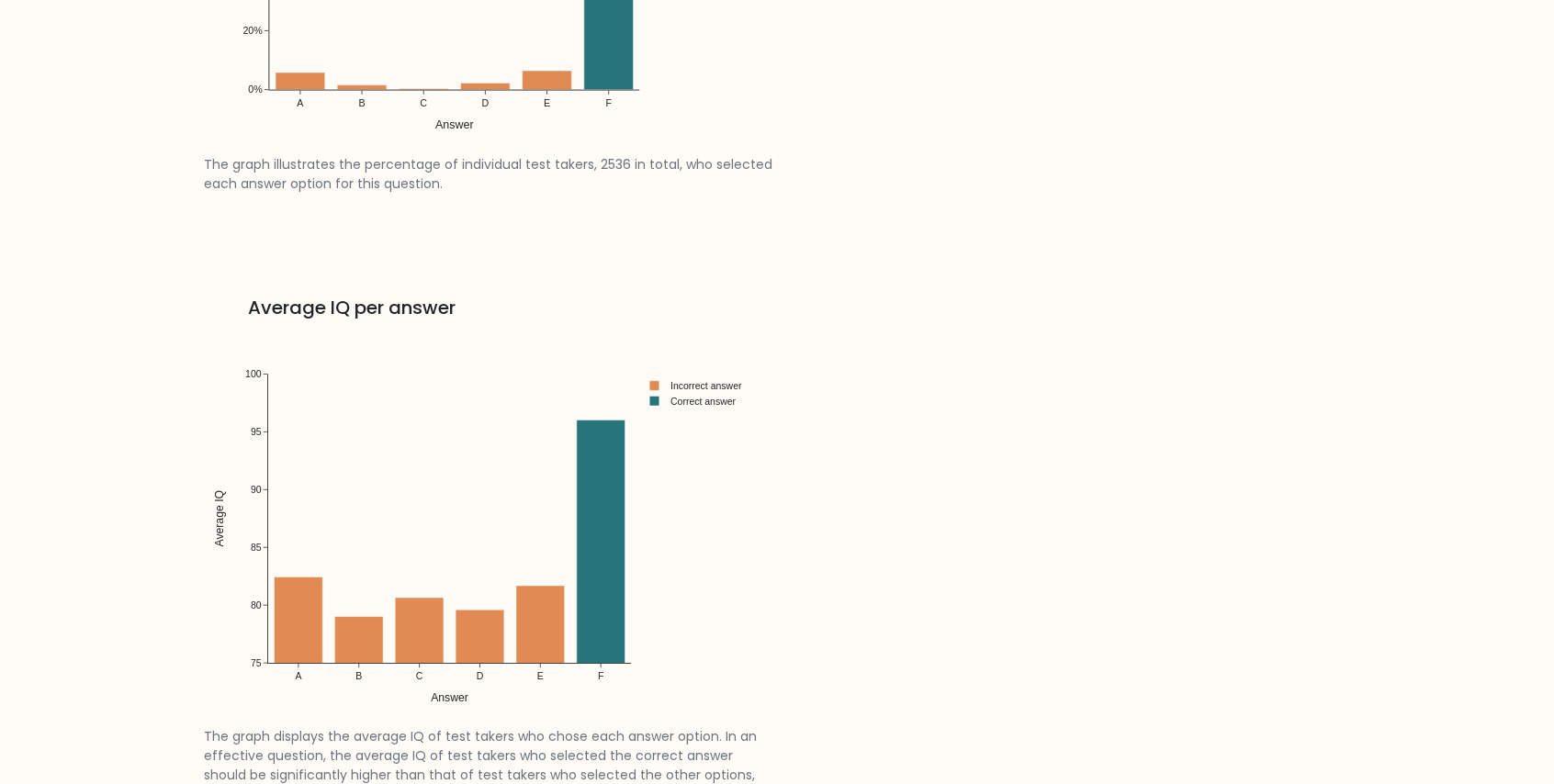
scroll to position [2754, 0]
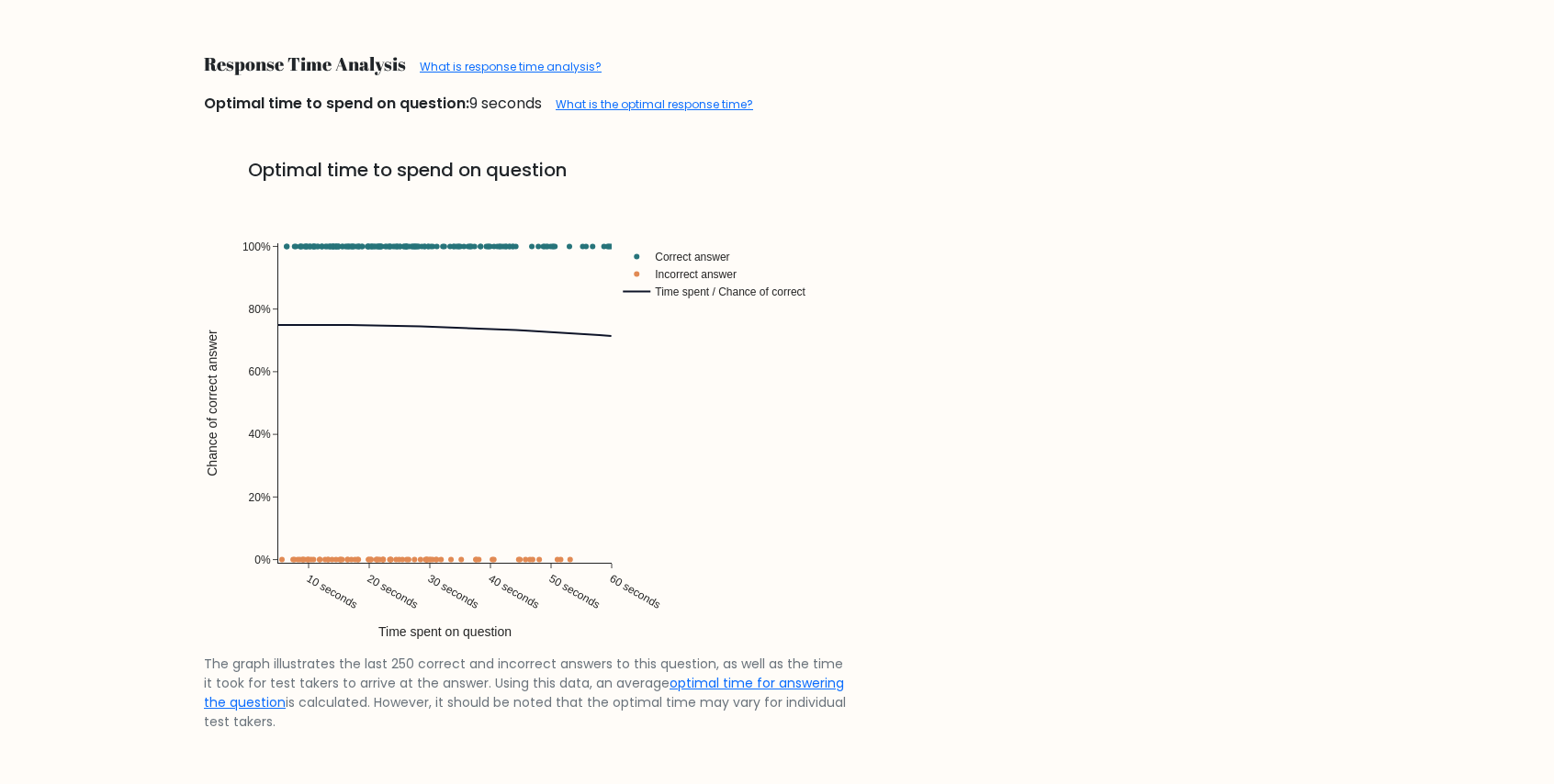
scroll to position [3342, 0]
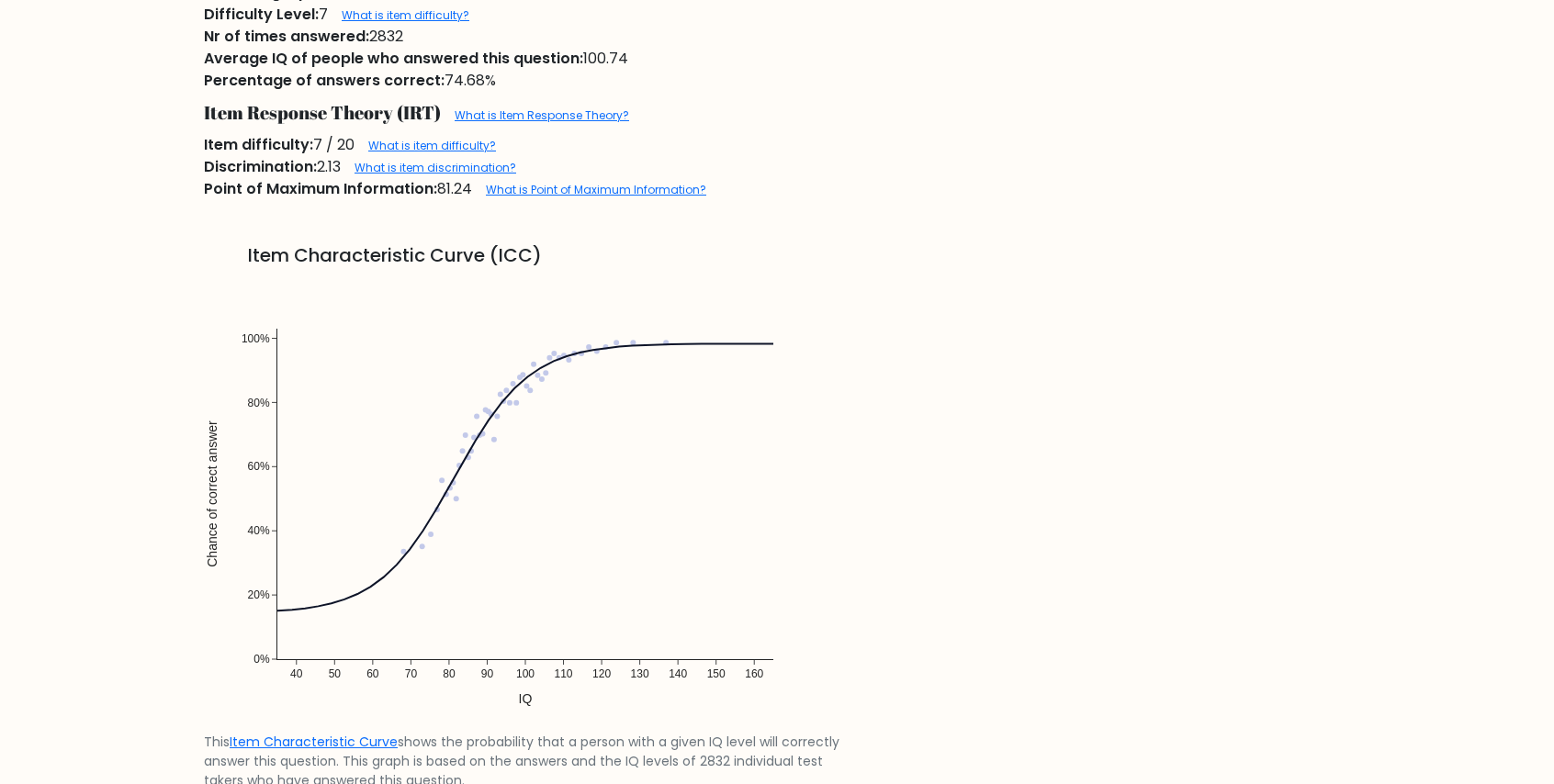
scroll to position [1469, 0]
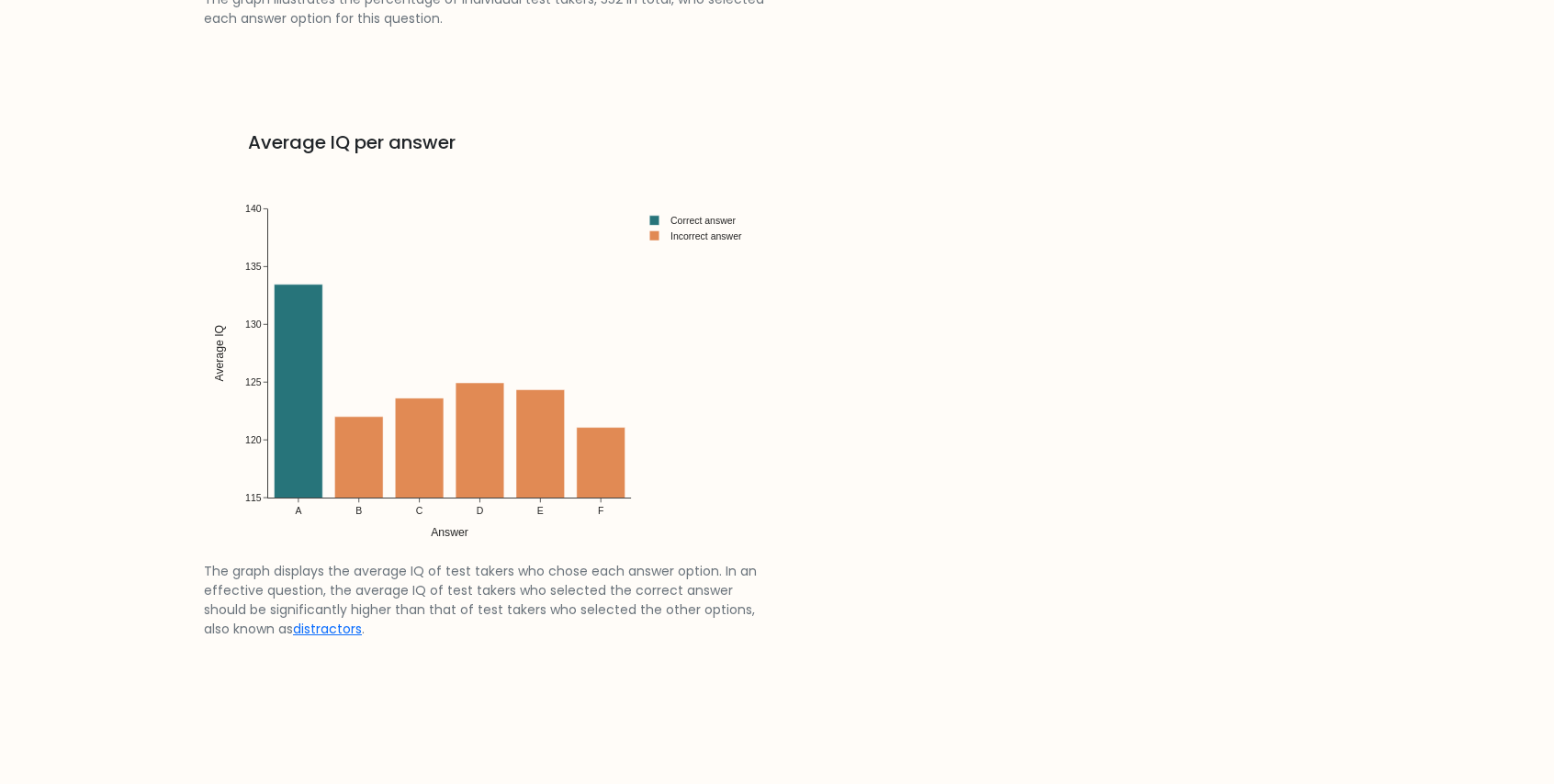
scroll to position [2754, 0]
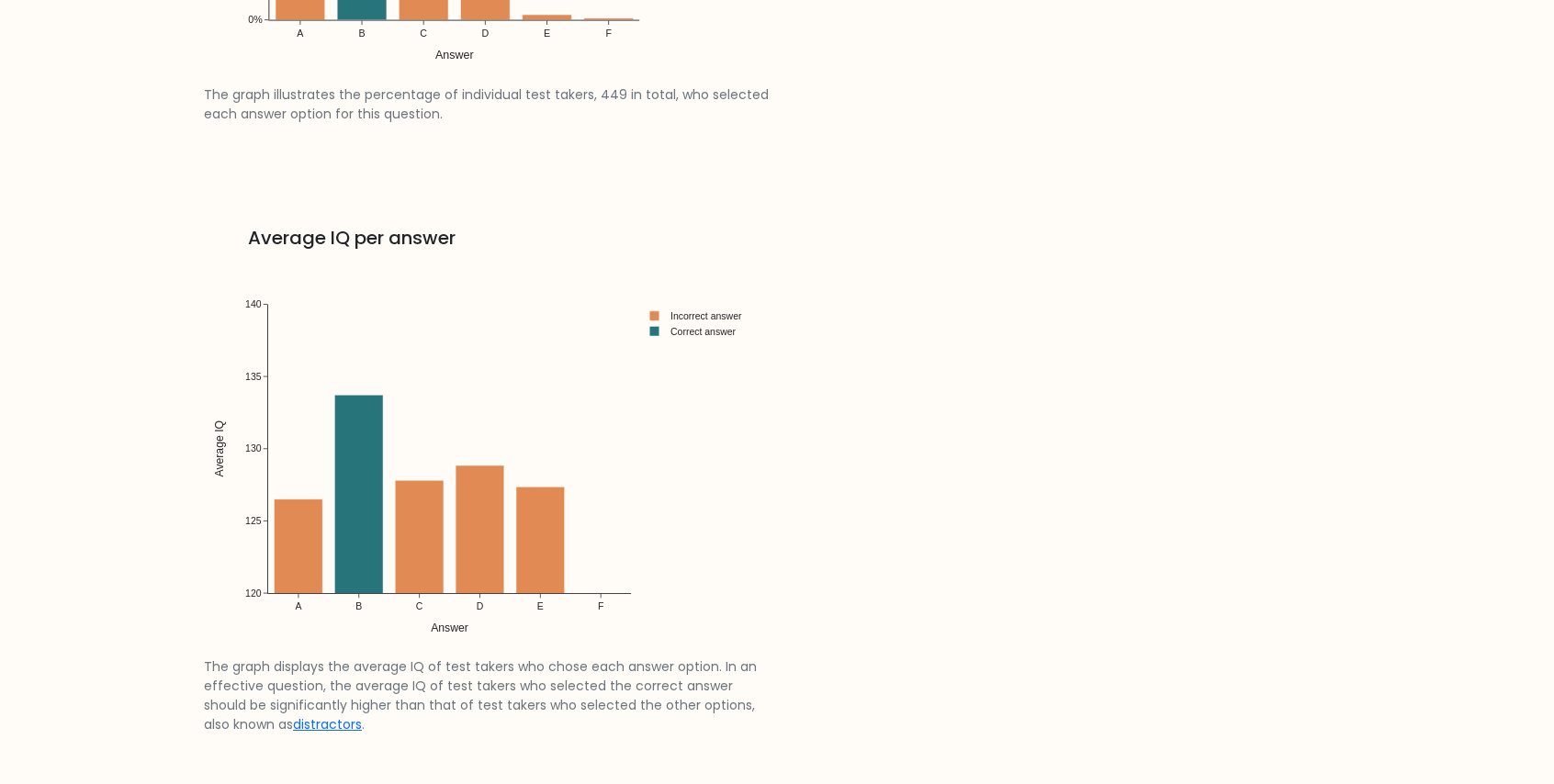
scroll to position [2937, 0]
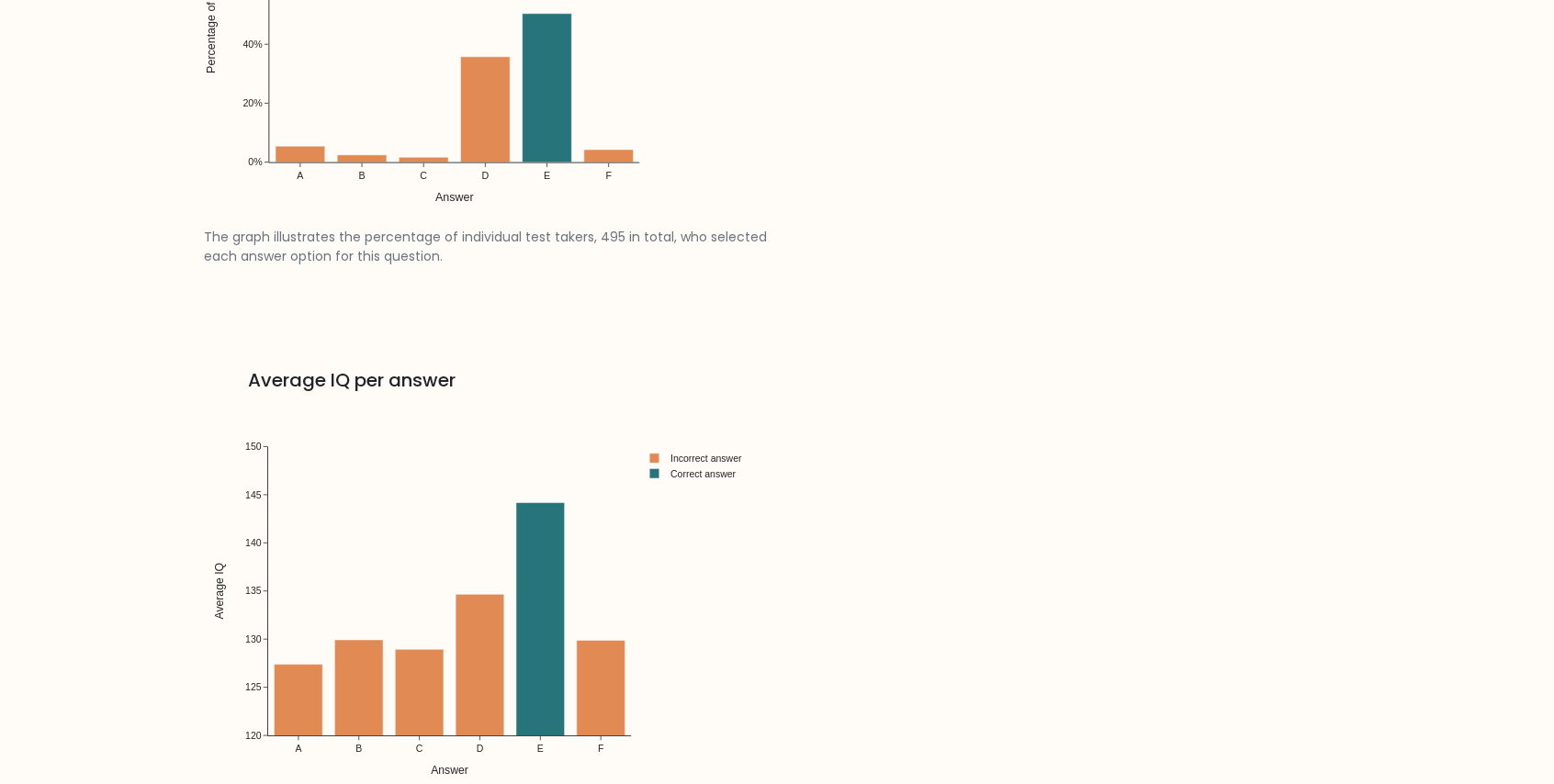
scroll to position [2478, 0]
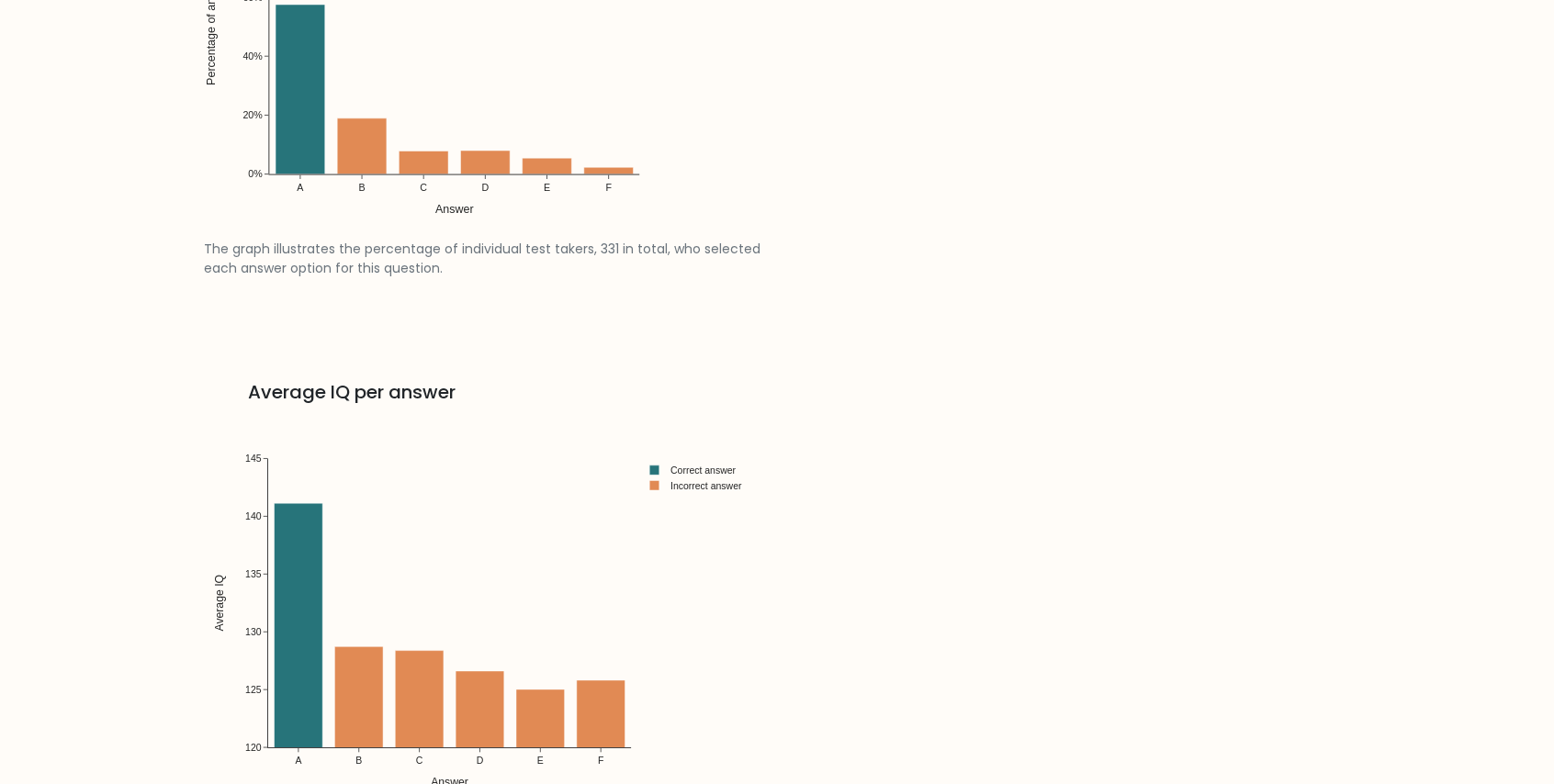
scroll to position [2937, 0]
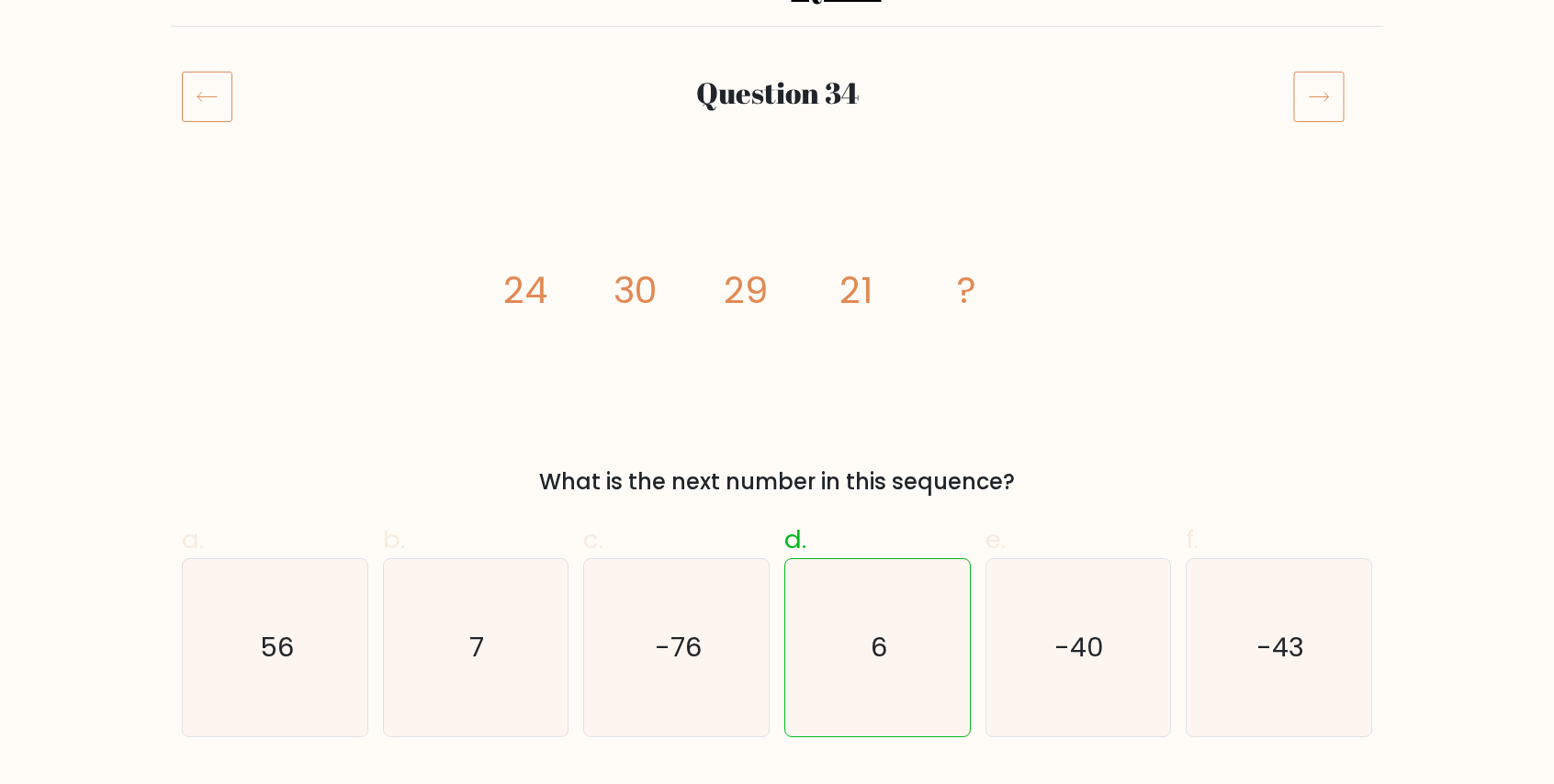
scroll to position [92, 0]
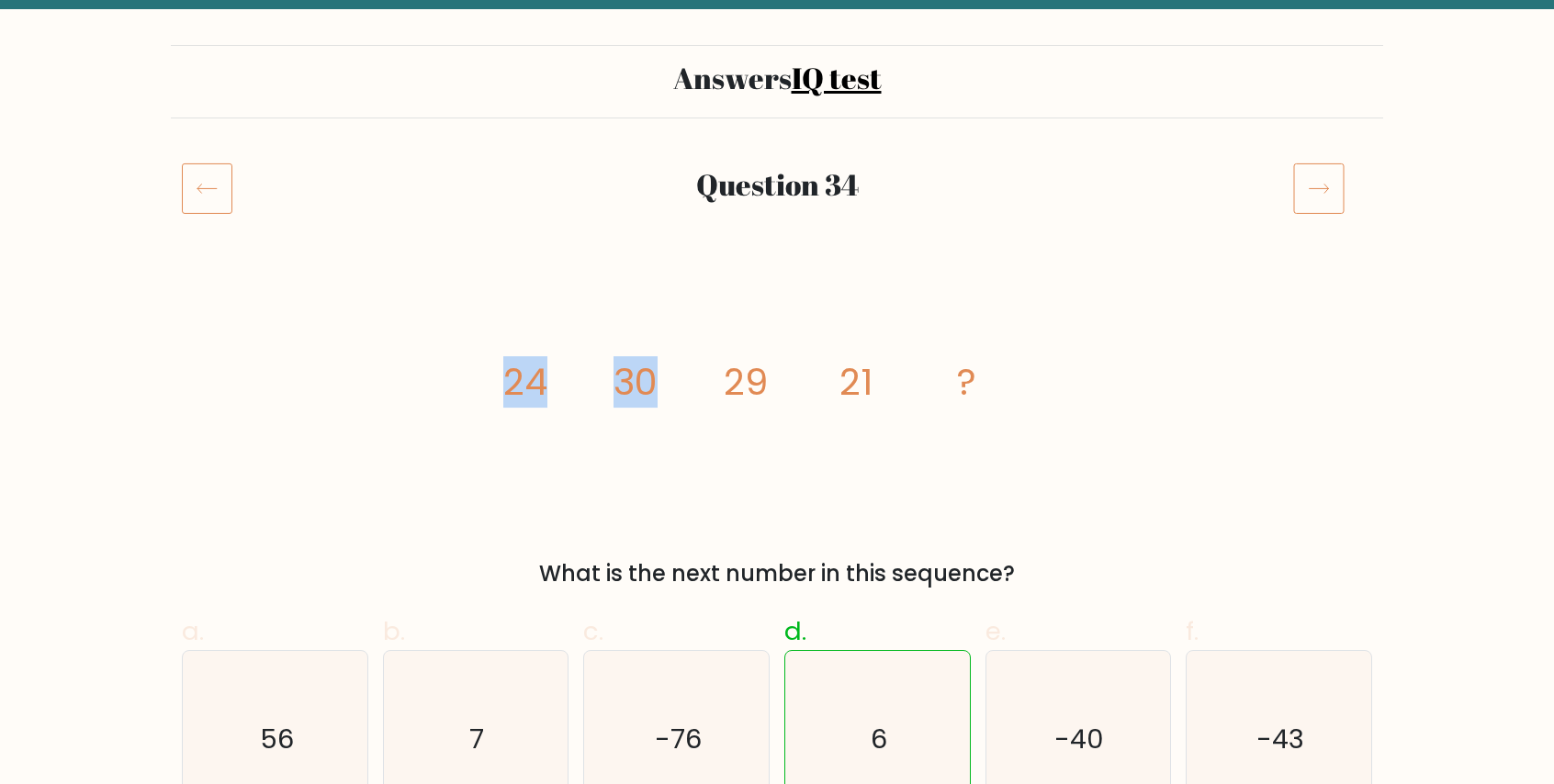
drag, startPoint x: 505, startPoint y: 384, endPoint x: 650, endPoint y: 378, distance: 145.1
click at [650, 378] on g "24 30 29 21 ?" at bounding box center [740, 381] width 473 height 51
click at [650, 378] on tspan "30" at bounding box center [635, 381] width 44 height 51
drag, startPoint x: 627, startPoint y: 378, endPoint x: 761, endPoint y: 378, distance: 134.0
click at [761, 378] on g "24 30 29 21 ?" at bounding box center [740, 381] width 473 height 51
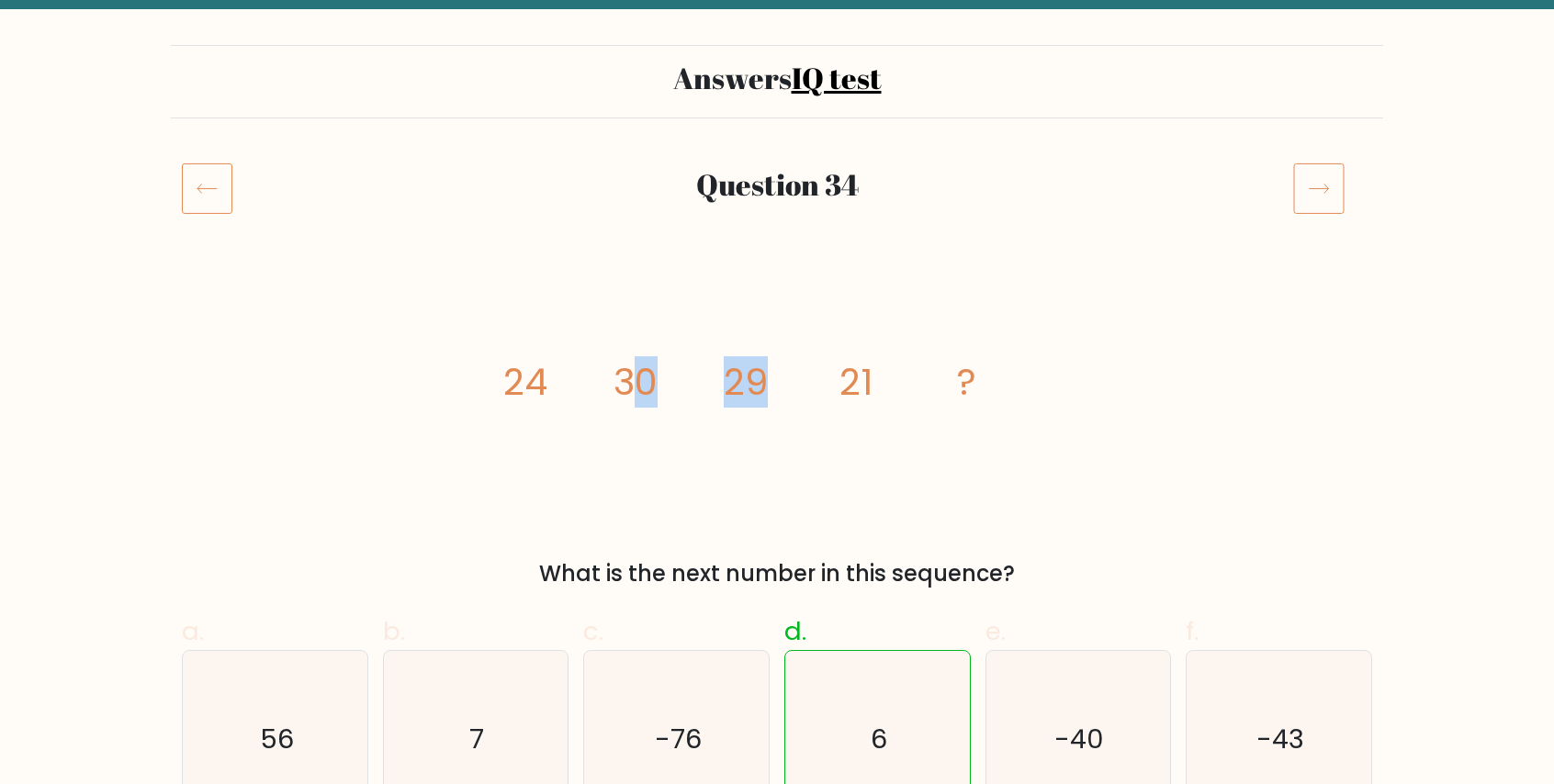
click at [761, 378] on tspan "29" at bounding box center [745, 381] width 44 height 51
drag, startPoint x: 737, startPoint y: 385, endPoint x: 880, endPoint y: 405, distance: 144.4
click at [880, 405] on icon "image/svg+xml 24 30 29 21 ?" at bounding box center [776, 394] width 551 height 235
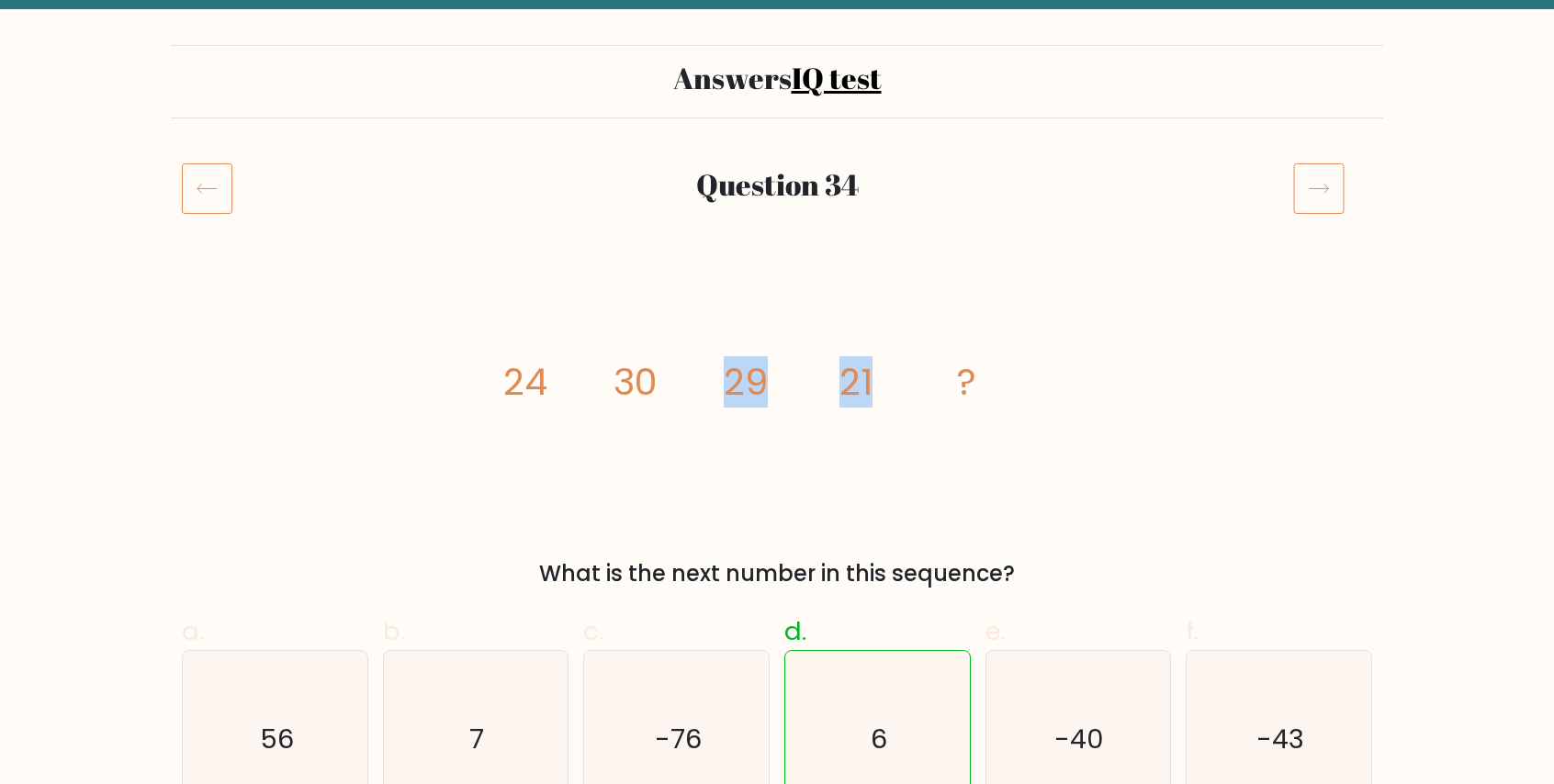
drag, startPoint x: 875, startPoint y: 392, endPoint x: 727, endPoint y: 385, distance: 148.2
click at [727, 385] on icon "image/svg+xml 24 30 29 21 ?" at bounding box center [776, 394] width 551 height 235
click at [727, 386] on tspan "29" at bounding box center [745, 381] width 44 height 51
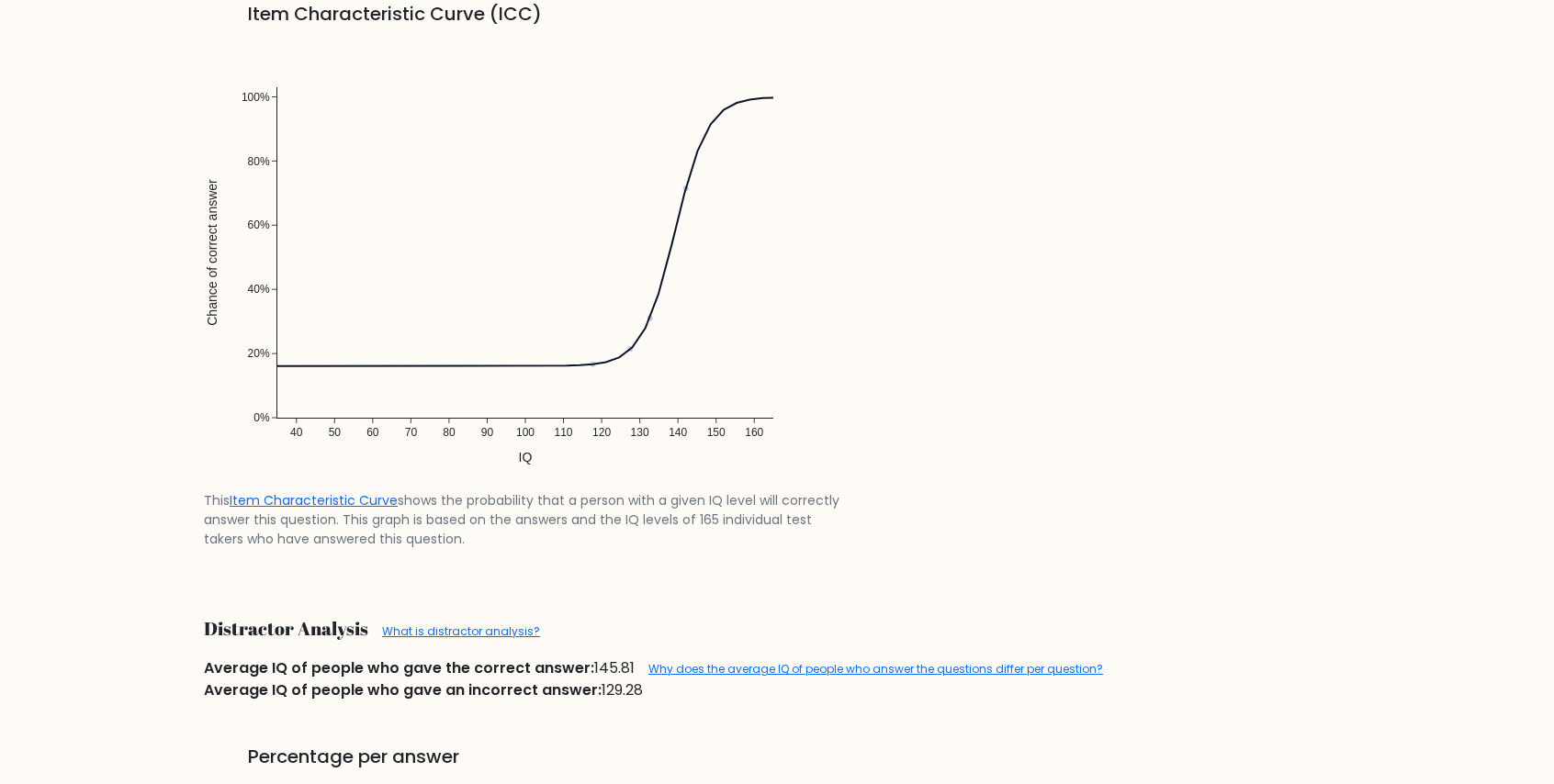
scroll to position [1836, 0]
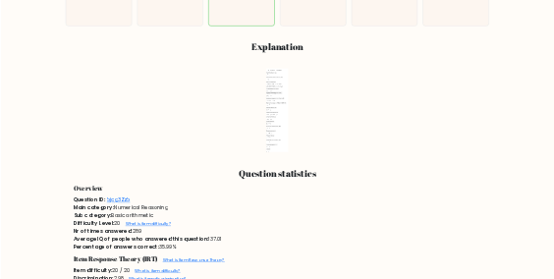
scroll to position [786, 0]
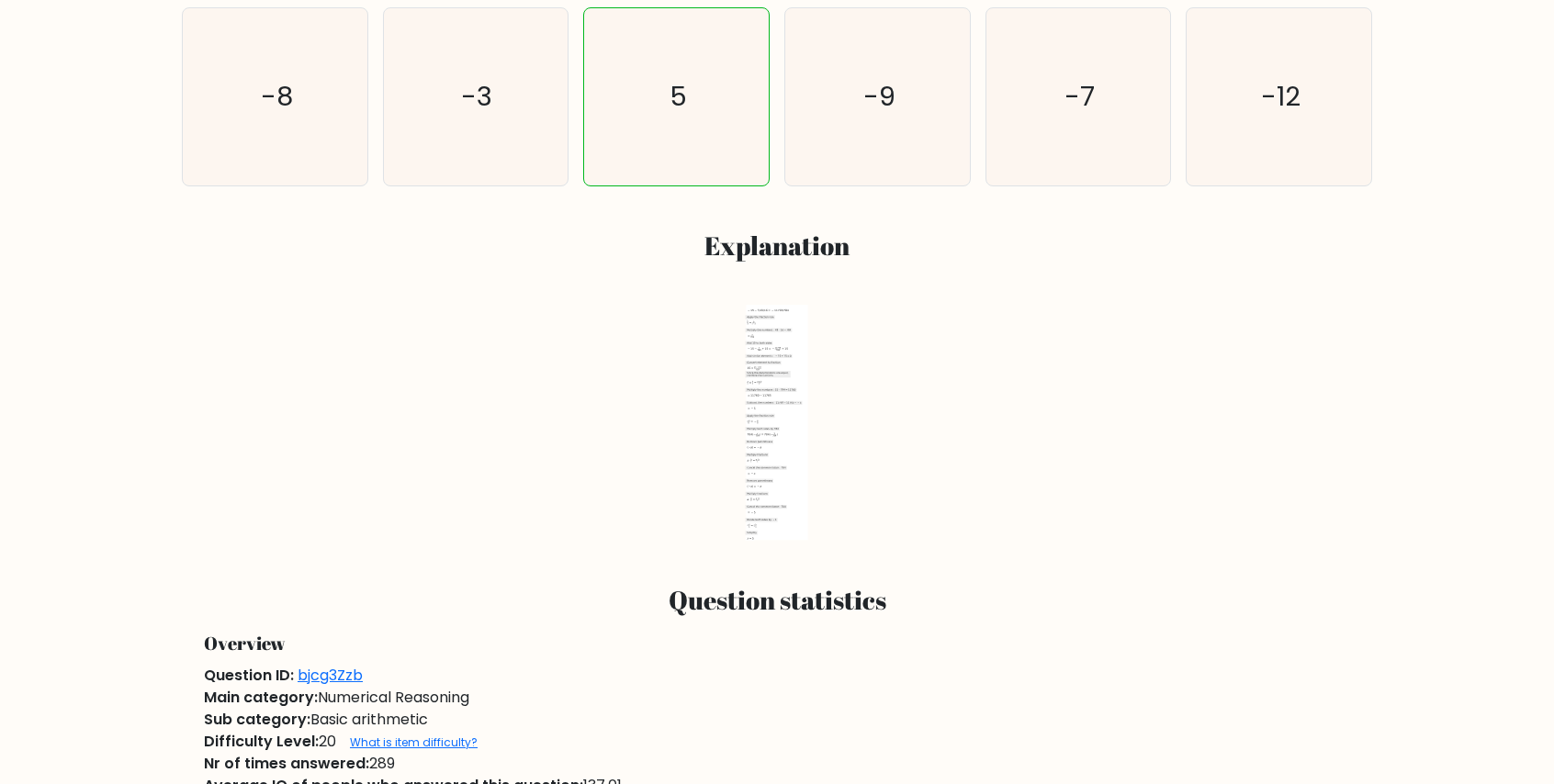
click at [751, 511] on icon at bounding box center [752, 513] width 11 height 5
drag, startPoint x: 790, startPoint y: 399, endPoint x: 765, endPoint y: 378, distance: 32.6
click at [781, 402] on g at bounding box center [777, 422] width 63 height 235
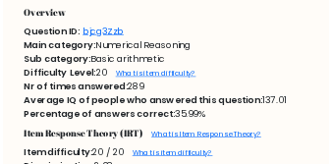
scroll to position [720, 0]
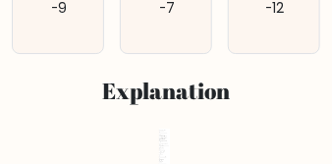
click at [162, 137] on icon at bounding box center [164, 136] width 8 height 1
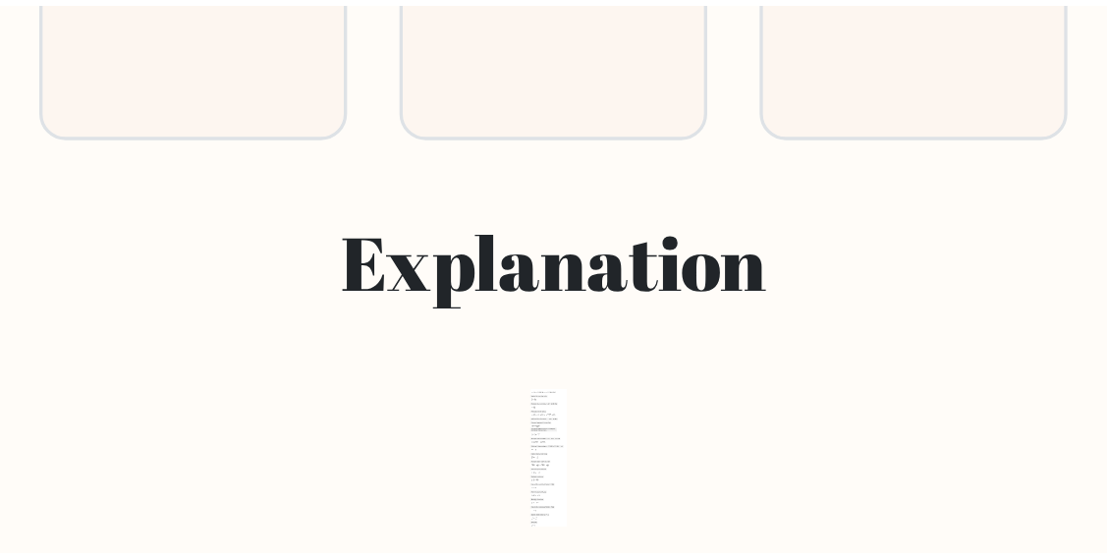
scroll to position [779, 0]
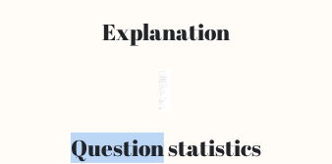
drag, startPoint x: 160, startPoint y: 137, endPoint x: 170, endPoint y: 125, distance: 15.3
click at [160, 137] on h3 "Question statistics" at bounding box center [165, 148] width 261 height 27
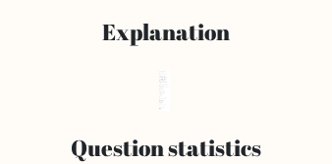
click at [181, 109] on icon "2022-07-28T09:41:35.111249 image/svg+xml Matplotlib v3.5.2, https://matplotlib.…" at bounding box center [166, 90] width 285 height 41
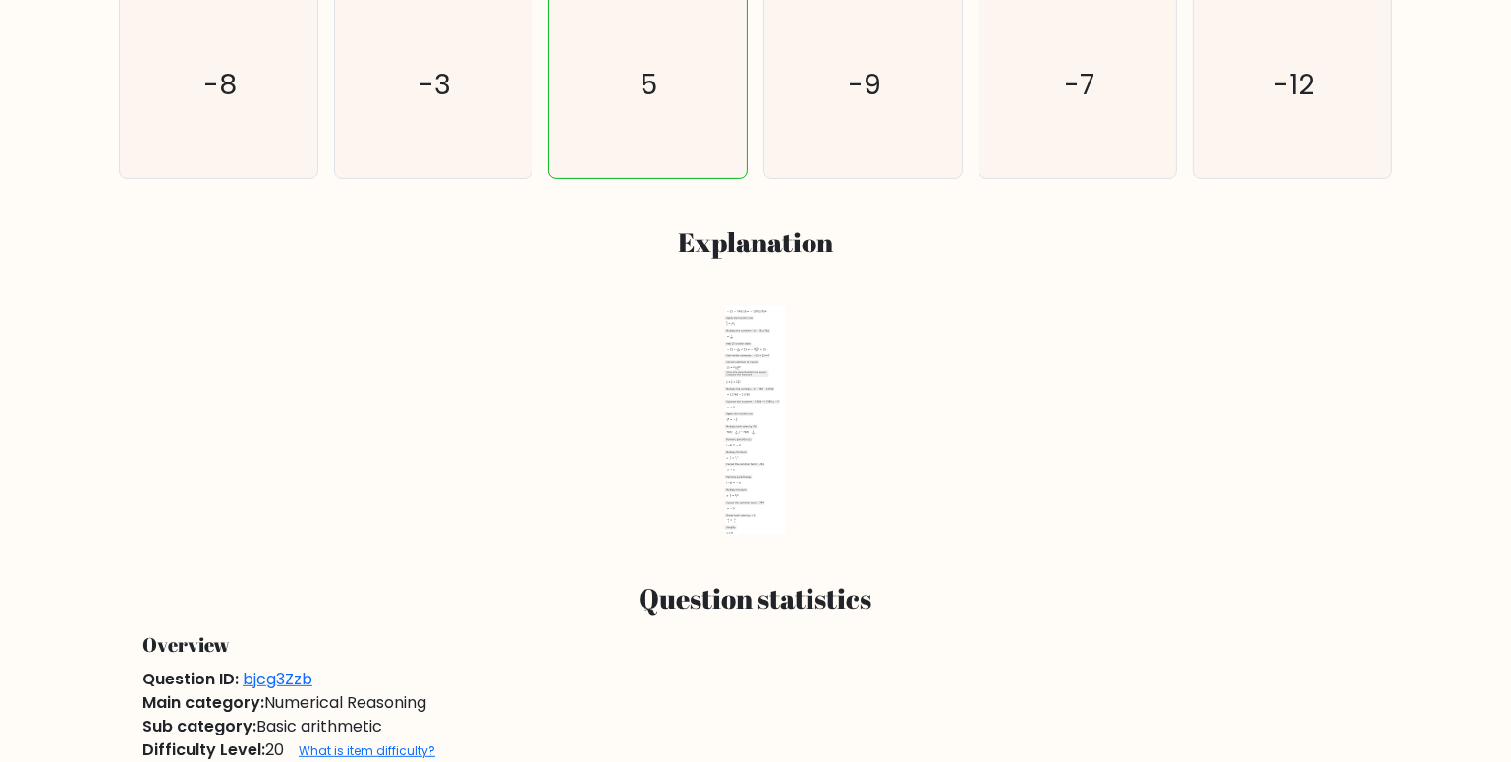
click at [734, 481] on icon at bounding box center [733, 483] width 17 height 4
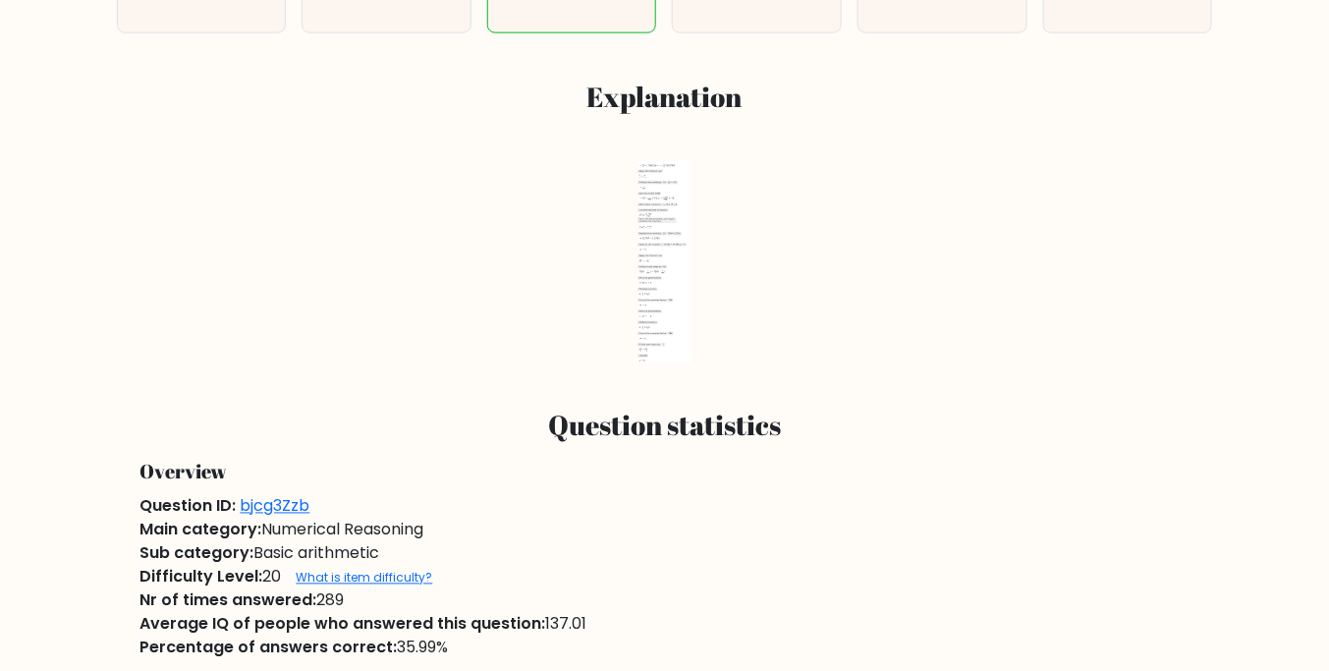
click at [660, 300] on use at bounding box center [660, 301] width 1 height 2
drag, startPoint x: 663, startPoint y: 236, endPoint x: 636, endPoint y: 299, distance: 68.6
click at [636, 299] on icon "2022-07-28T09:41:35.111249 image/svg+xml Matplotlib v3.5.2, https://matplotlib.…" at bounding box center [664, 261] width 471 height 201
drag, startPoint x: 660, startPoint y: 301, endPoint x: 616, endPoint y: 249, distance: 67.5
click at [616, 249] on icon "2022-07-28T09:41:35.111249 image/svg+xml Matplotlib v3.5.2, https://matplotlib.…" at bounding box center [664, 261] width 471 height 201
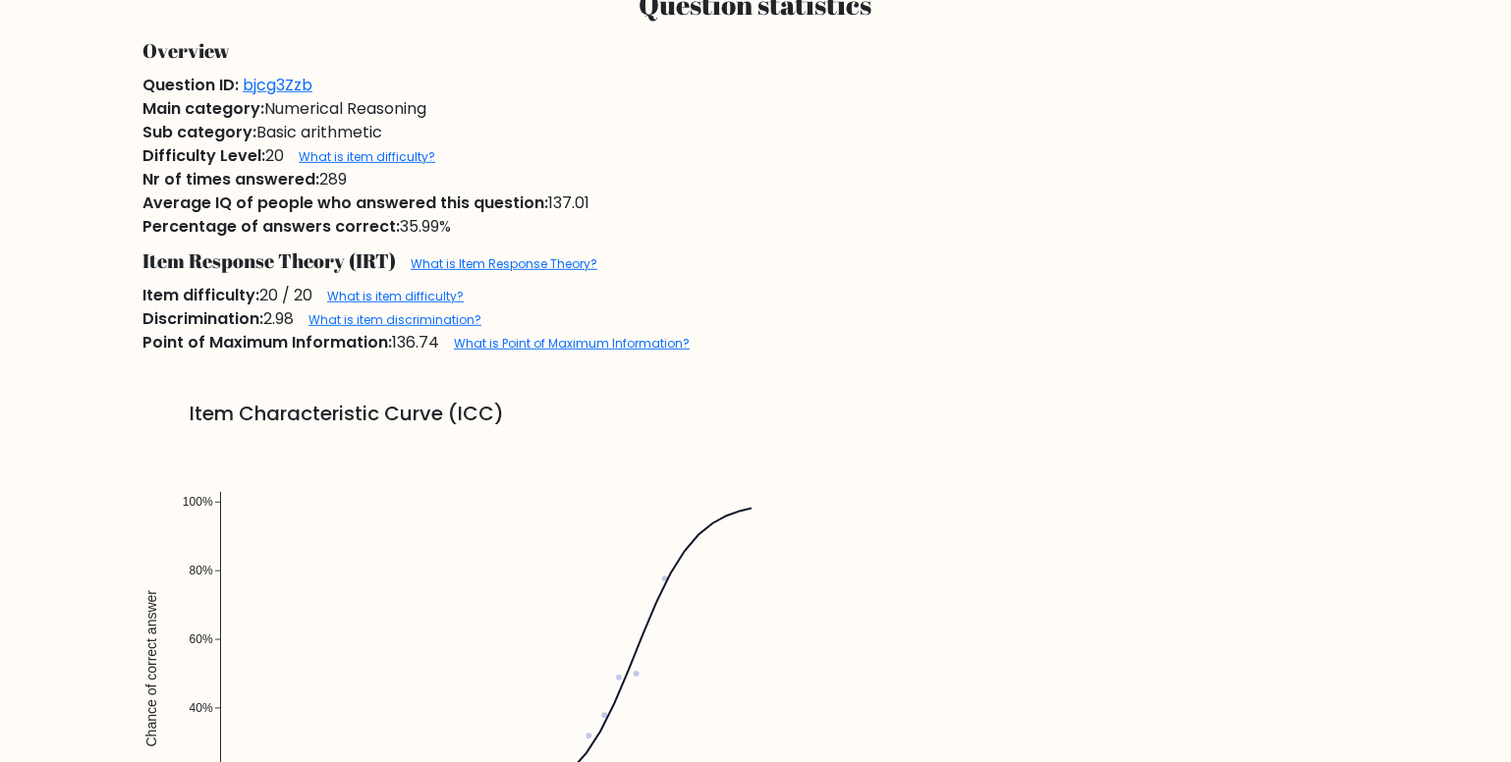
scroll to position [1378, 0]
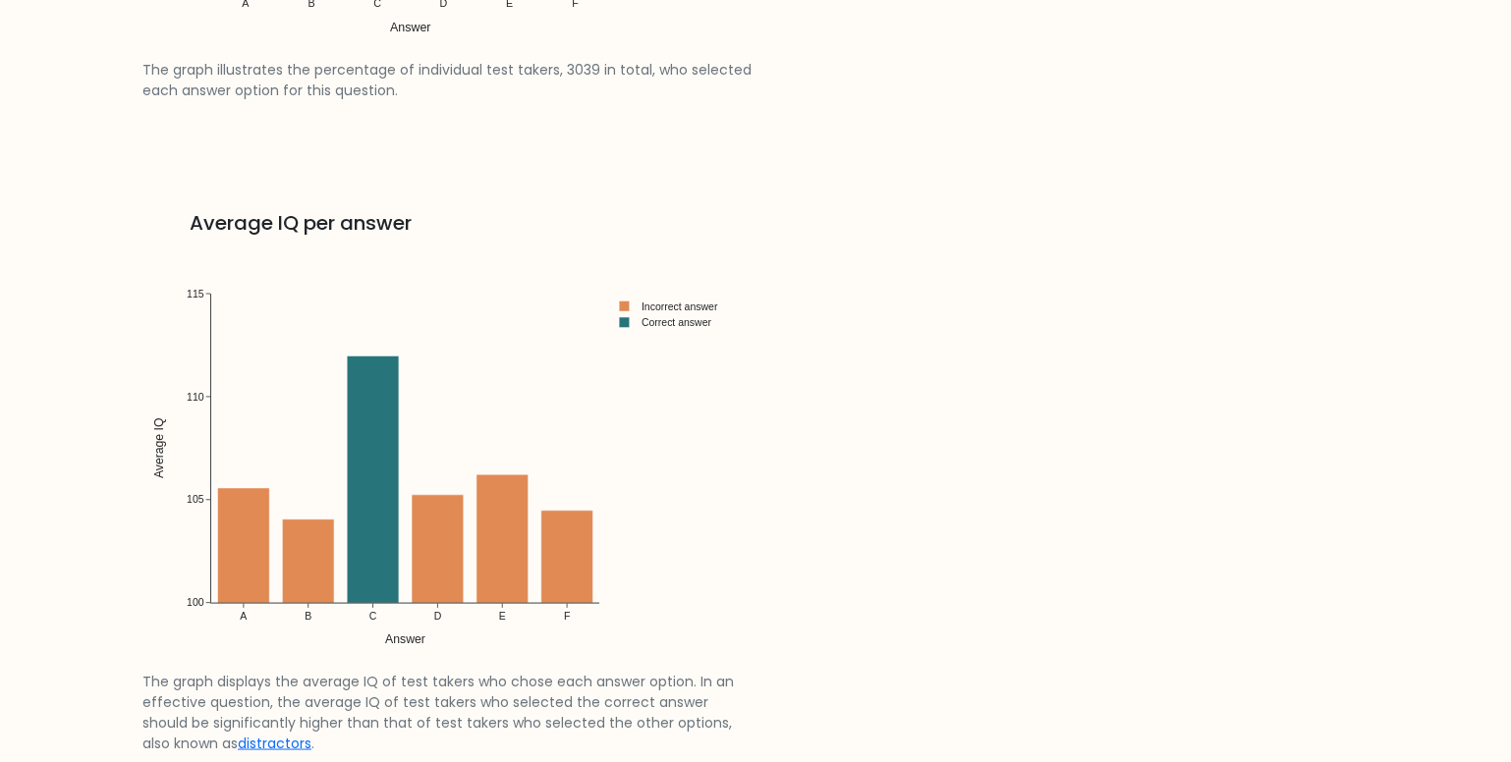
scroll to position [3035, 0]
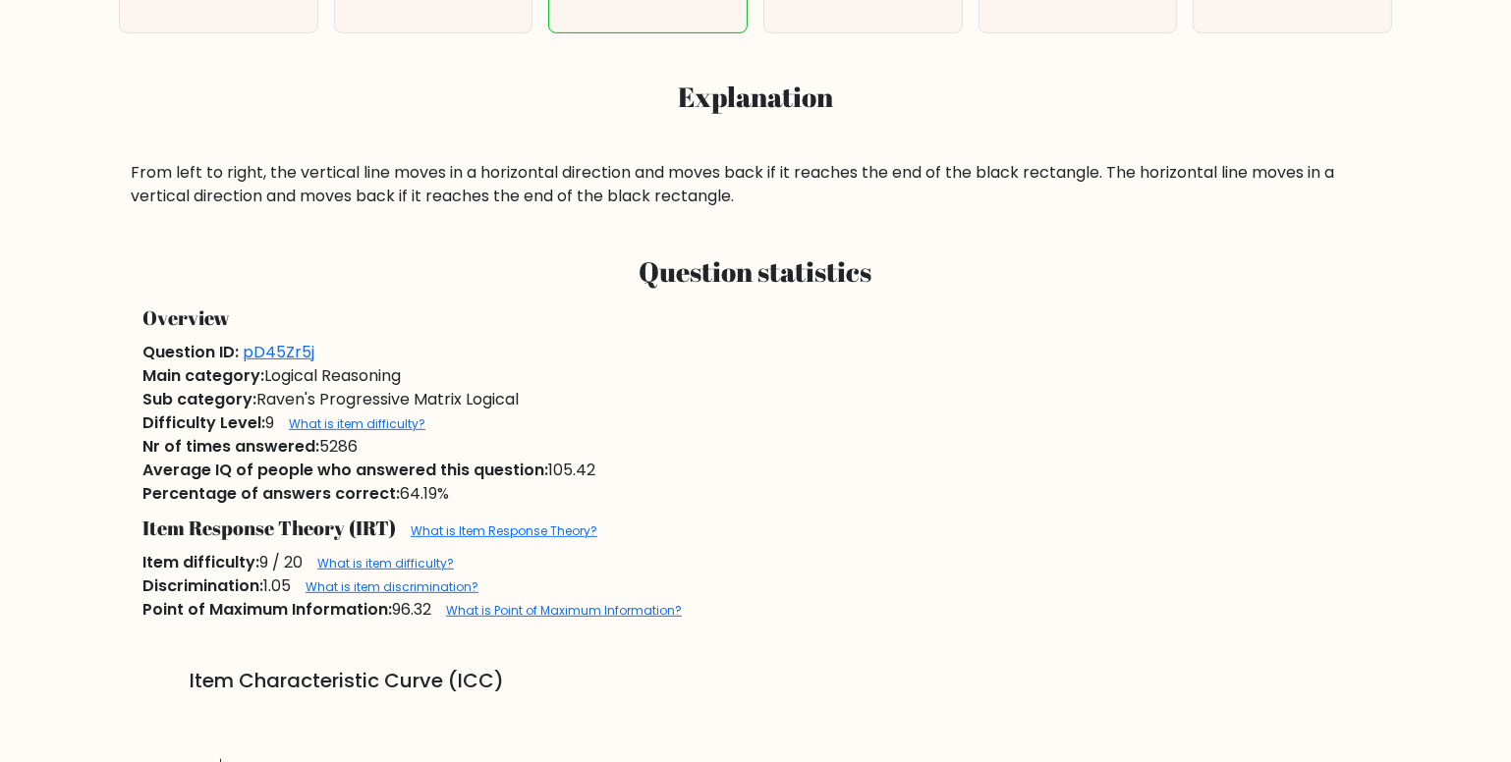
scroll to position [1071, 0]
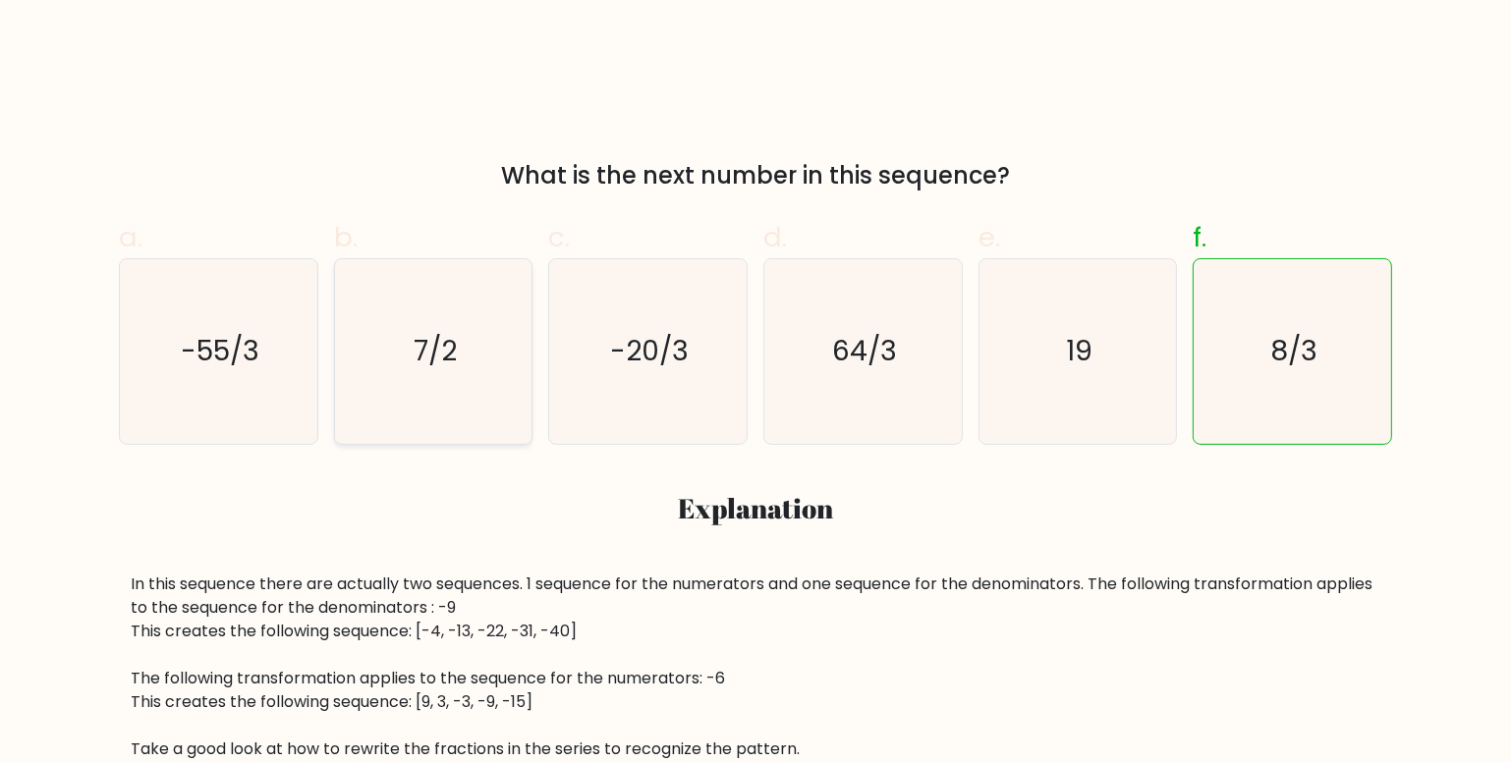
scroll to position [535, 0]
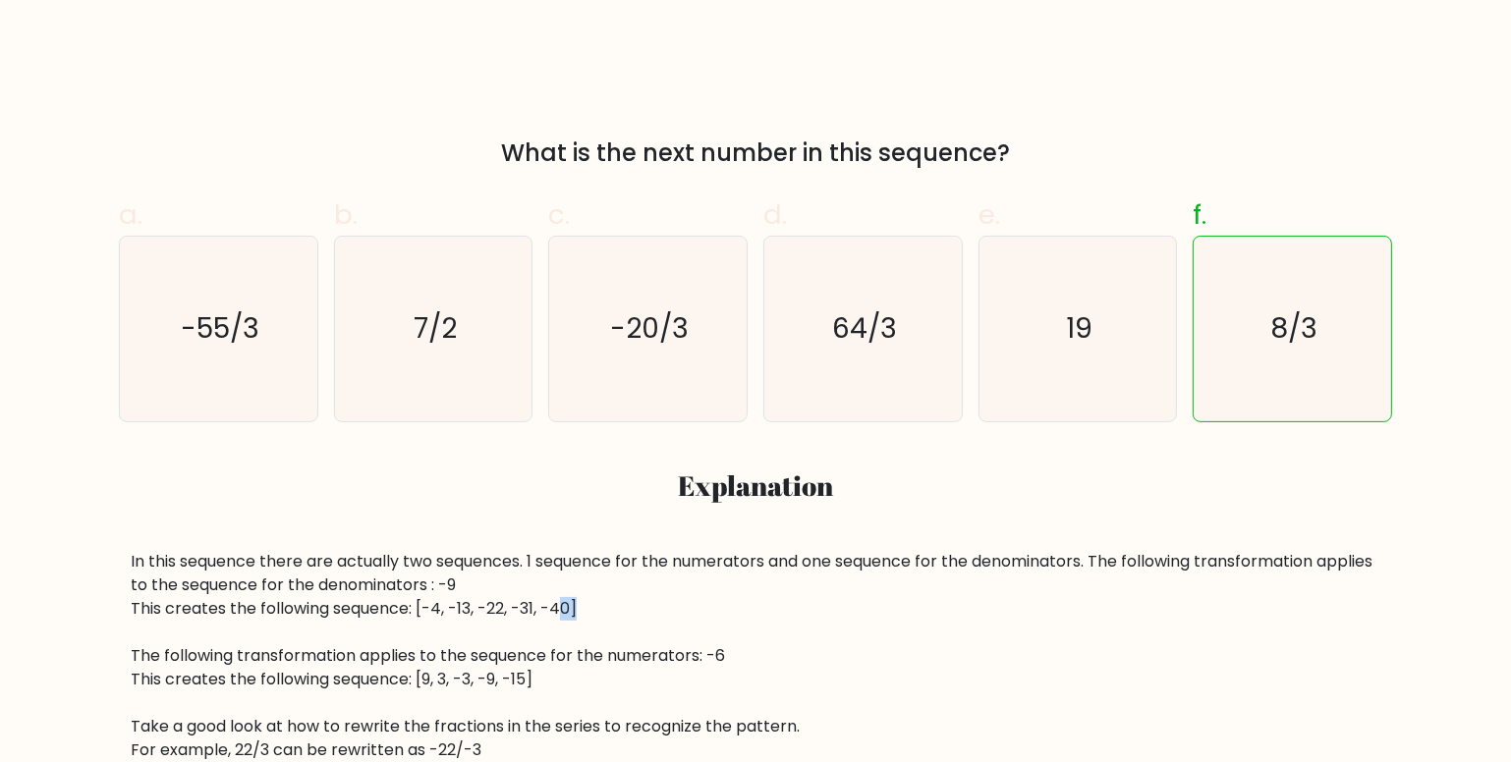
drag, startPoint x: 556, startPoint y: 608, endPoint x: 571, endPoint y: 608, distance: 14.7
click at [571, 608] on div "In this sequence there are actually two sequences. 1 sequence for the numerator…" at bounding box center [755, 656] width 1249 height 212
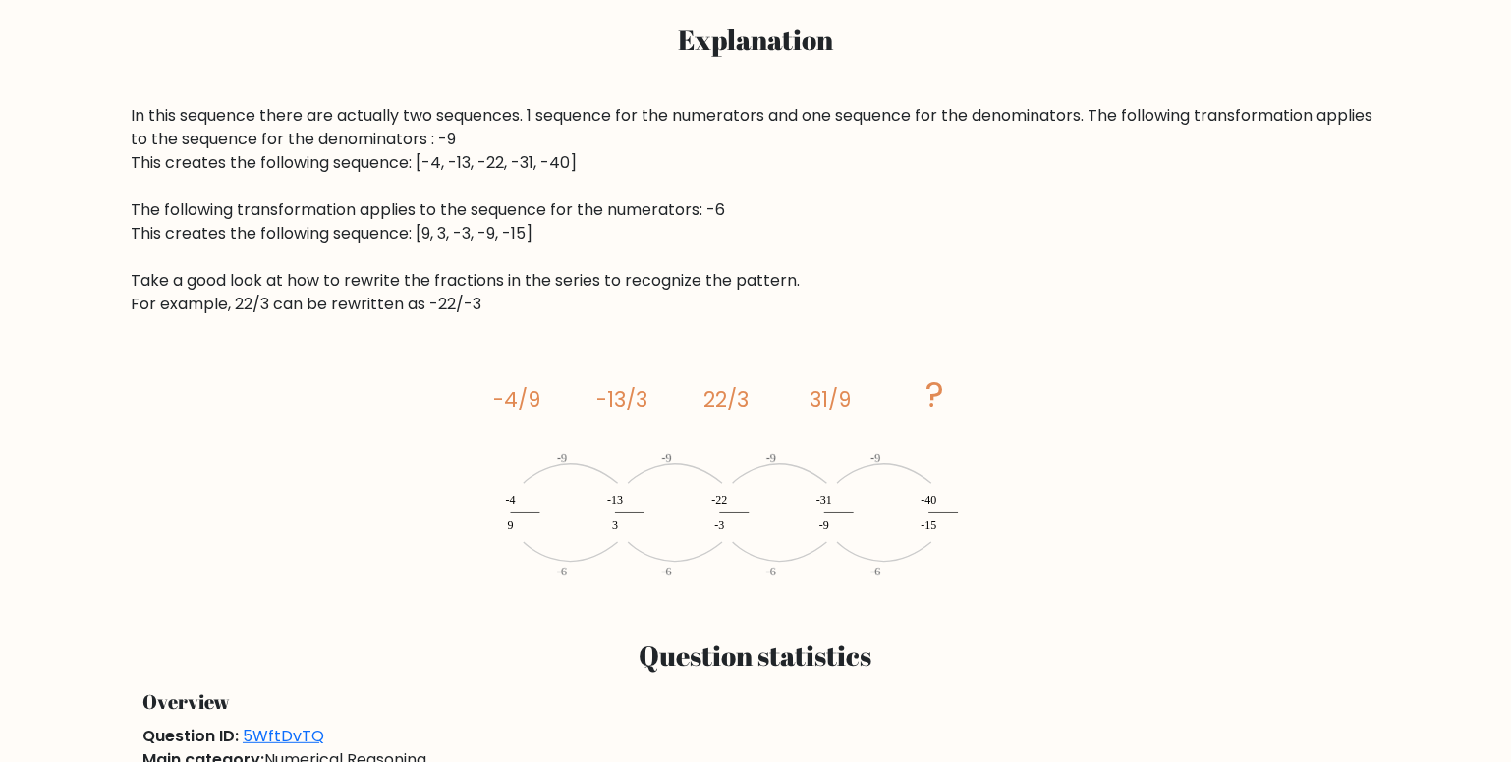
scroll to position [714, 0]
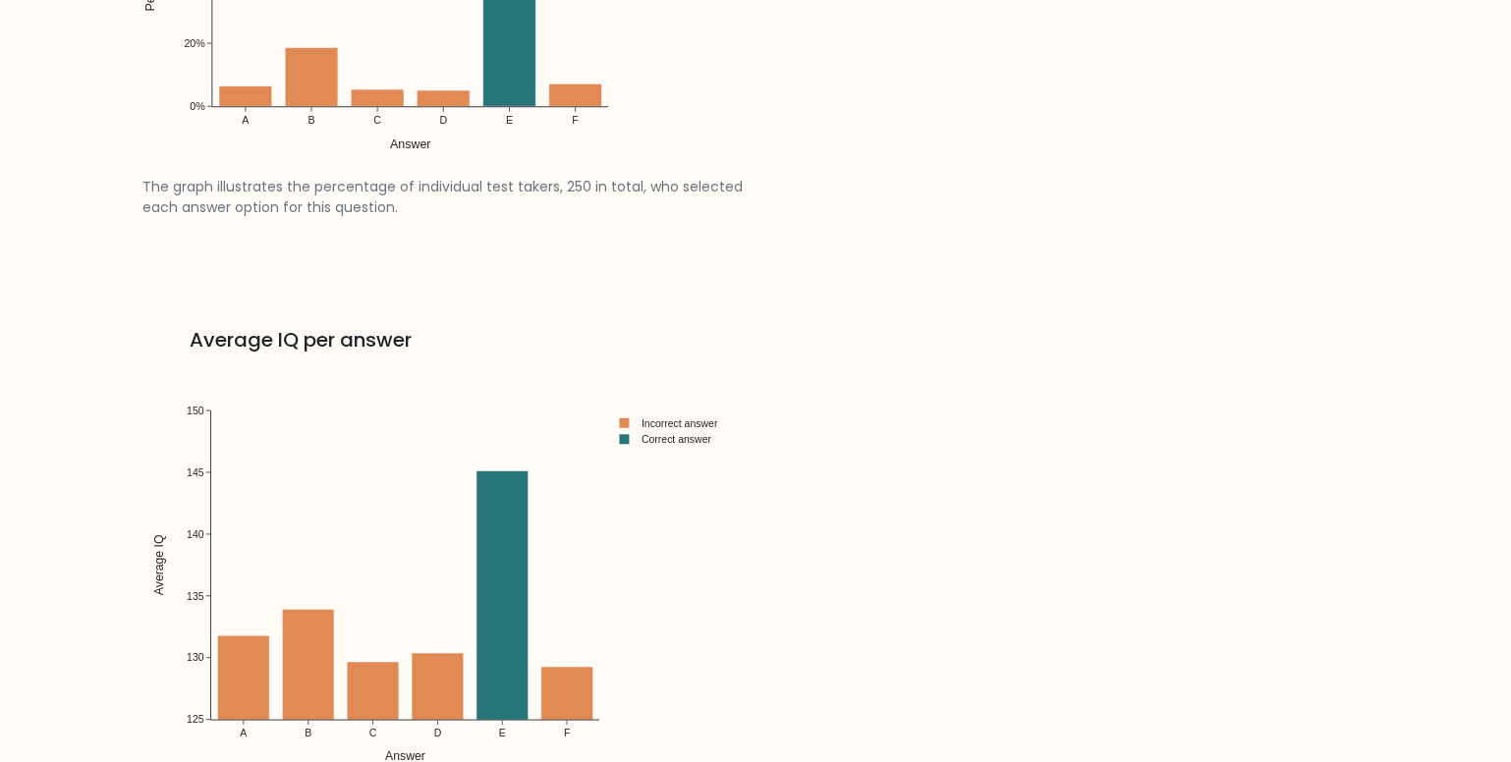
scroll to position [3035, 0]
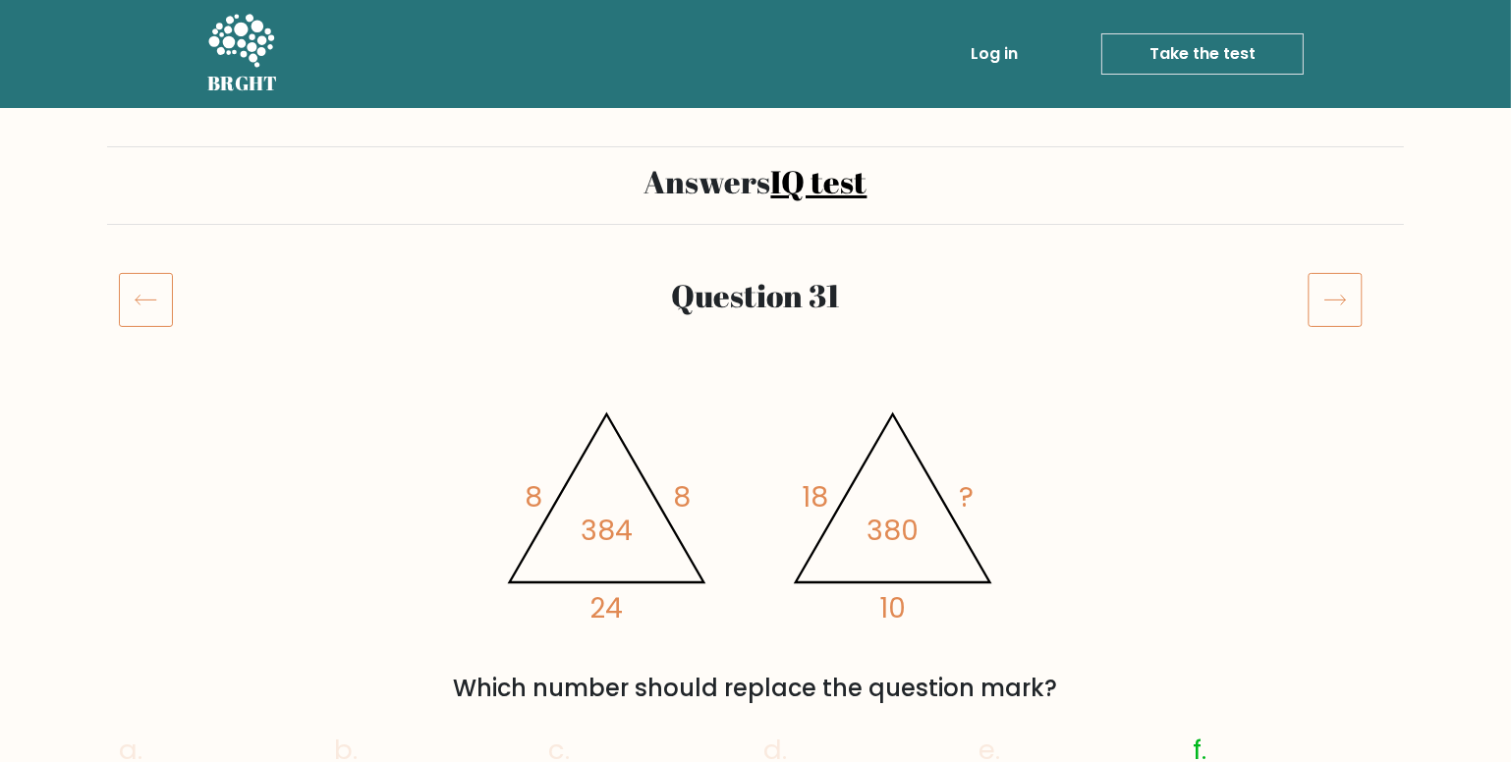
click at [755, 394] on input "c. 30" at bounding box center [755, 387] width 1 height 13
radio input "true"
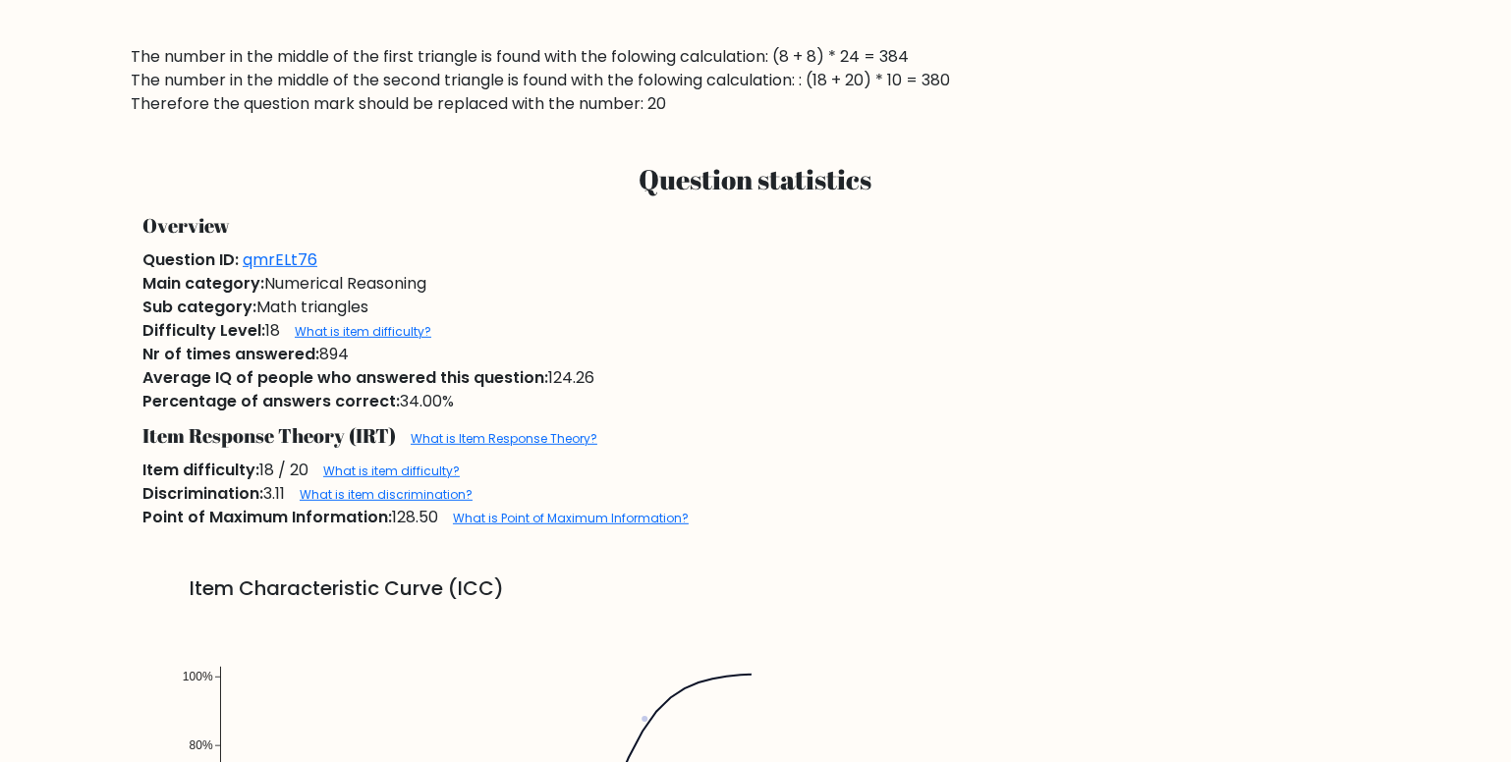
scroll to position [1339, 0]
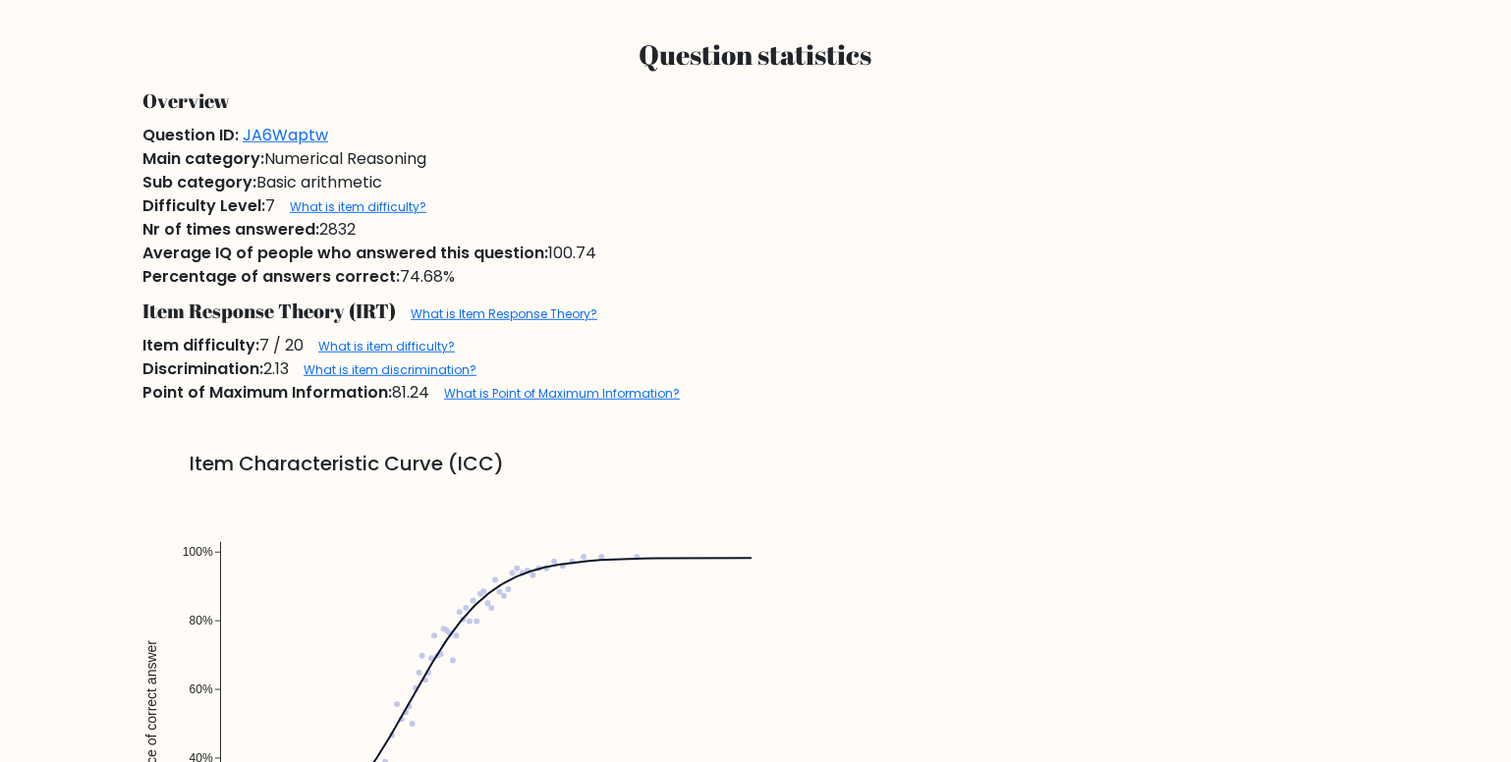
scroll to position [1249, 0]
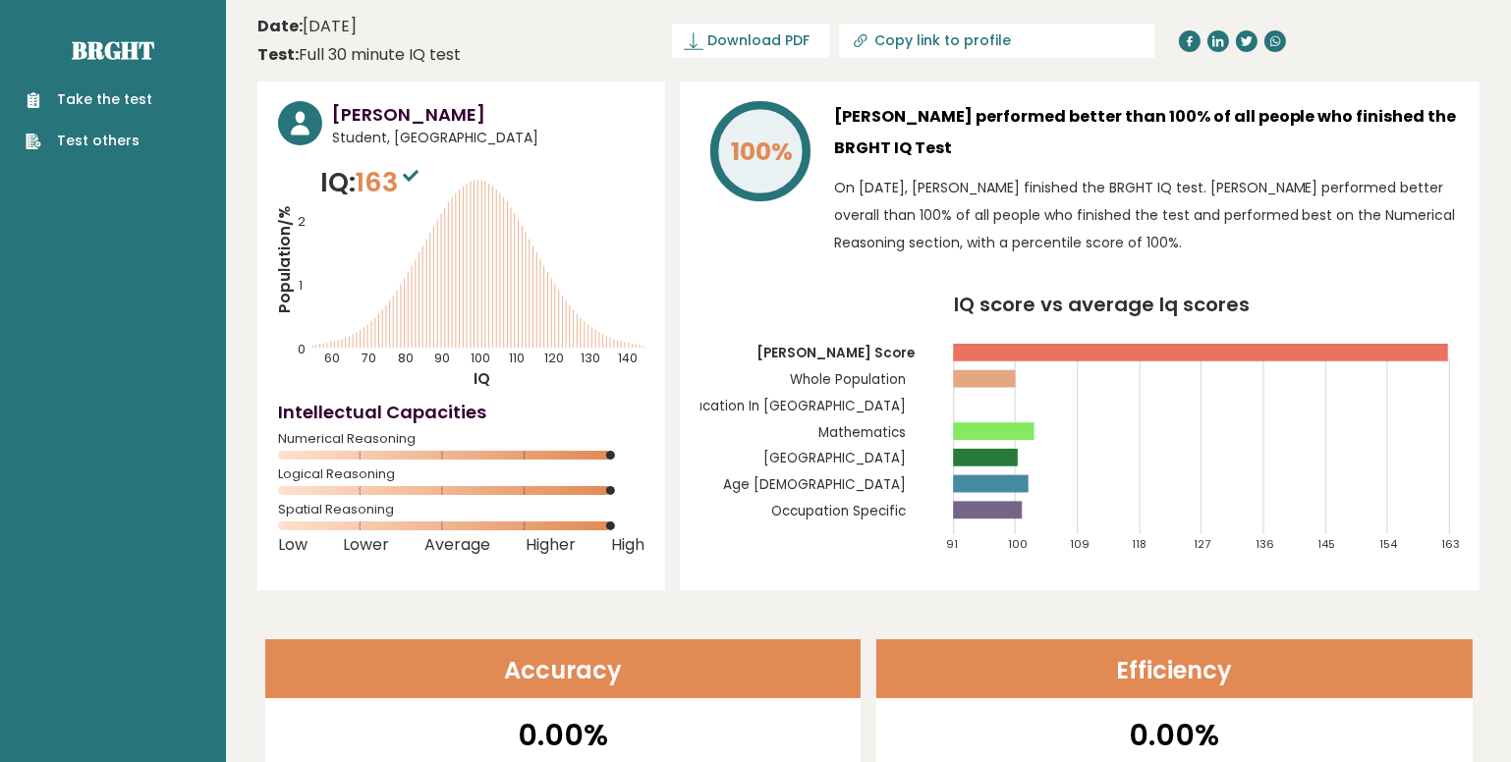
click at [98, 140] on link "Test others" at bounding box center [89, 141] width 127 height 21
